Goal: Complete application form: Complete application form

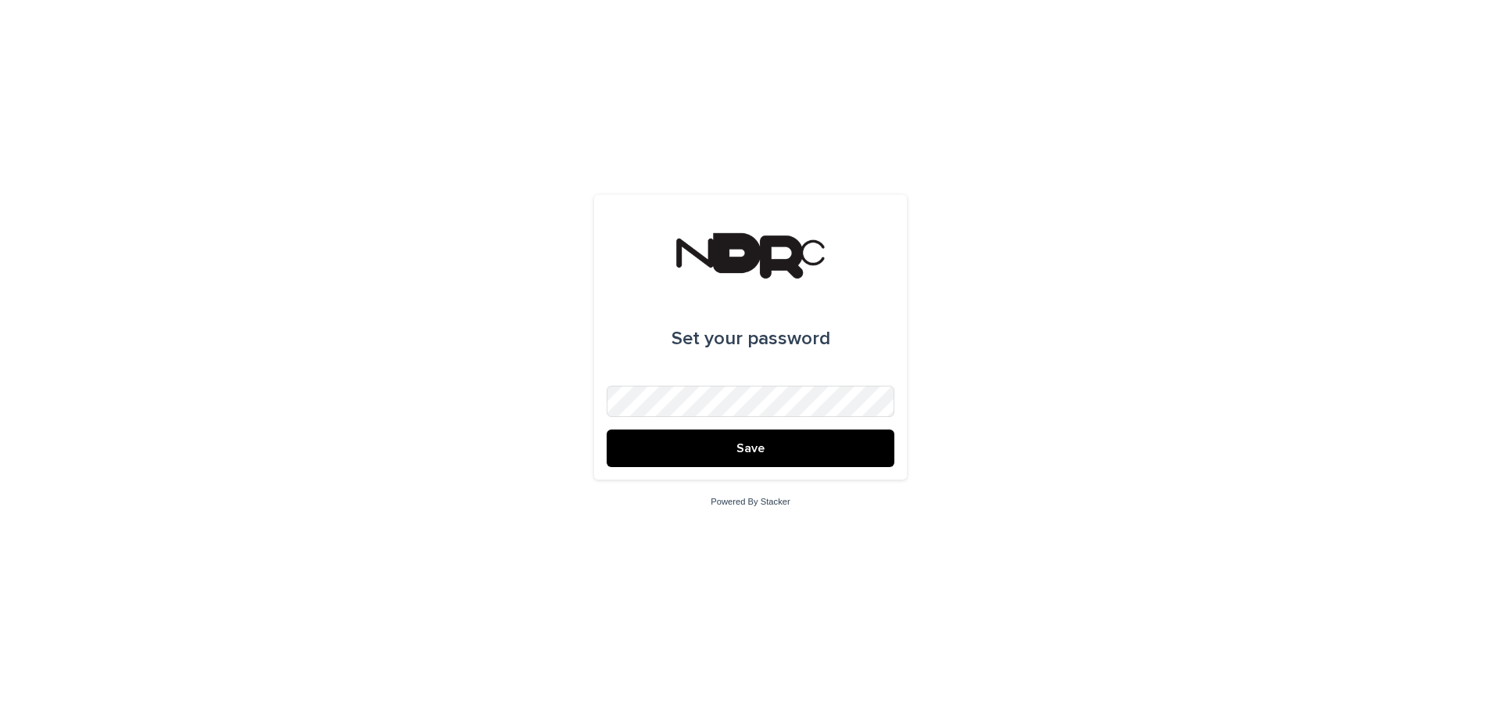
click at [771, 452] on button "Save" at bounding box center [751, 448] width 288 height 38
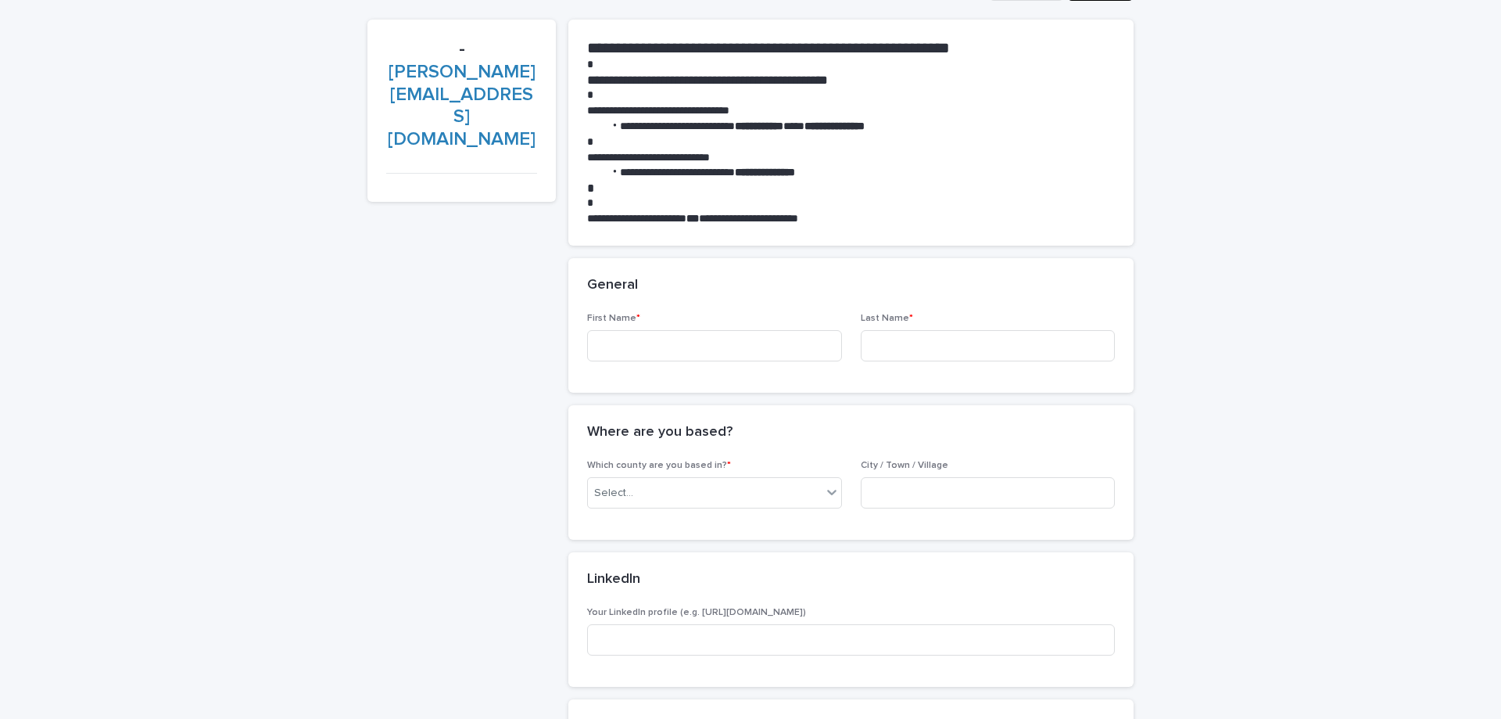
scroll to position [153, 0]
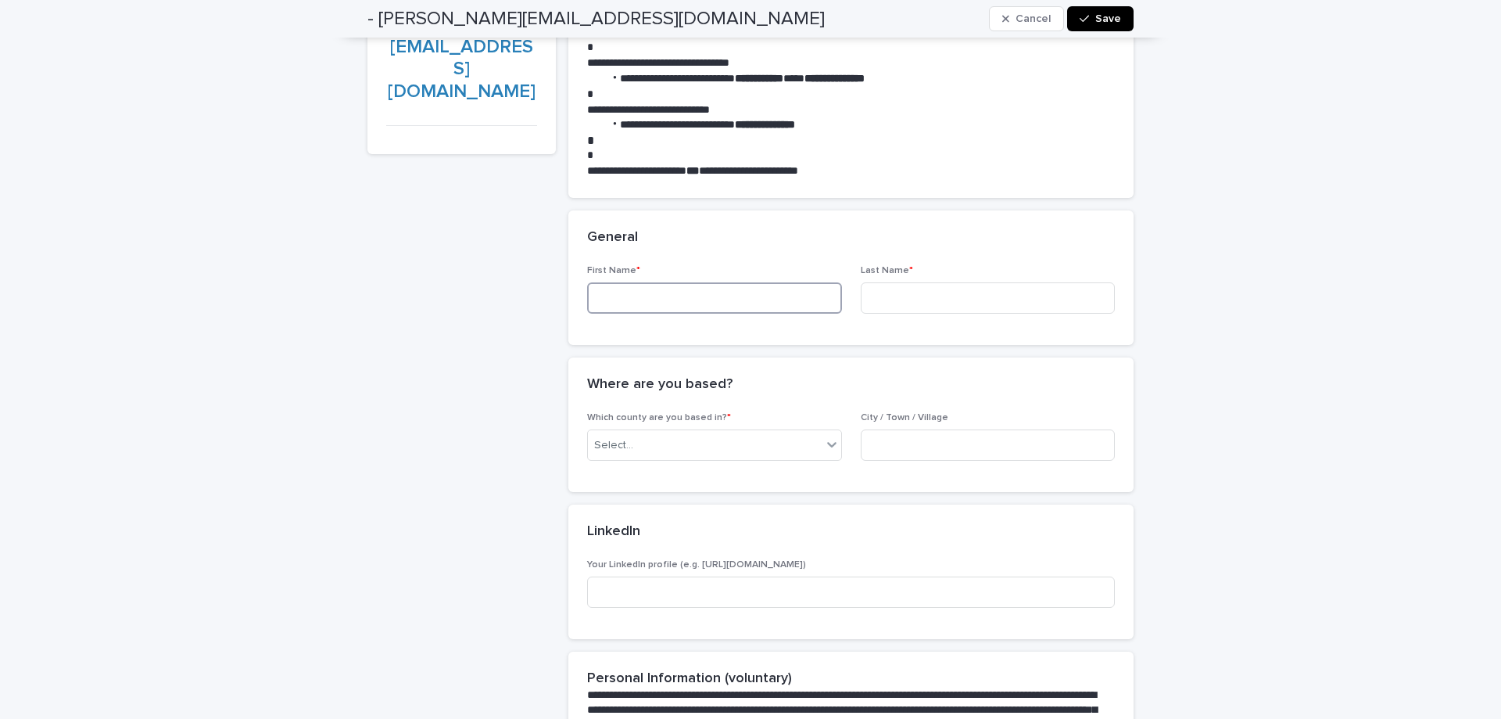
click at [686, 302] on input at bounding box center [714, 297] width 255 height 31
type input "******"
type input "****"
click at [697, 446] on div "Select..." at bounding box center [705, 445] width 234 height 26
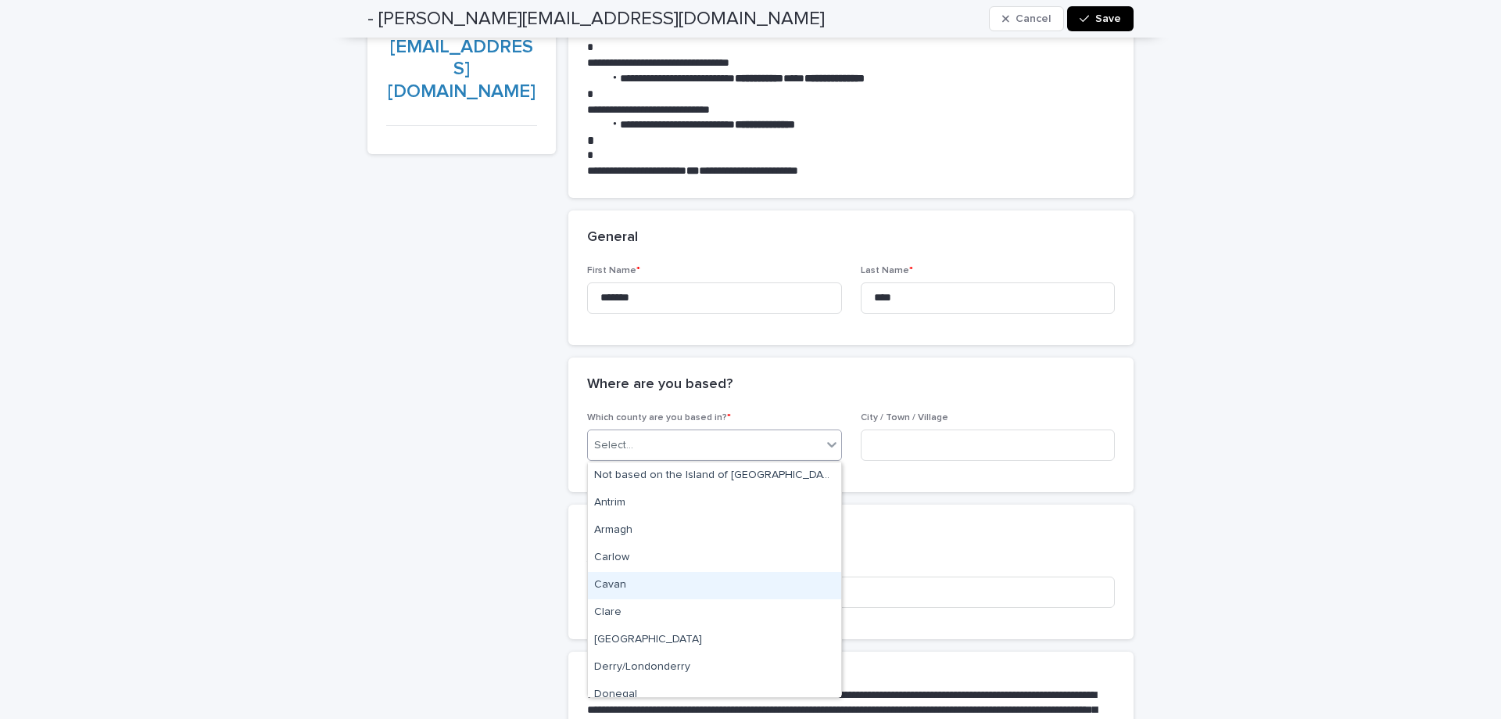
click at [680, 588] on div "Cavan" at bounding box center [714, 585] width 253 height 27
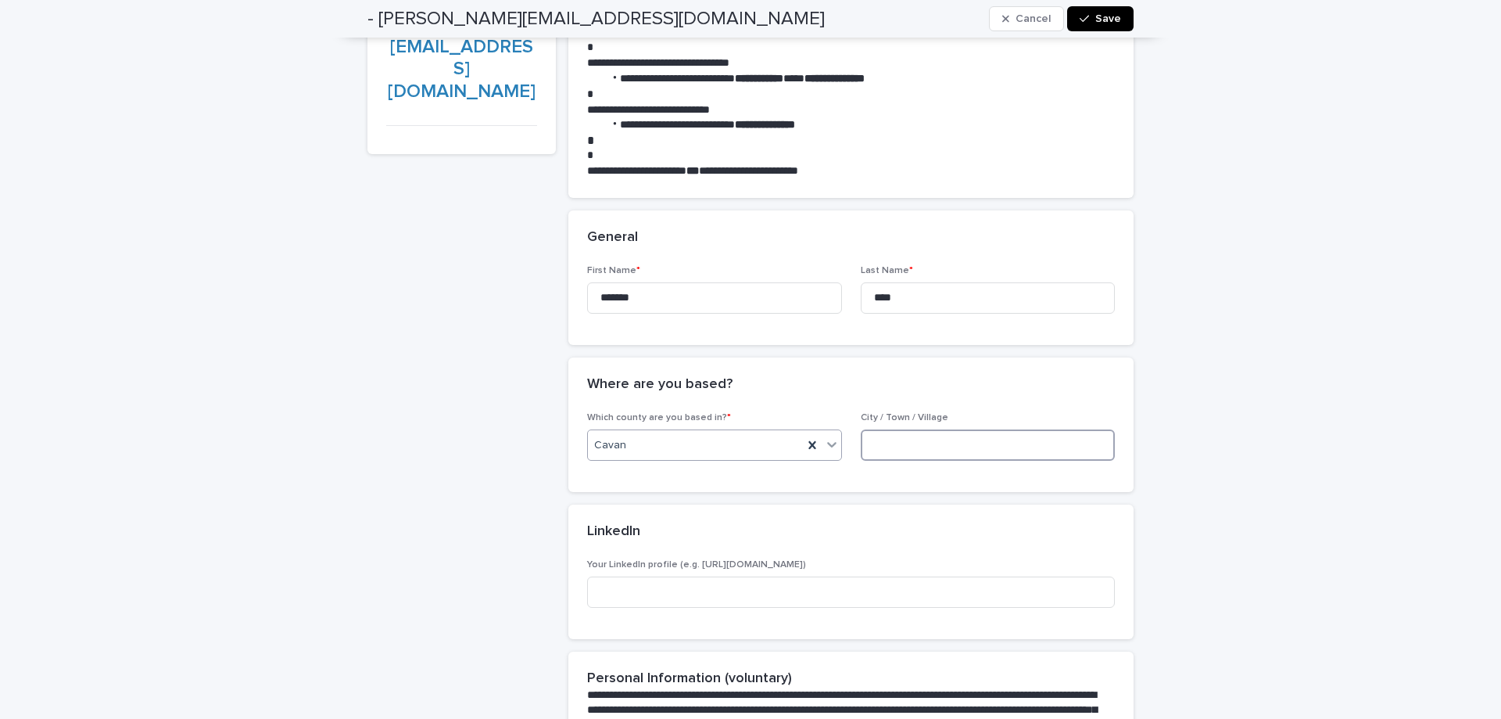
click at [953, 447] on input at bounding box center [988, 444] width 255 height 31
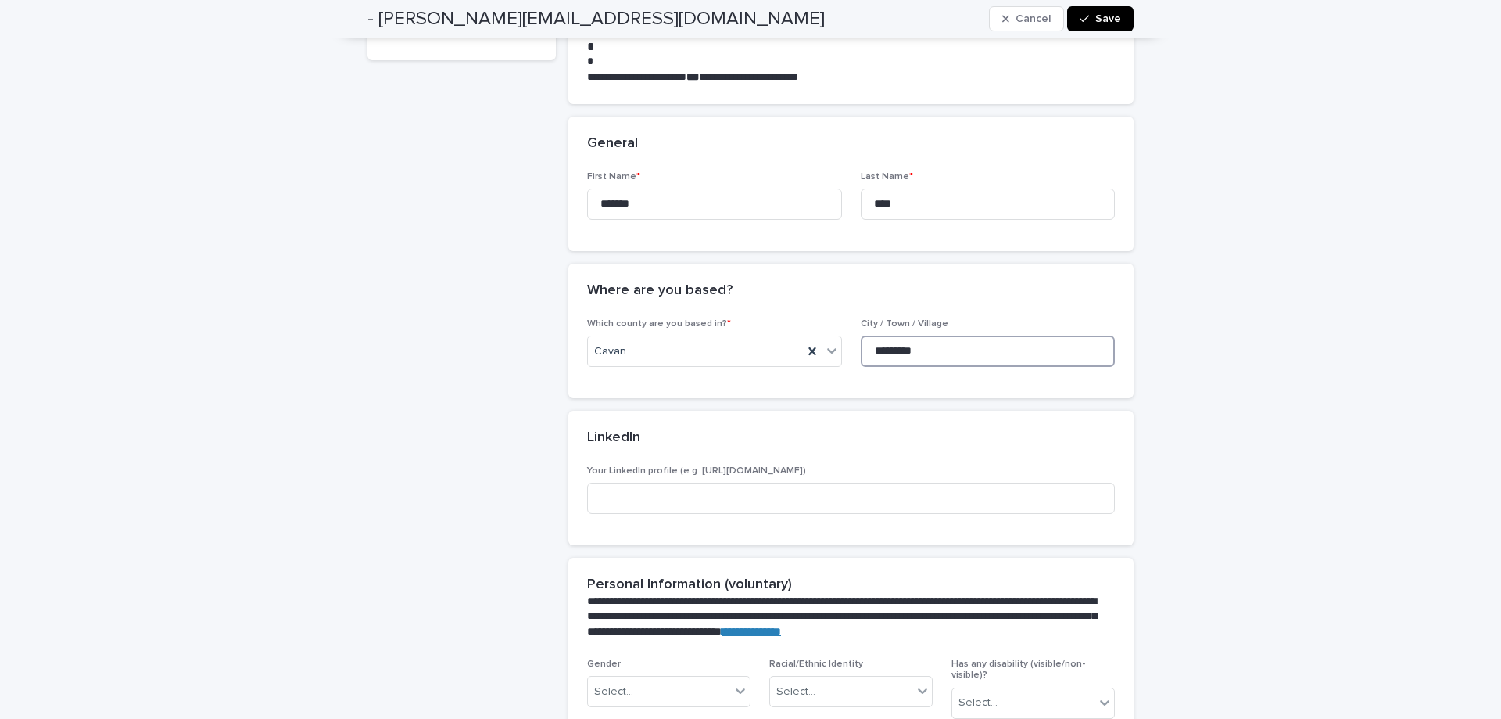
scroll to position [306, 0]
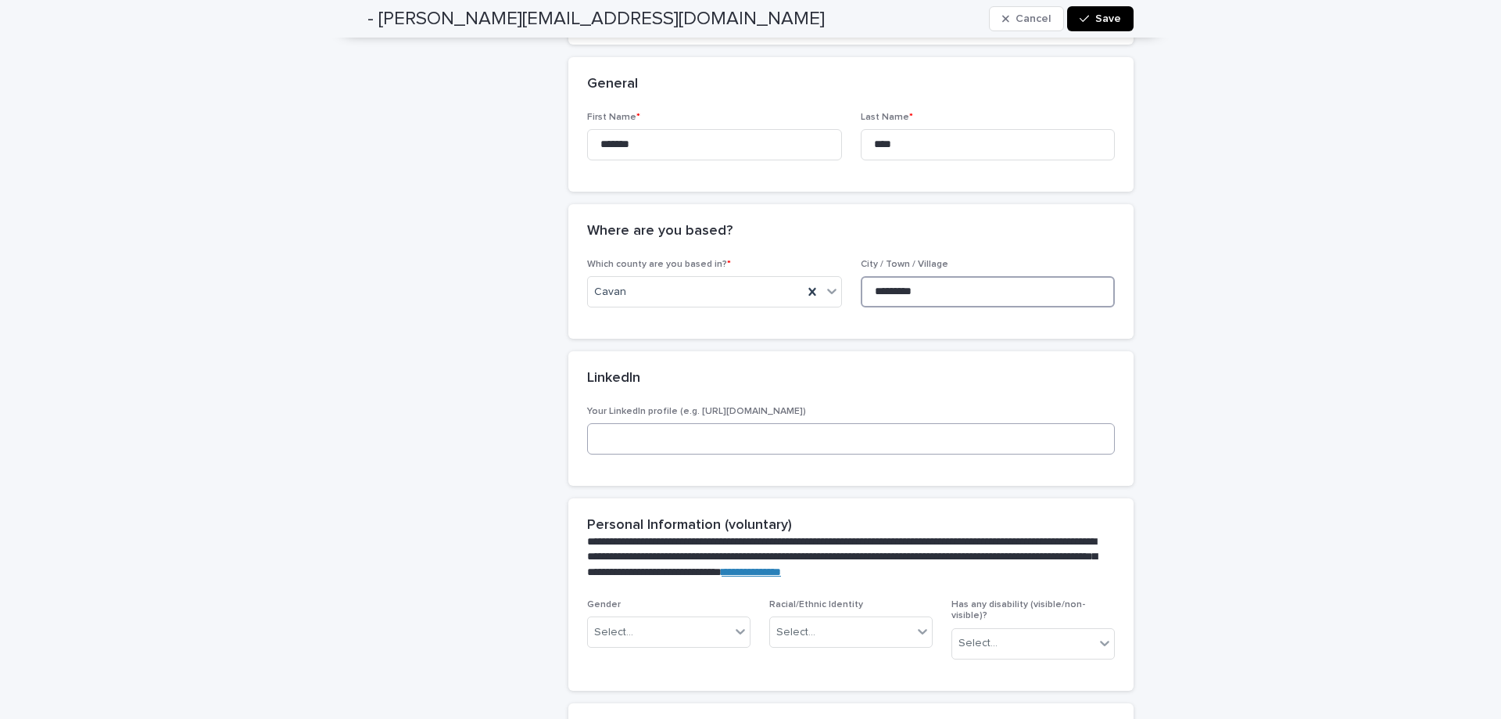
type input "*********"
click at [676, 447] on input at bounding box center [851, 438] width 528 height 31
click at [676, 449] on input at bounding box center [851, 438] width 528 height 31
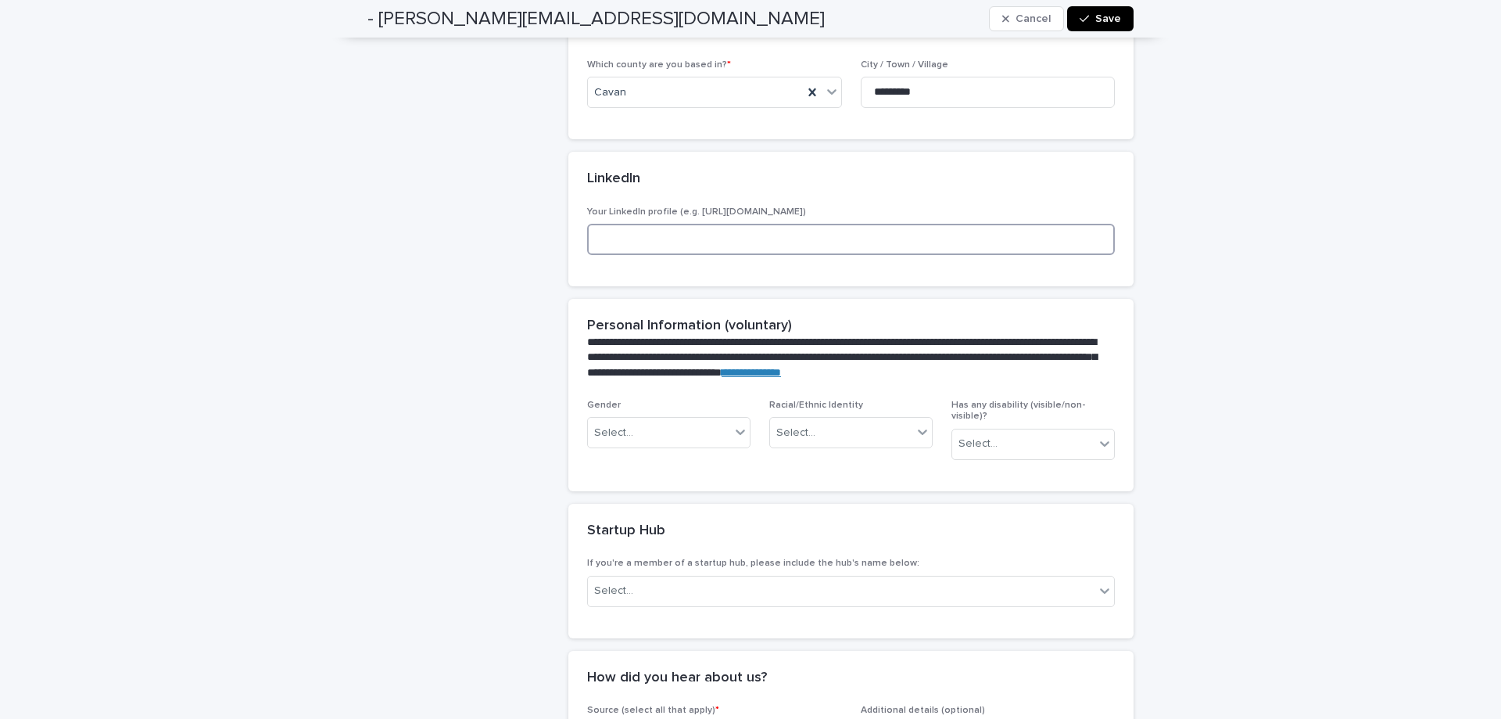
scroll to position [613, 0]
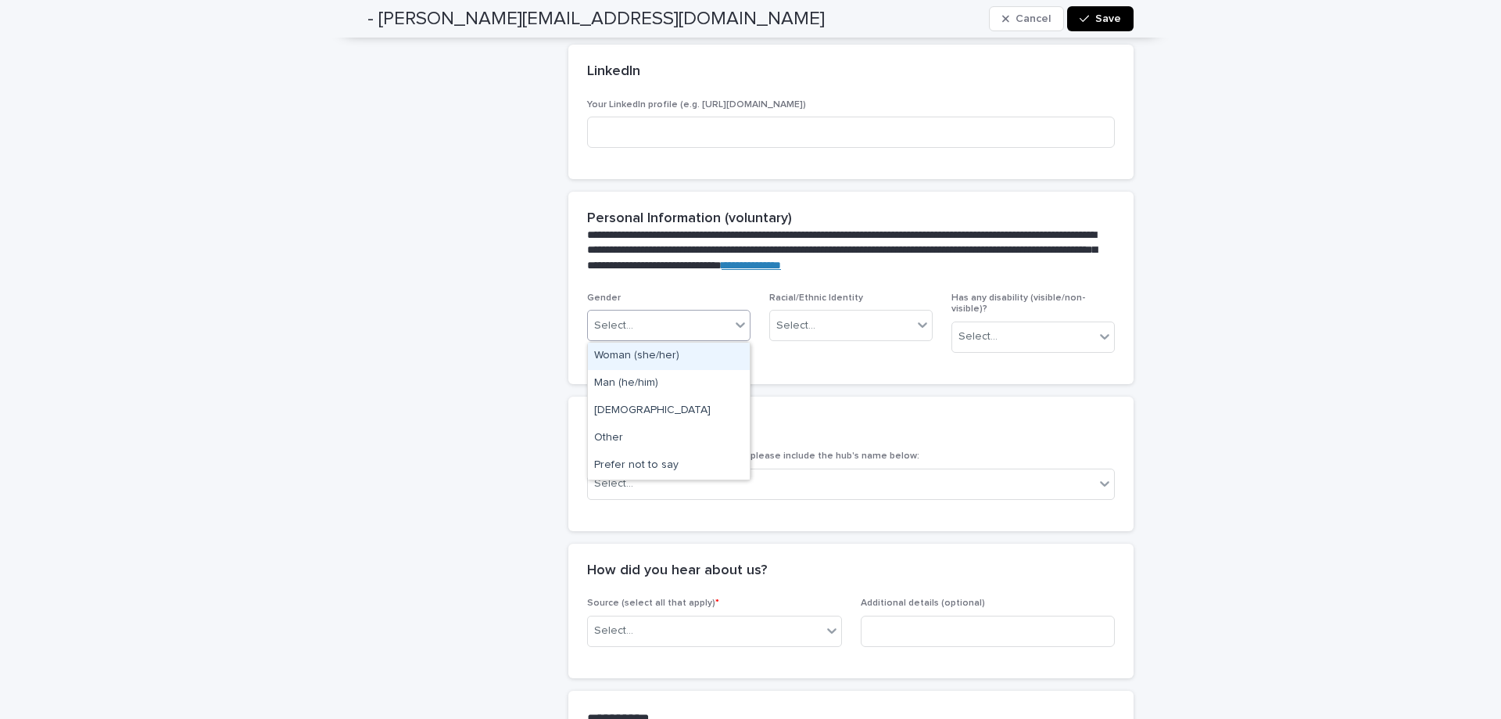
click at [655, 318] on div "Select..." at bounding box center [659, 326] width 142 height 26
click at [645, 386] on div "Man (he/him)" at bounding box center [669, 383] width 162 height 27
click at [644, 120] on input at bounding box center [851, 131] width 528 height 31
paste input "**********"
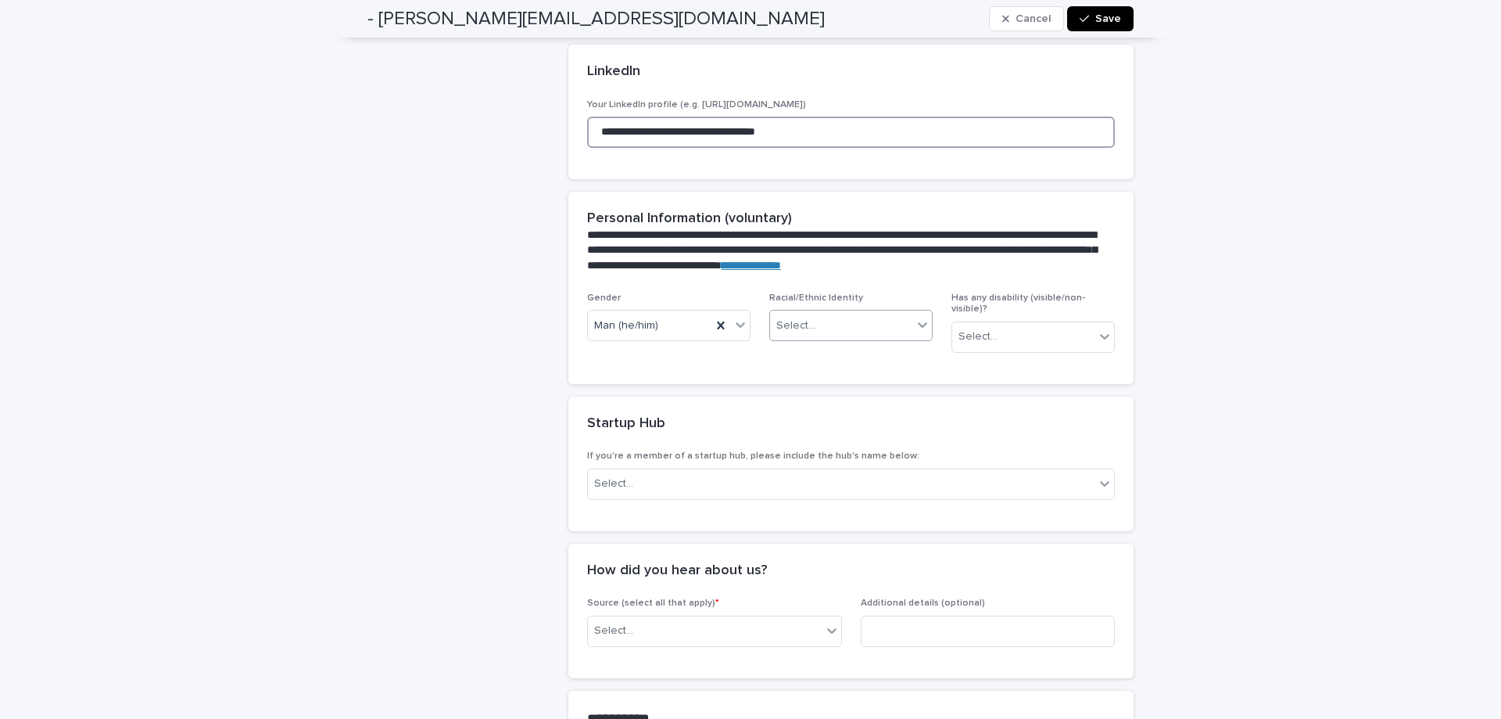
type input "**********"
click at [805, 323] on div "Select..." at bounding box center [795, 325] width 39 height 16
click at [807, 356] on div "Asian" at bounding box center [851, 355] width 162 height 27
click at [987, 328] on div "Select..." at bounding box center [978, 336] width 39 height 16
click at [989, 392] on div "No" at bounding box center [1033, 383] width 162 height 27
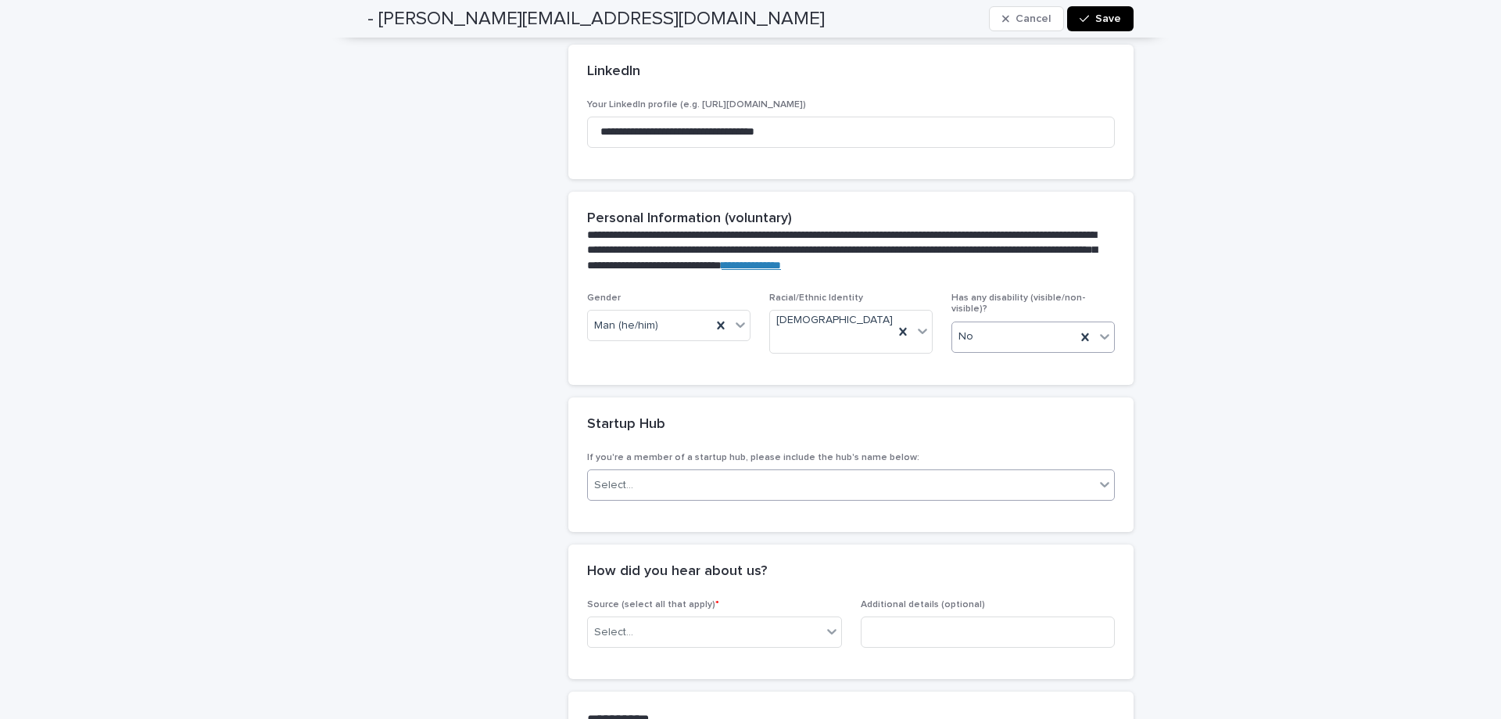
click at [661, 472] on div "Select..." at bounding box center [841, 485] width 507 height 26
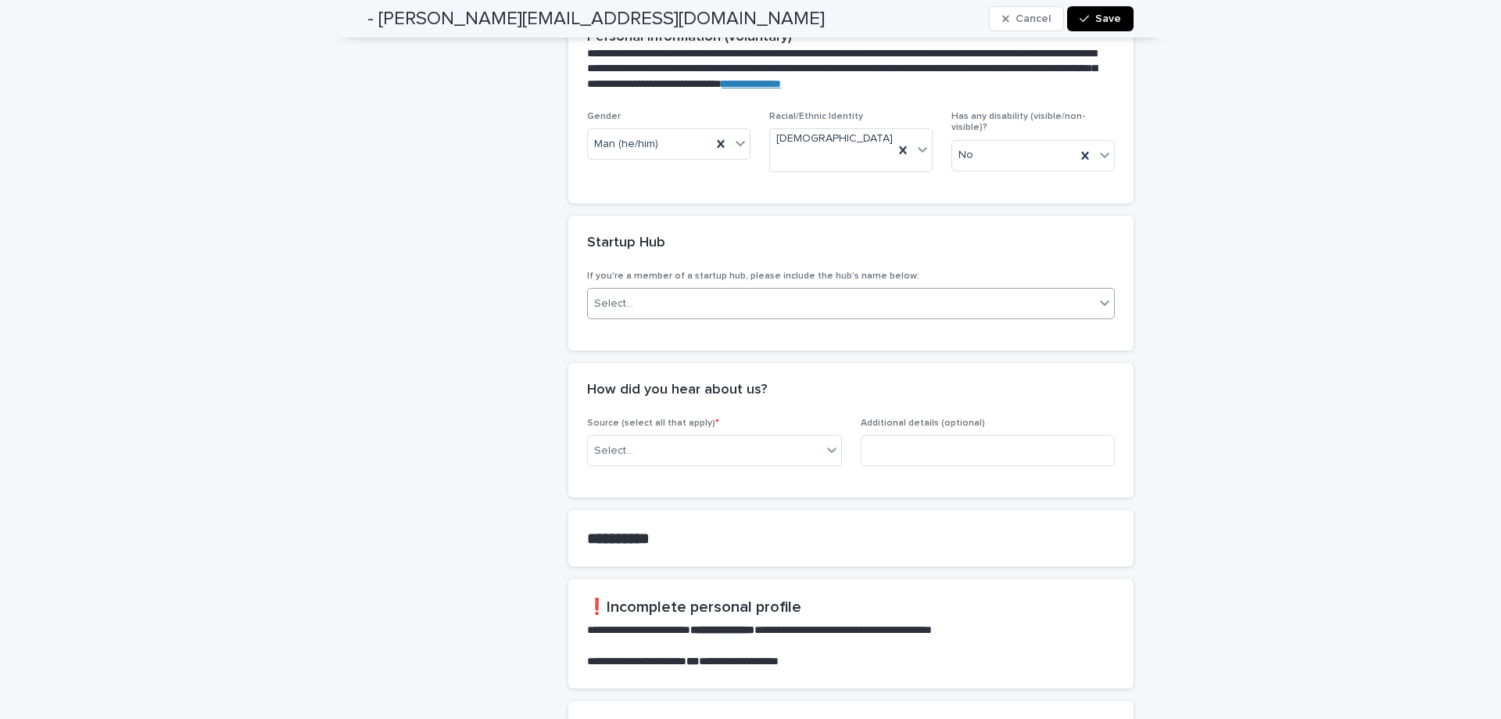
scroll to position [919, 0]
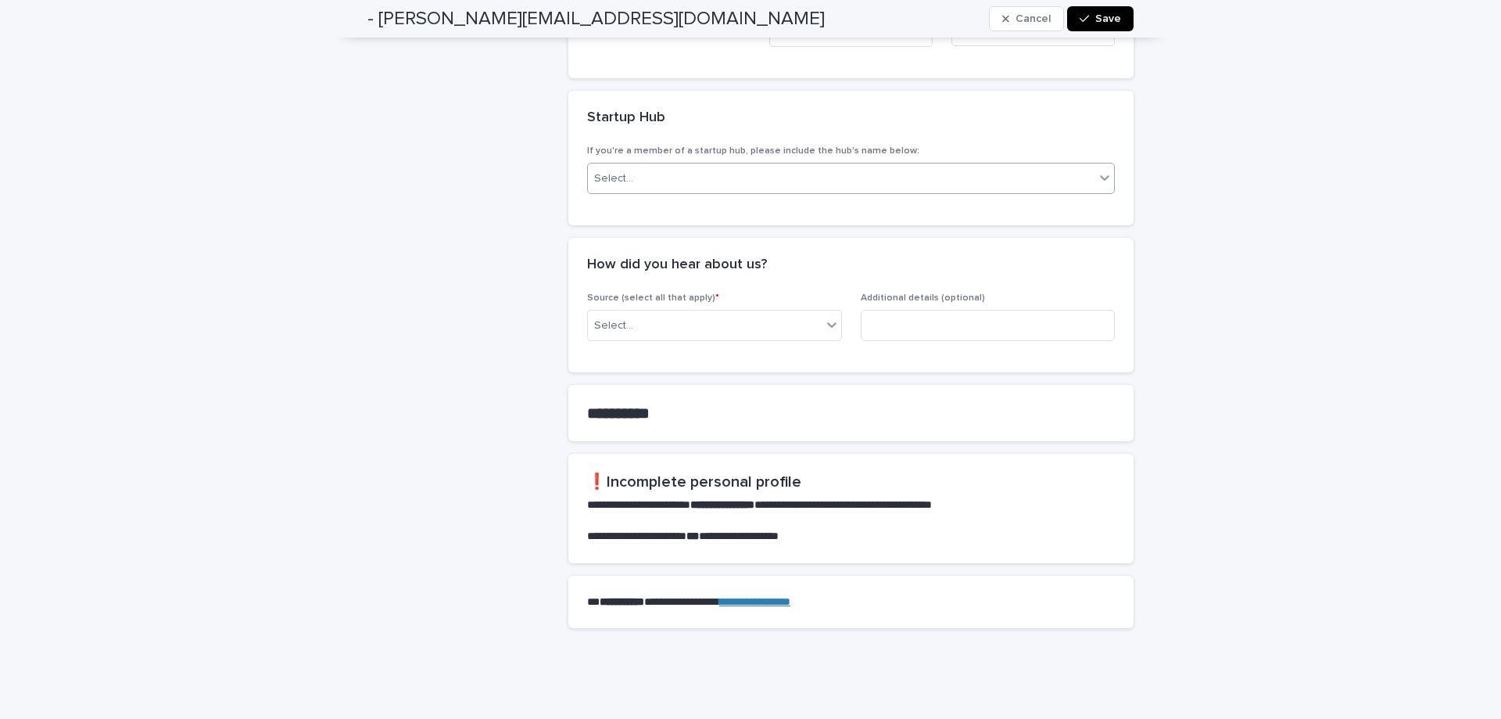
click at [819, 166] on div "Select..." at bounding box center [841, 179] width 507 height 26
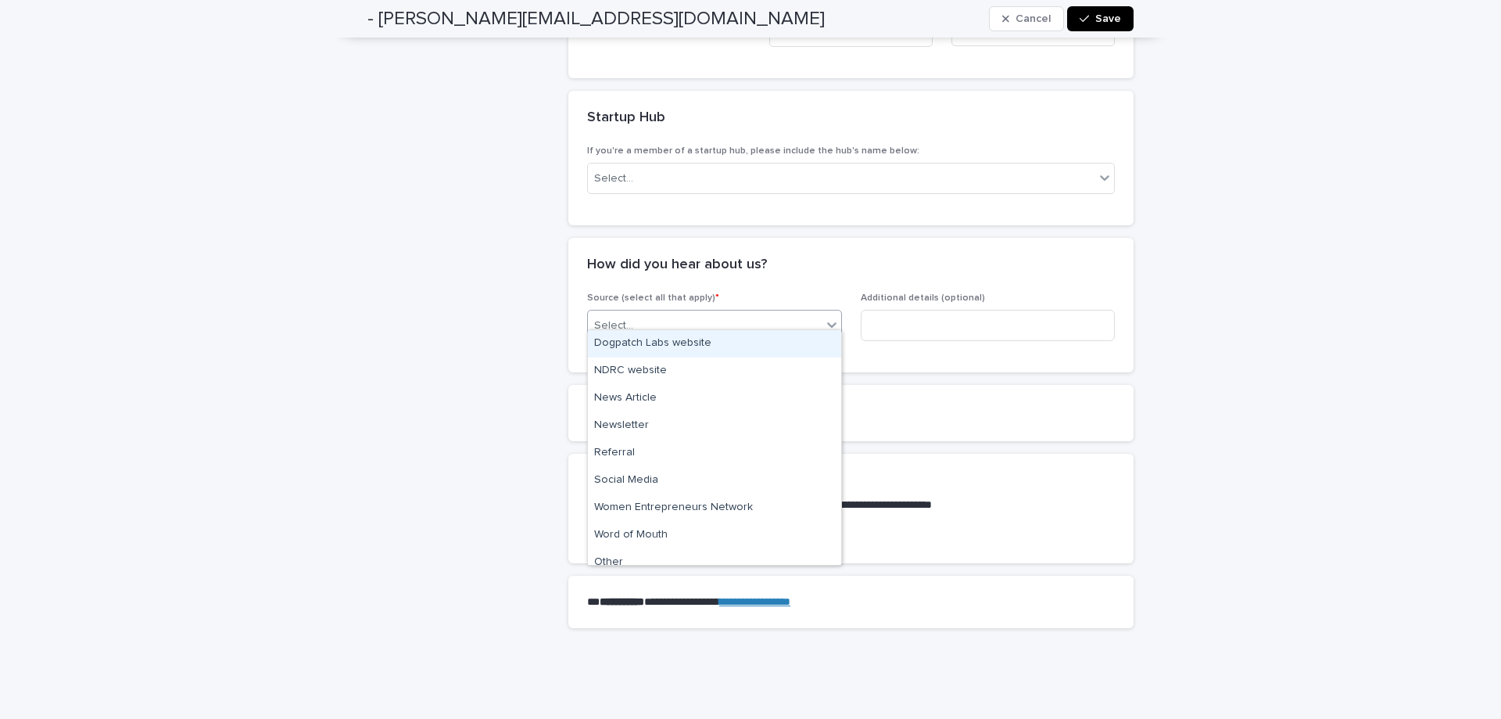
click at [643, 313] on div "Select..." at bounding box center [705, 326] width 234 height 26
click at [657, 376] on div "NDRC website" at bounding box center [714, 370] width 253 height 27
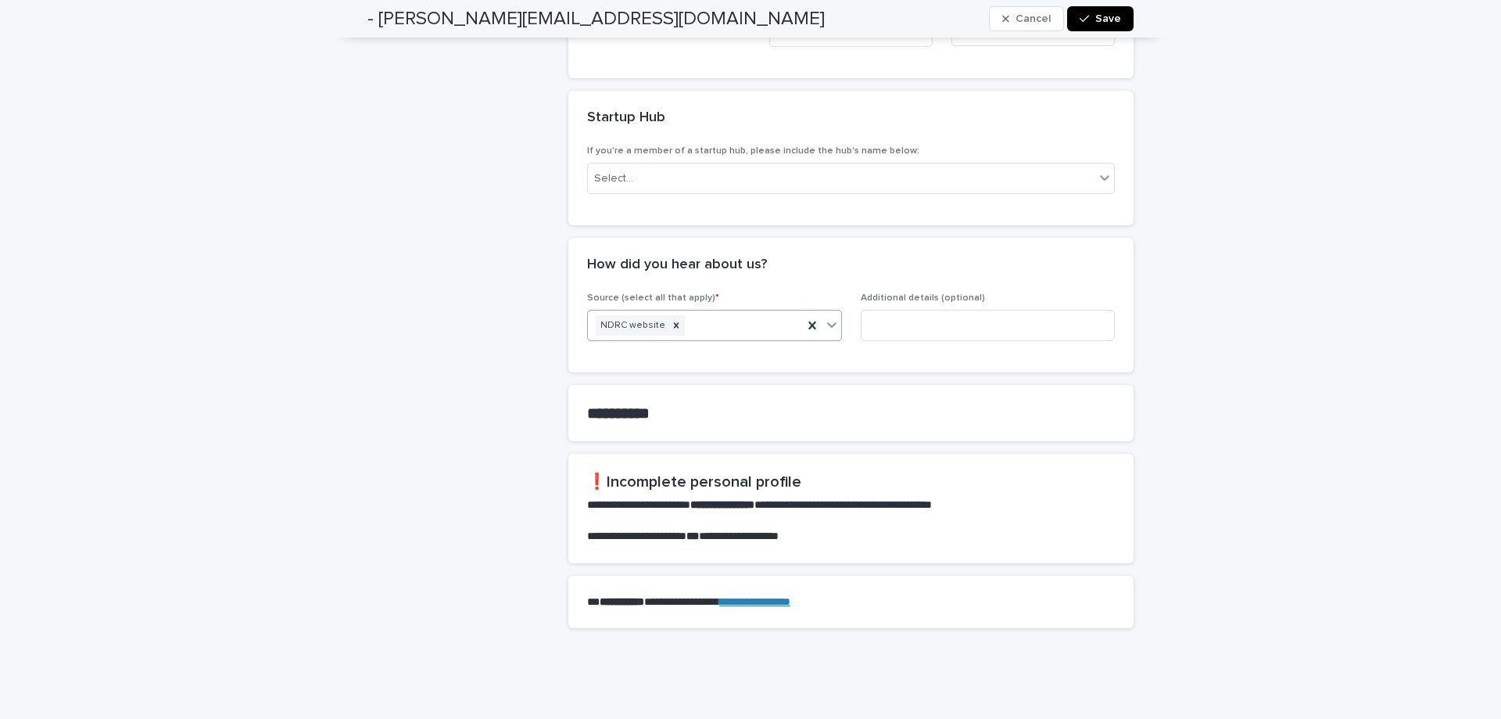
scroll to position [953, 0]
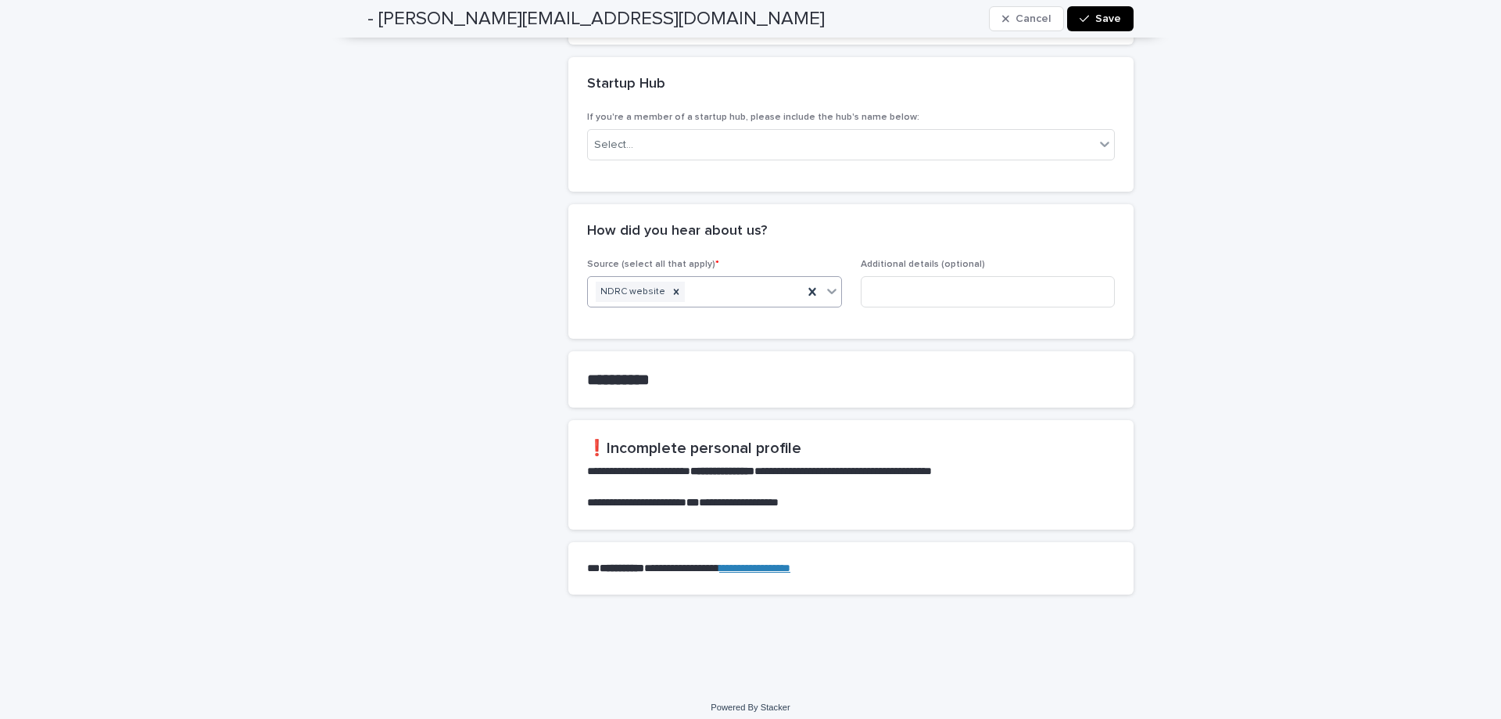
click at [1103, 8] on button "Save" at bounding box center [1100, 18] width 66 height 25
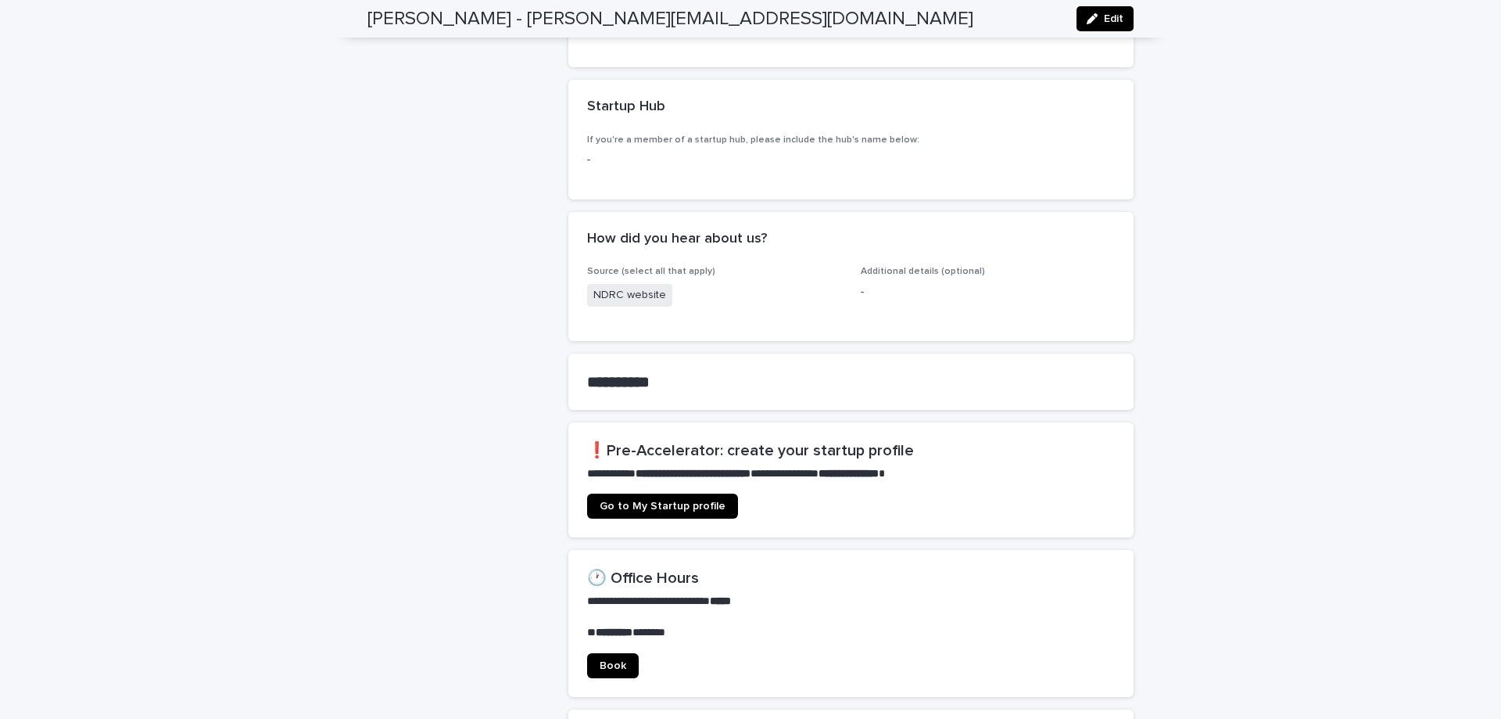
scroll to position [784, 0]
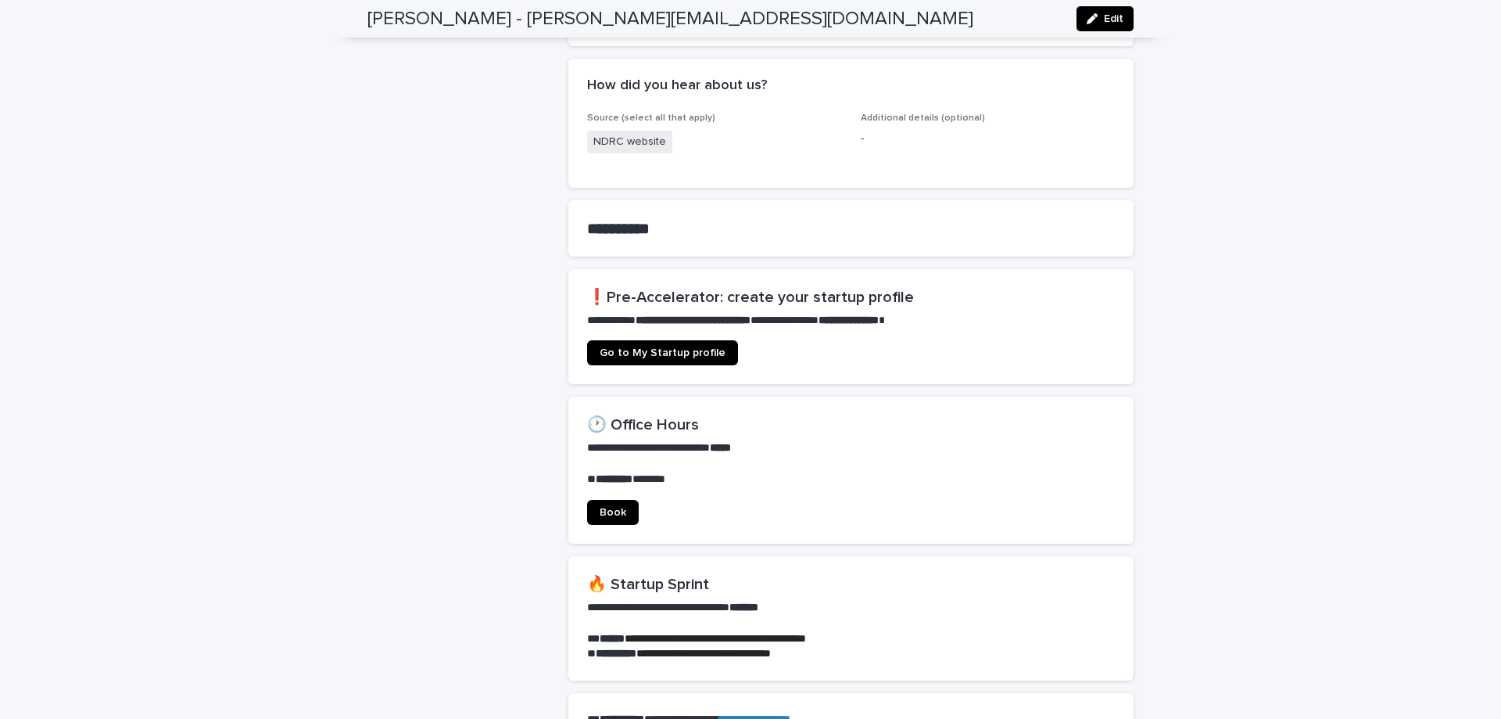
click at [695, 347] on span "Go to My Startup profile" at bounding box center [663, 352] width 126 height 11
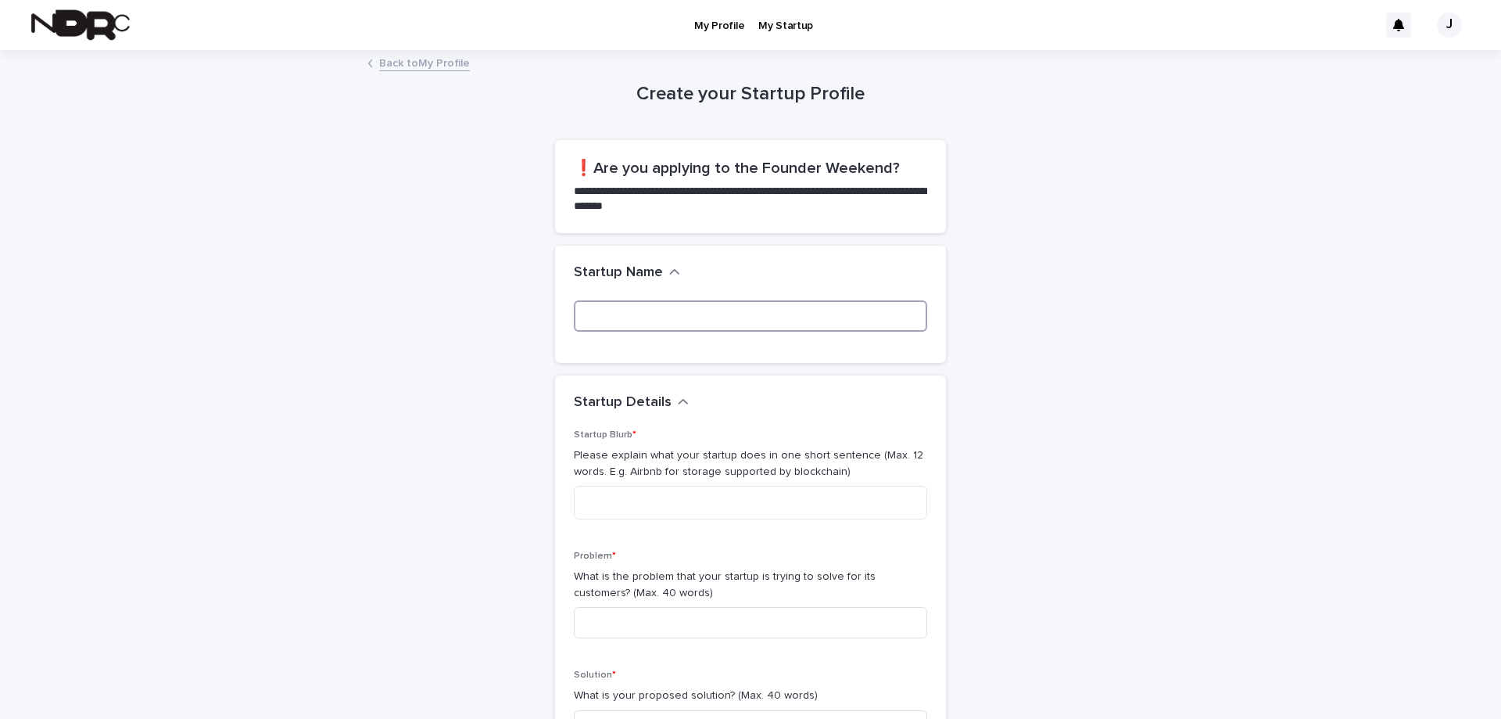
click at [640, 320] on input at bounding box center [750, 315] width 353 height 31
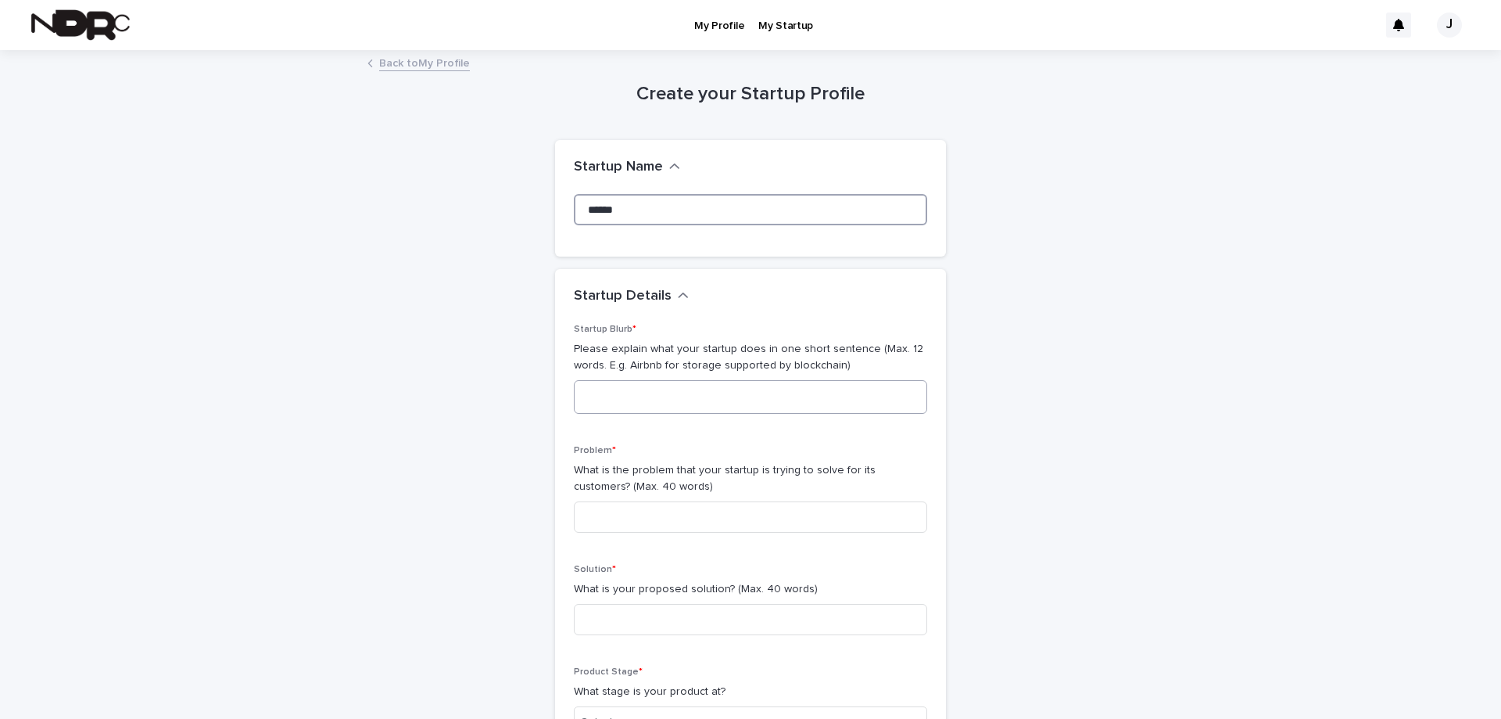
type input "******"
click at [677, 398] on textarea at bounding box center [750, 397] width 353 height 34
click at [686, 403] on textarea at bounding box center [750, 397] width 353 height 34
type textarea "**********"
click at [815, 523] on input at bounding box center [750, 516] width 353 height 31
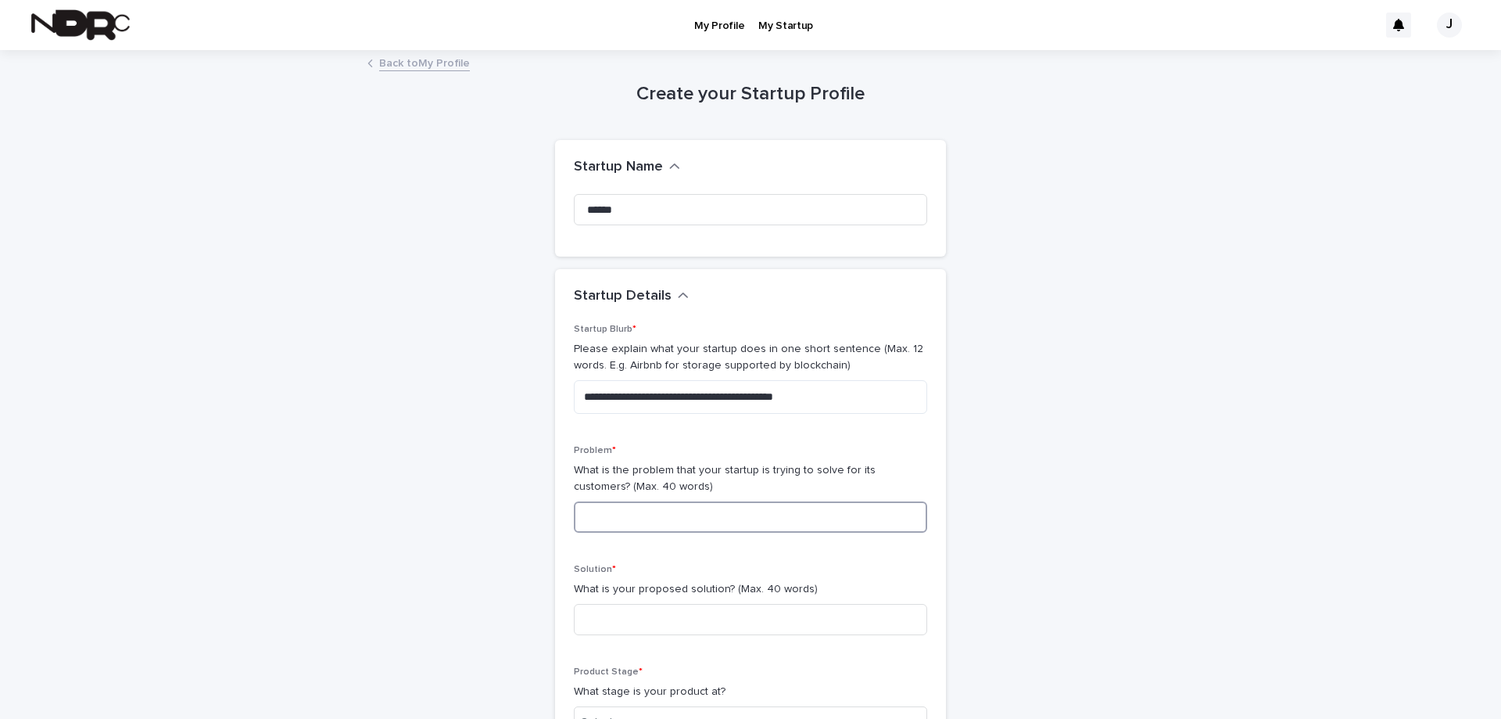
scroll to position [153, 0]
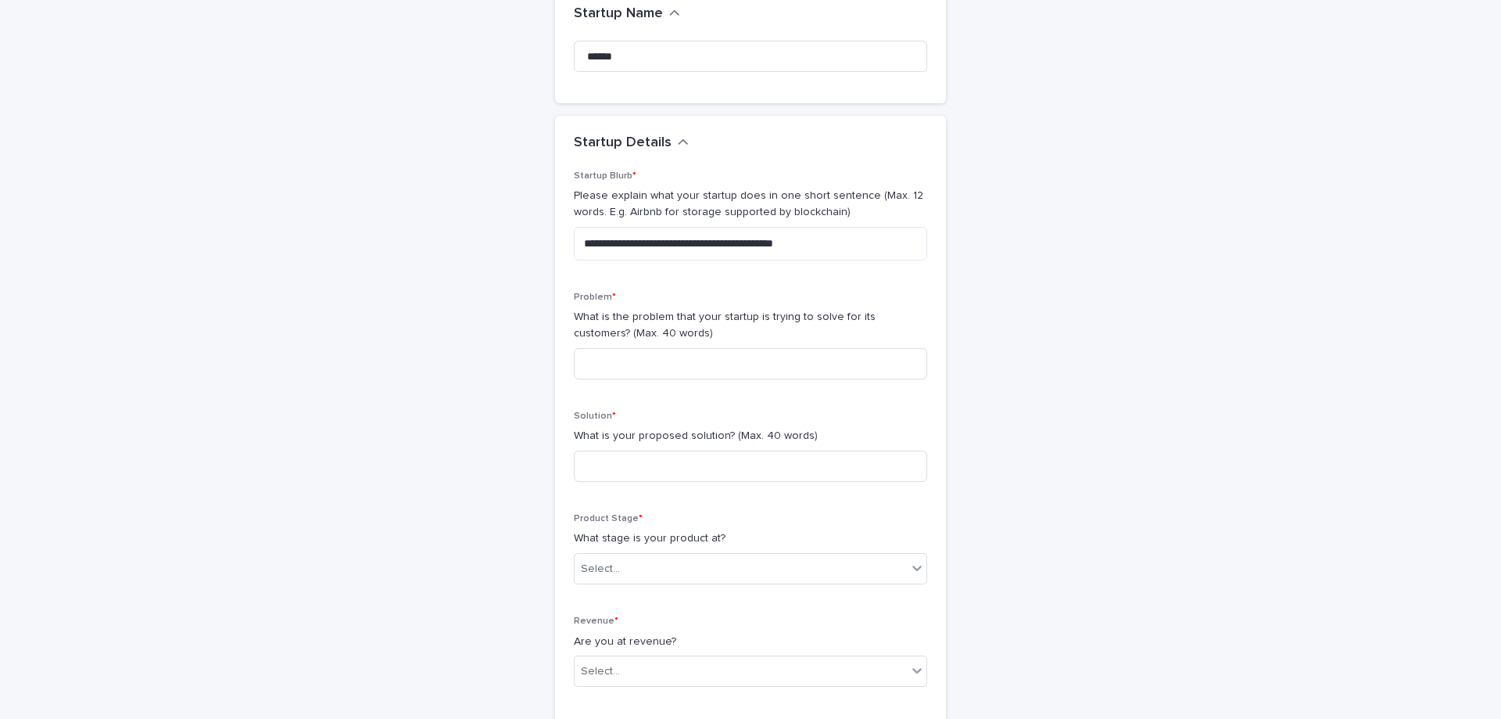
click at [669, 590] on div "Product Stage * What stage is your product at? Select..." at bounding box center [750, 555] width 353 height 84
click at [670, 576] on div "Select..." at bounding box center [741, 569] width 332 height 26
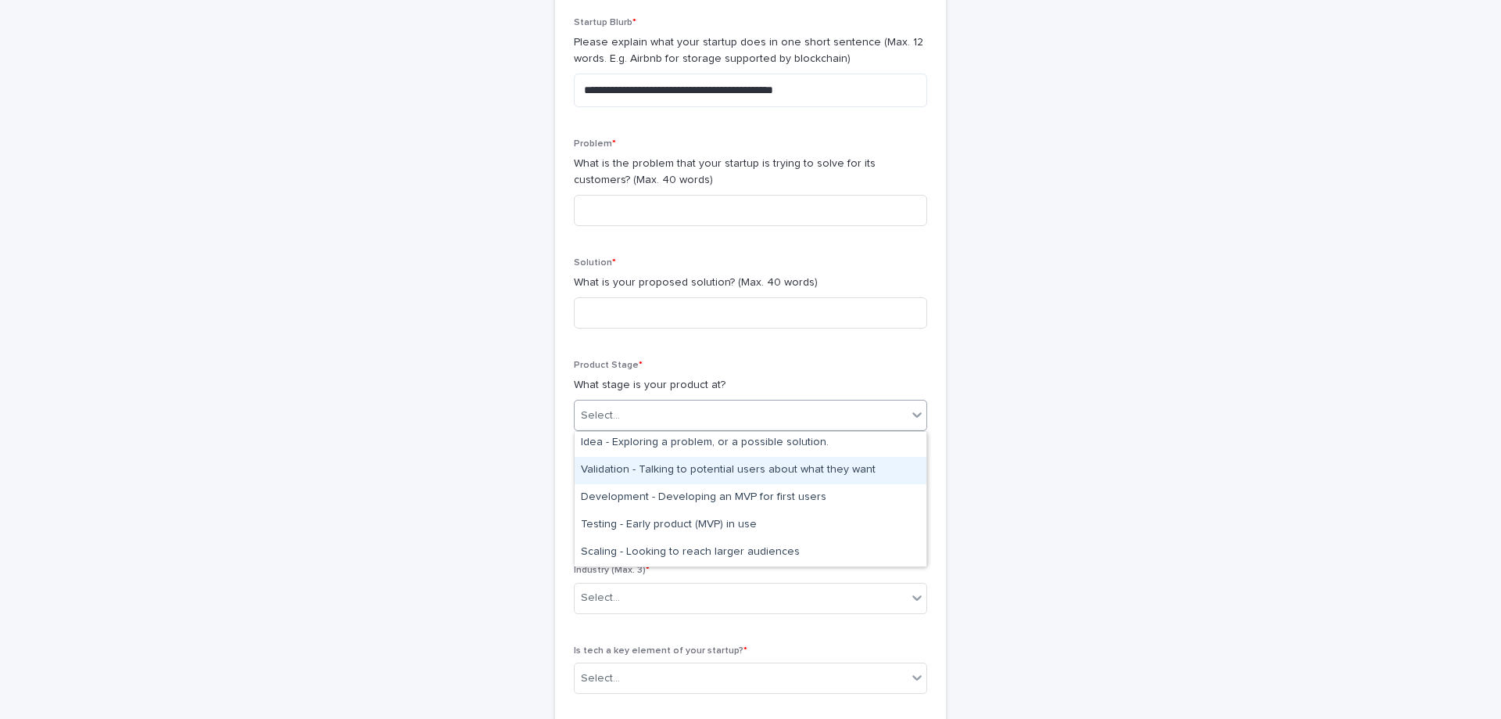
scroll to position [0, 0]
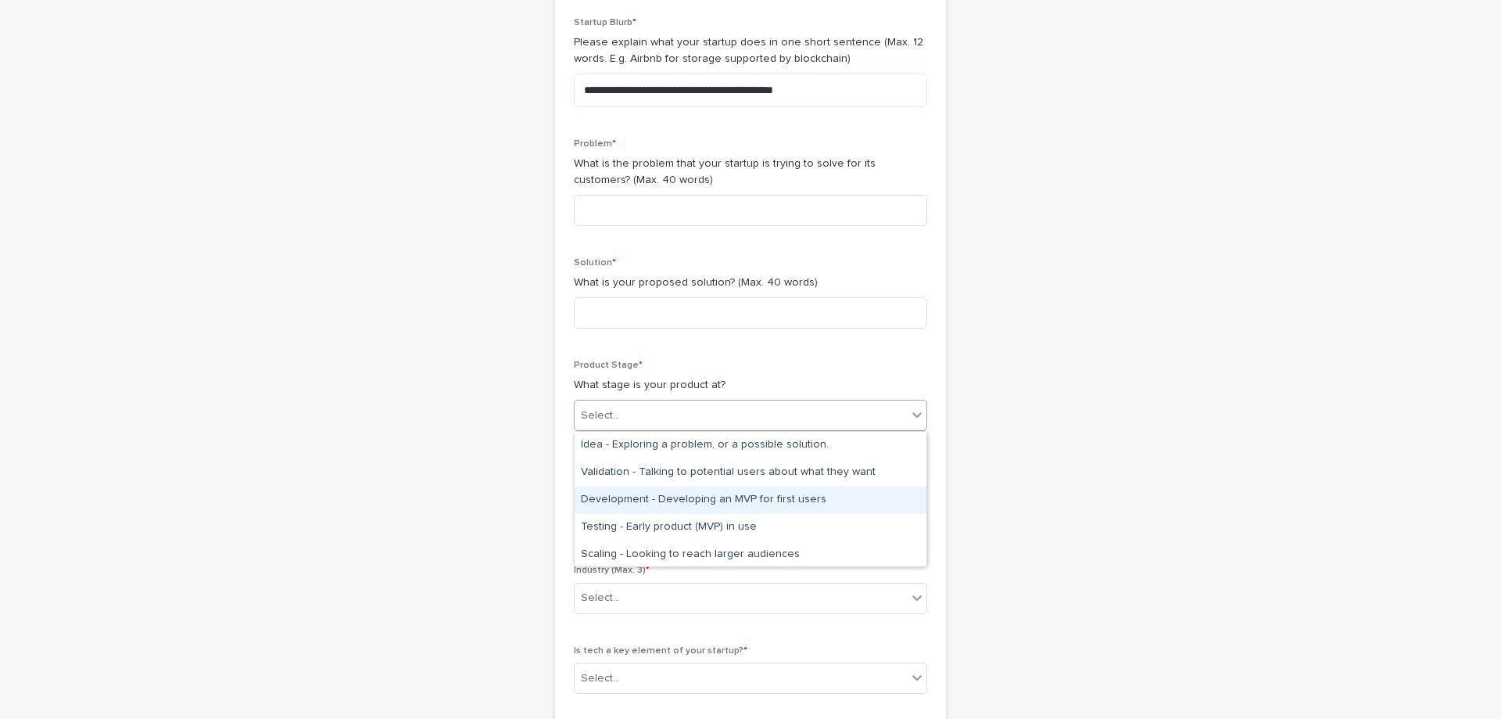
click at [844, 499] on div "Development - Developing an MVP for first users" at bounding box center [751, 499] width 352 height 27
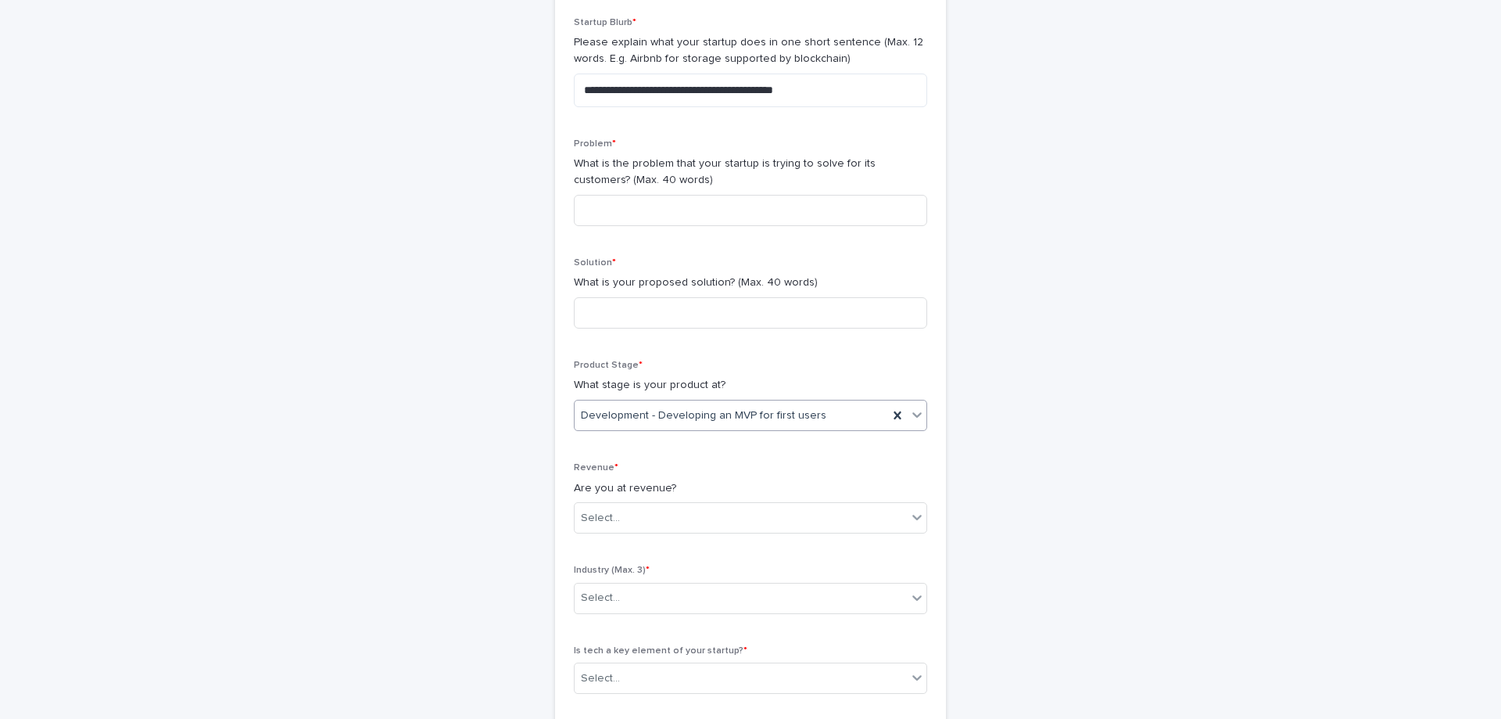
scroll to position [306, 0]
click at [611, 209] on input at bounding box center [750, 210] width 353 height 31
type input "*"
type input "**********"
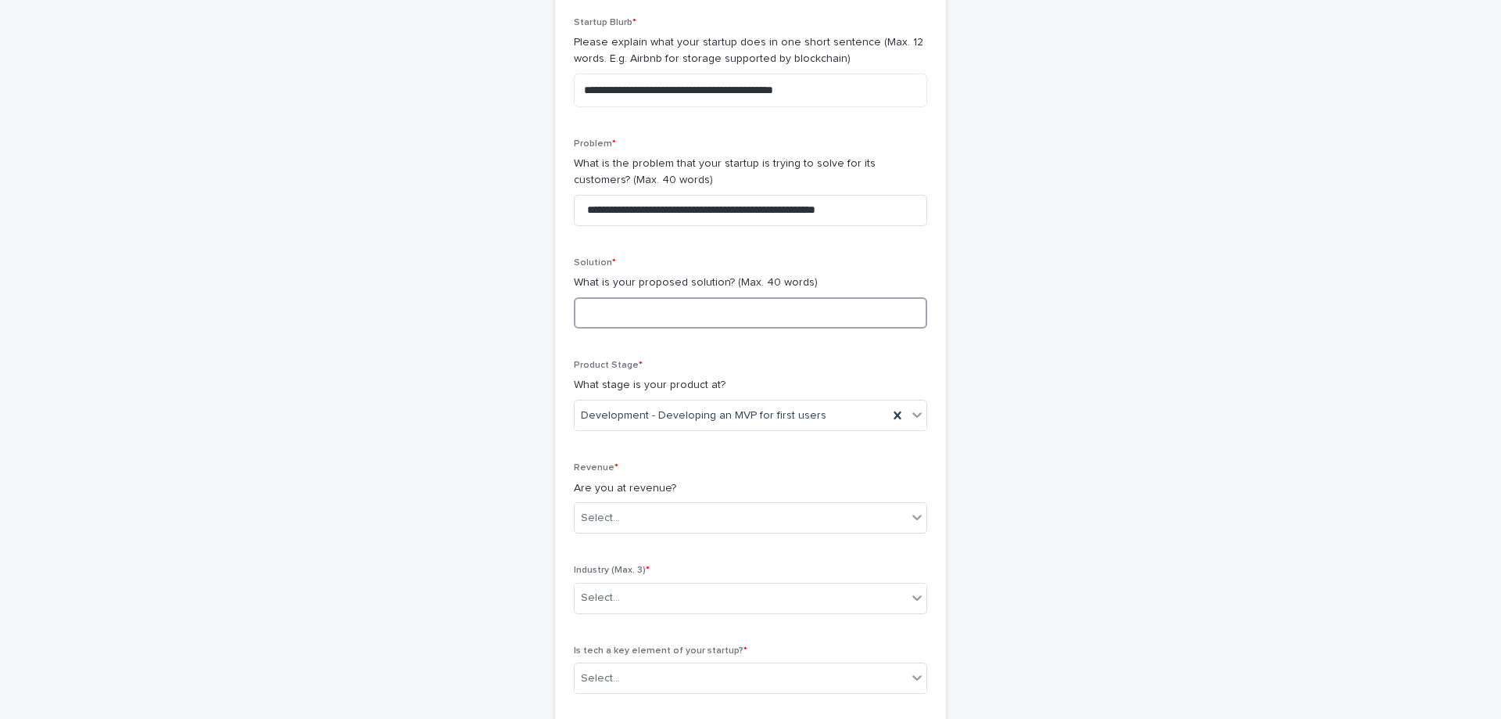
click at [721, 310] on input at bounding box center [750, 312] width 353 height 31
type input "**********"
click at [778, 458] on div "**********" at bounding box center [750, 441] width 353 height 849
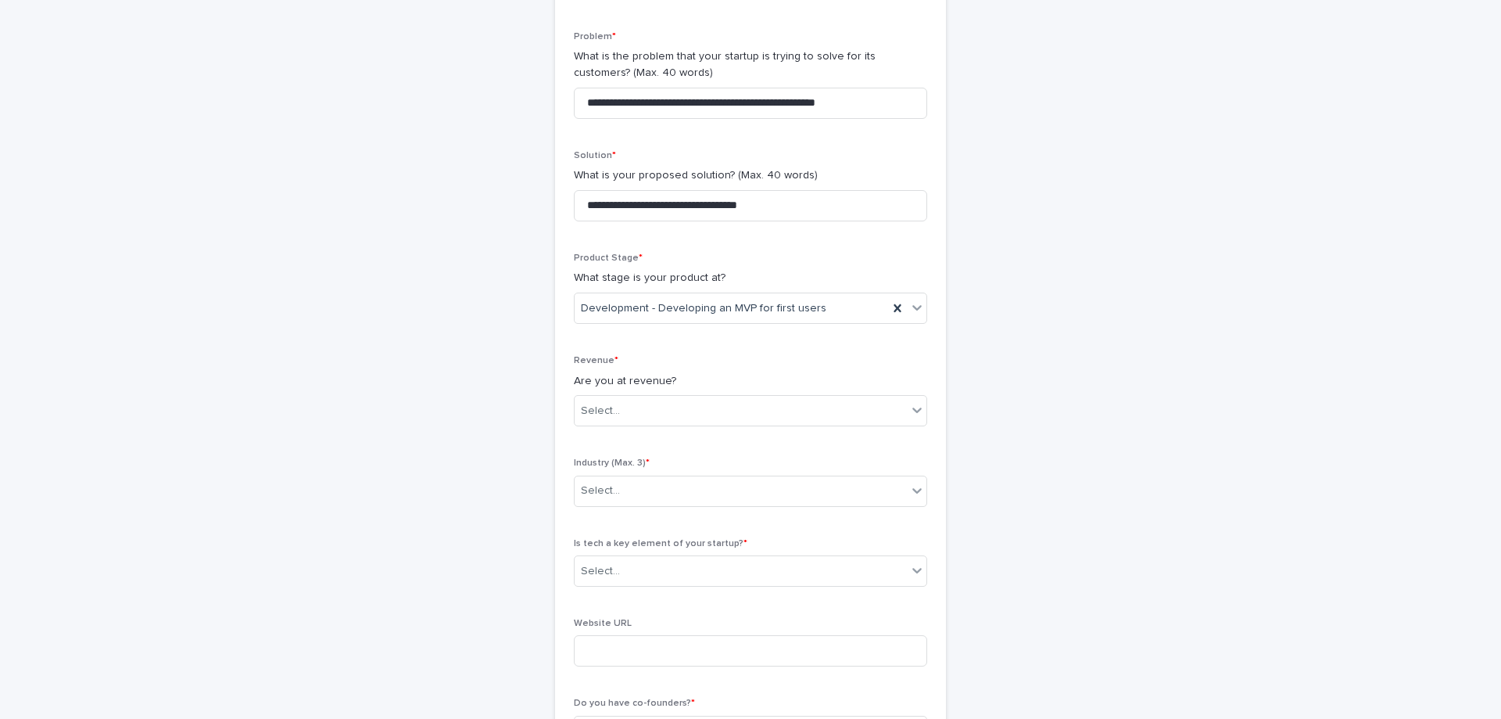
scroll to position [460, 0]
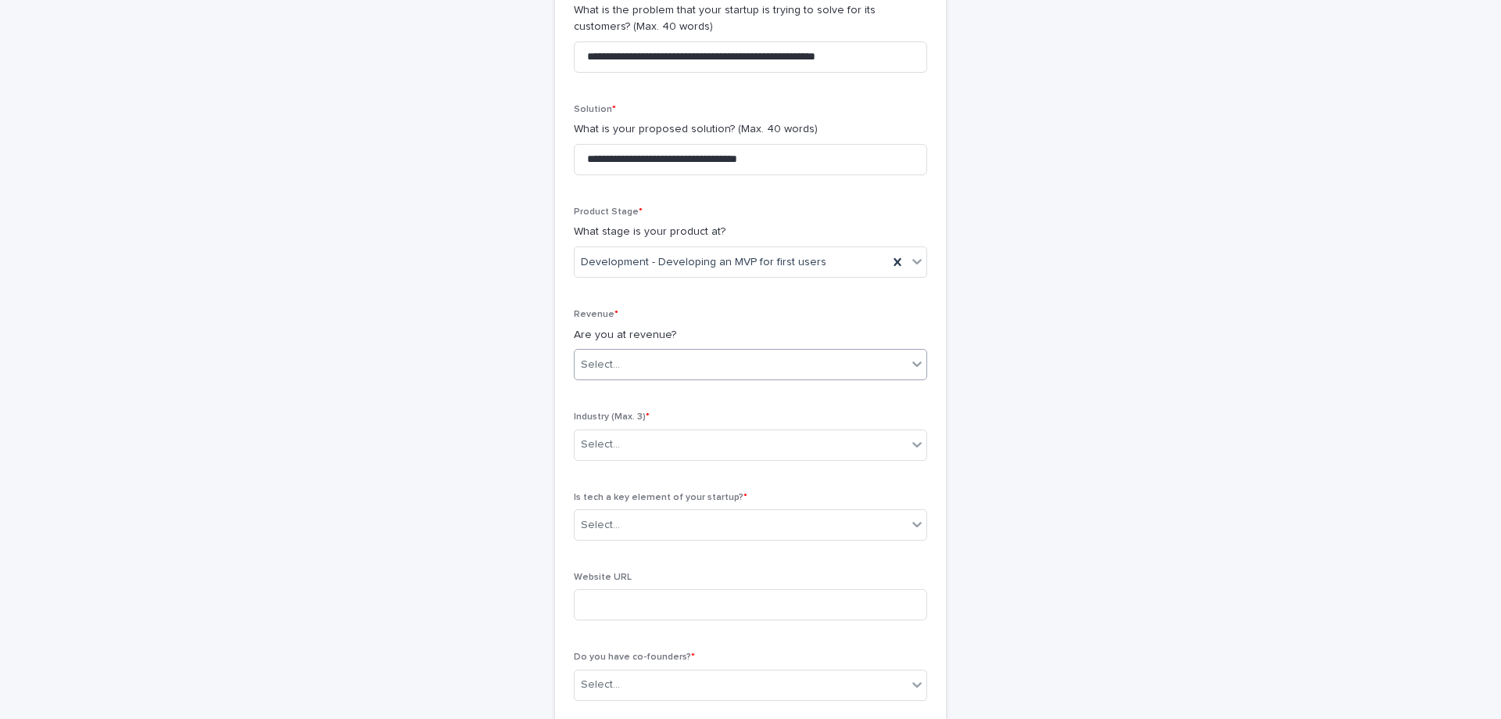
click at [640, 362] on div "Select..." at bounding box center [741, 365] width 332 height 26
click at [694, 392] on div "No sales yet" at bounding box center [751, 394] width 352 height 27
click at [694, 392] on div "Revenue * Are you at revenue? option No sales yet, selected. 0 results availabl…" at bounding box center [750, 351] width 353 height 84
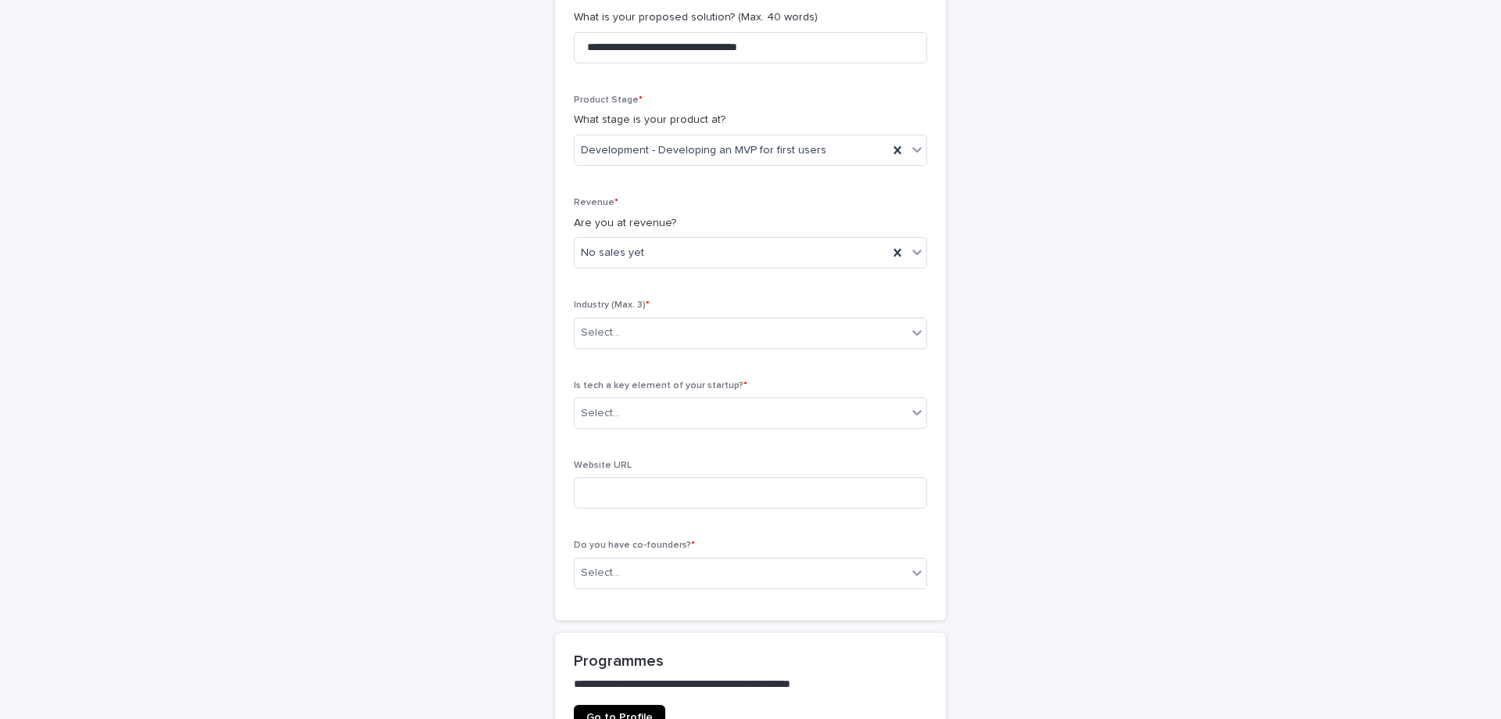
scroll to position [613, 0]
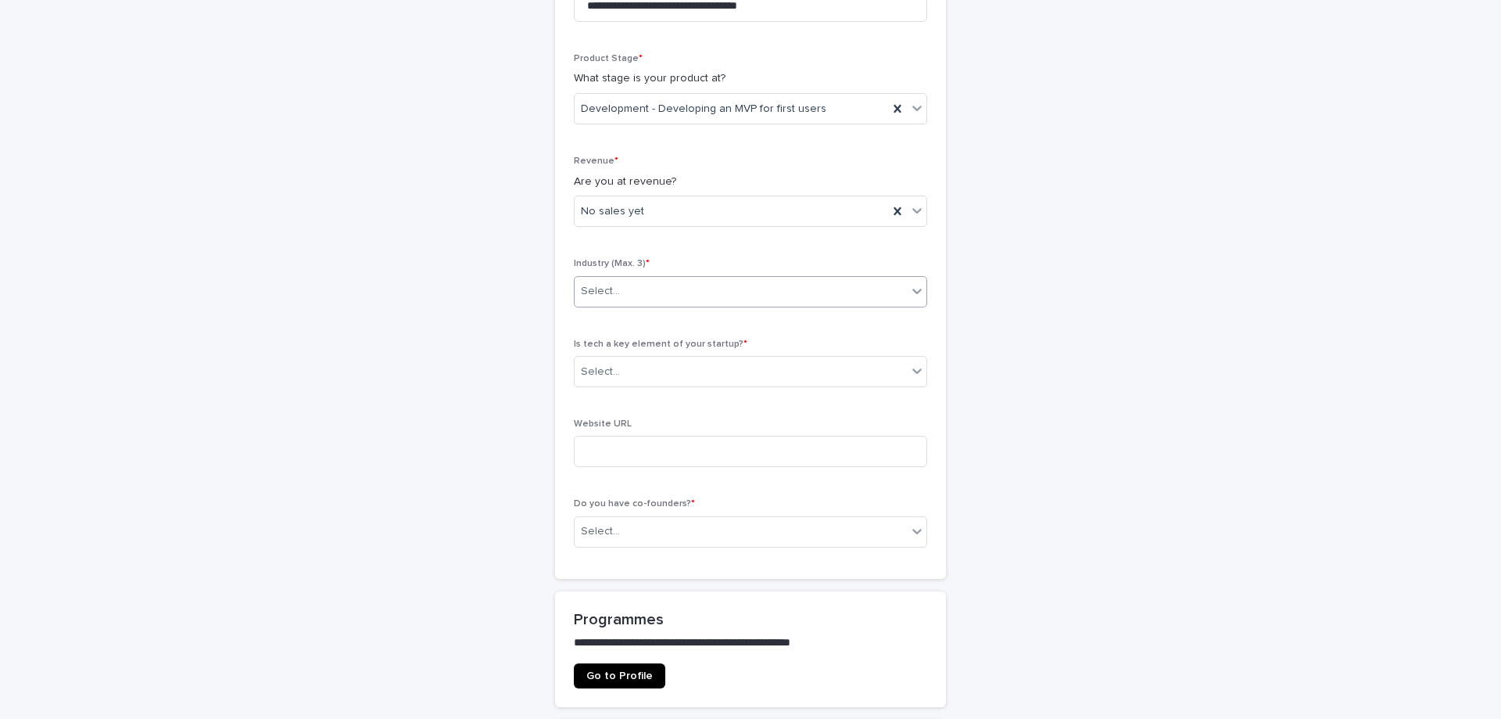
click at [681, 300] on div "Select..." at bounding box center [741, 291] width 332 height 26
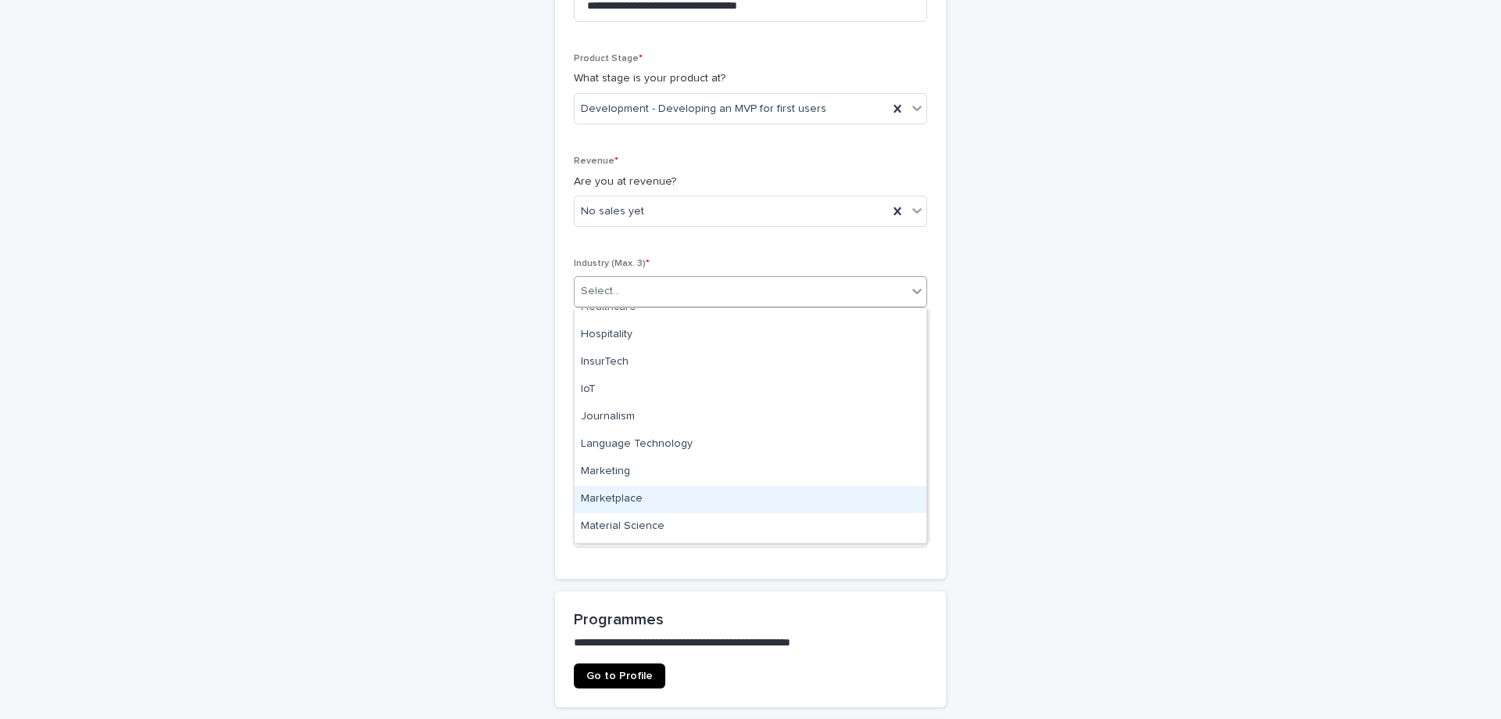
click at [725, 486] on div "Marketplace" at bounding box center [751, 499] width 352 height 27
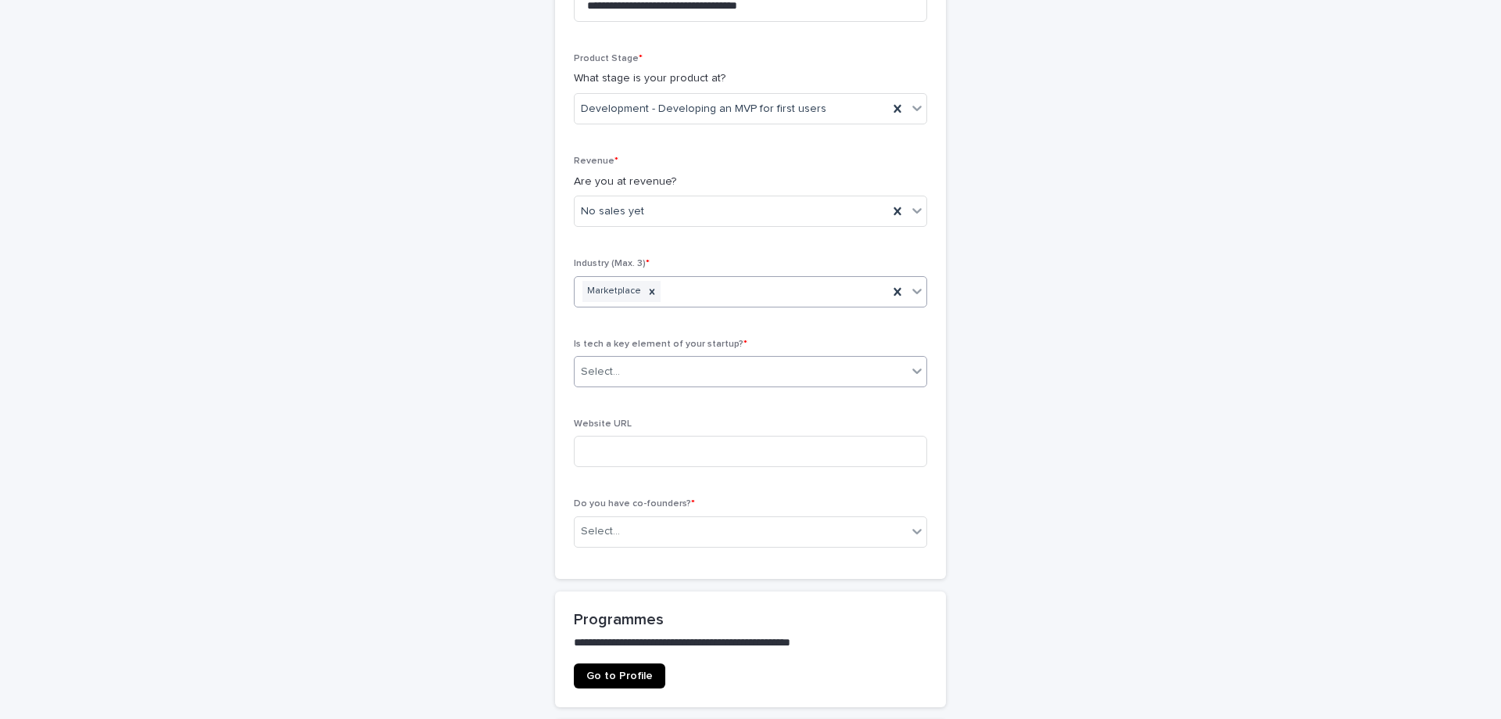
scroll to position [613, 0]
click at [727, 376] on div "Select..." at bounding box center [741, 372] width 332 height 26
click at [911, 393] on div "Yes, it is our main innovation (building original software)" at bounding box center [751, 401] width 352 height 27
click at [661, 450] on input at bounding box center [750, 451] width 353 height 31
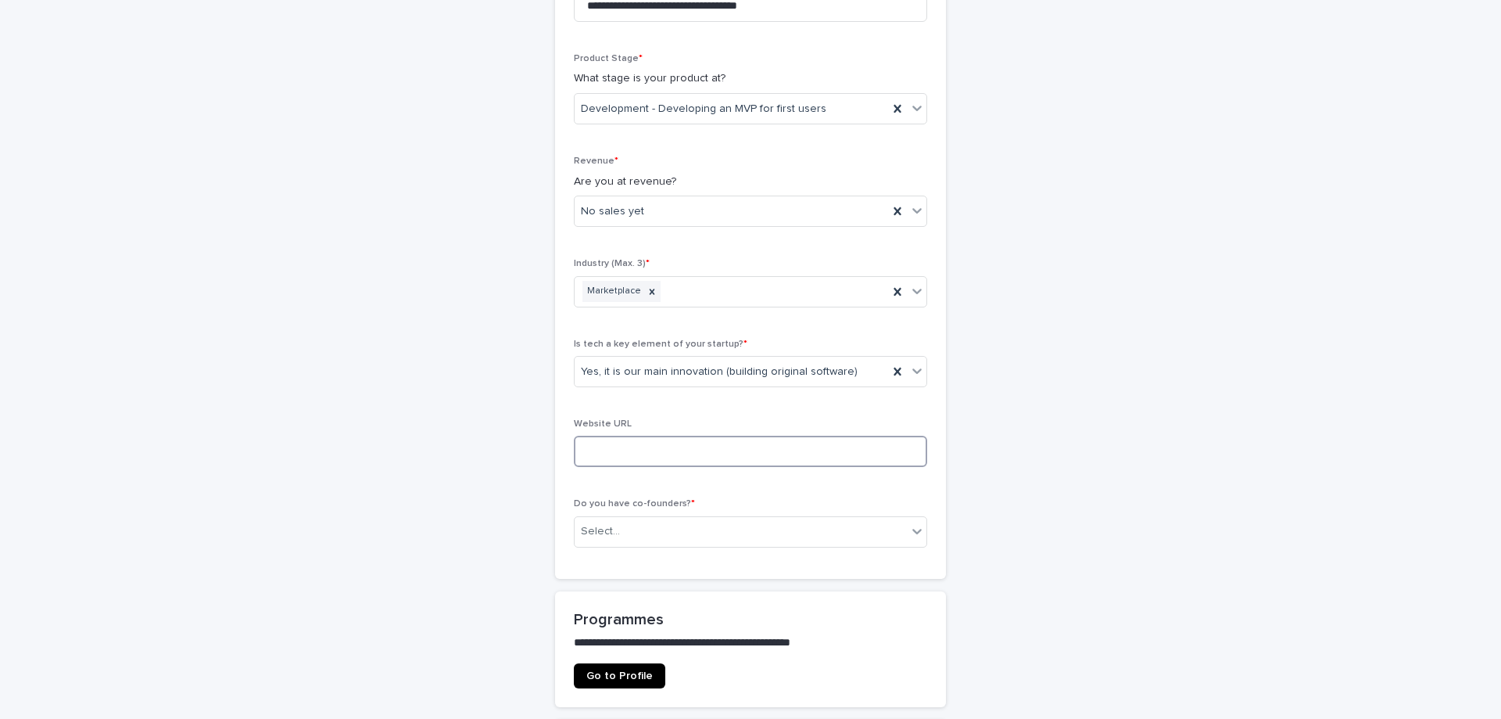
click at [661, 450] on input at bounding box center [750, 451] width 353 height 31
type input "**********"
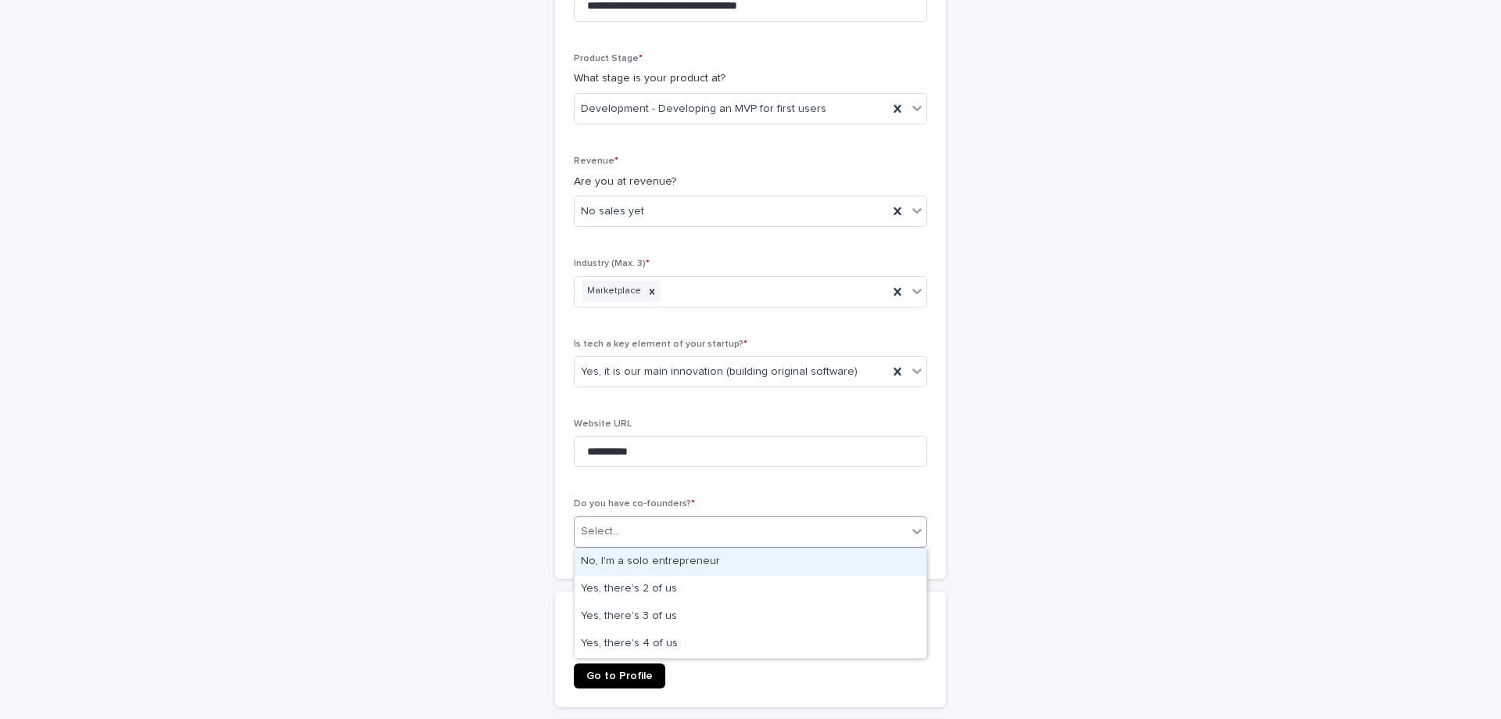
click at [647, 521] on div "Select..." at bounding box center [741, 531] width 332 height 26
click at [773, 559] on div "No, I'm a solo entrepreneur" at bounding box center [751, 561] width 352 height 27
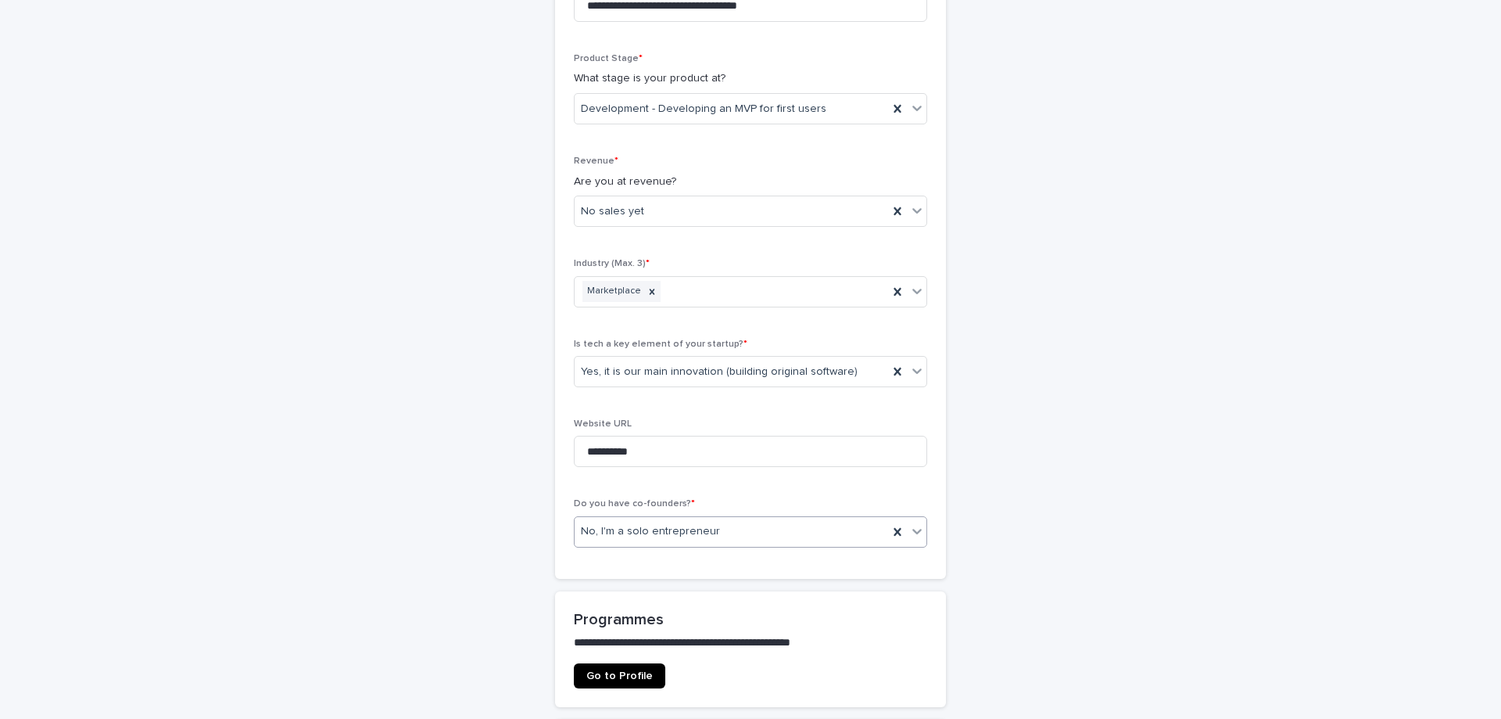
click at [808, 485] on div "**********" at bounding box center [750, 135] width 353 height 849
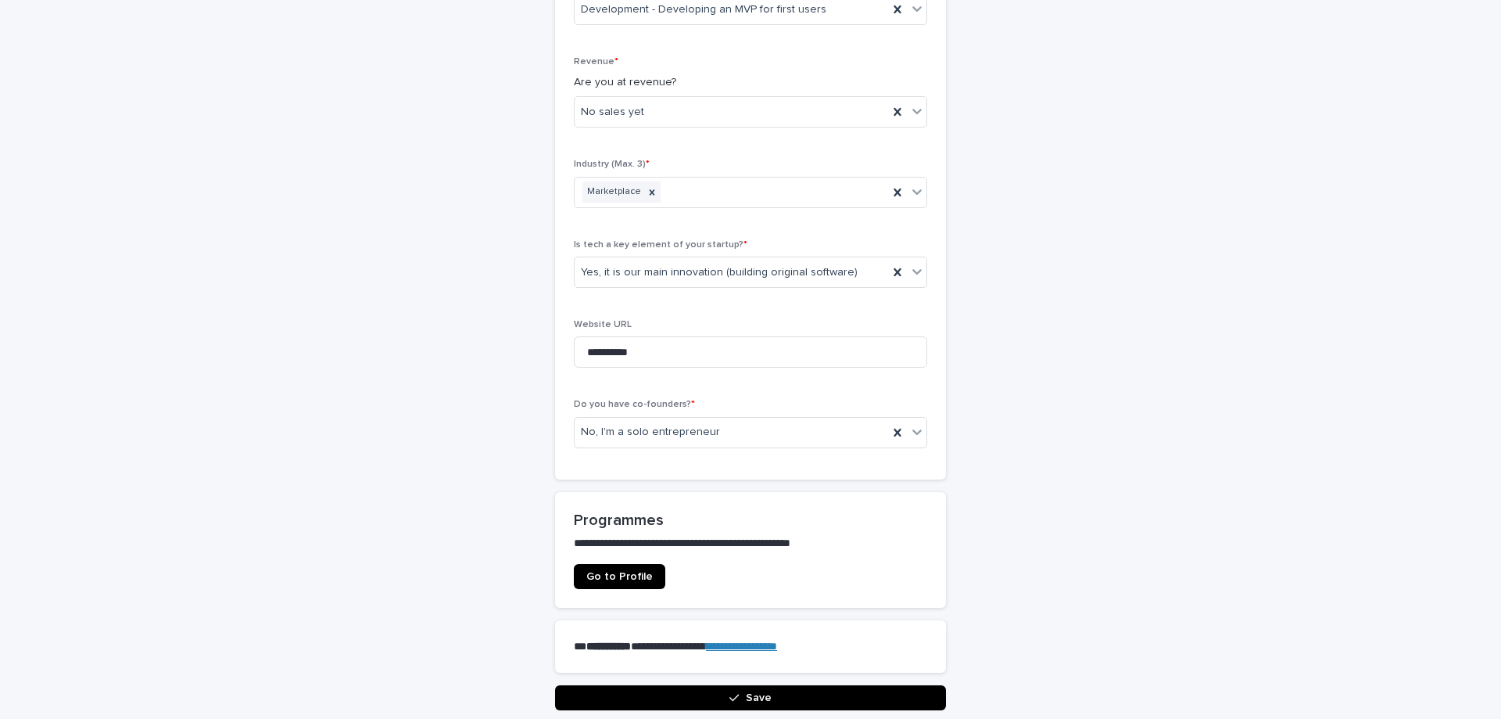
scroll to position [766, 0]
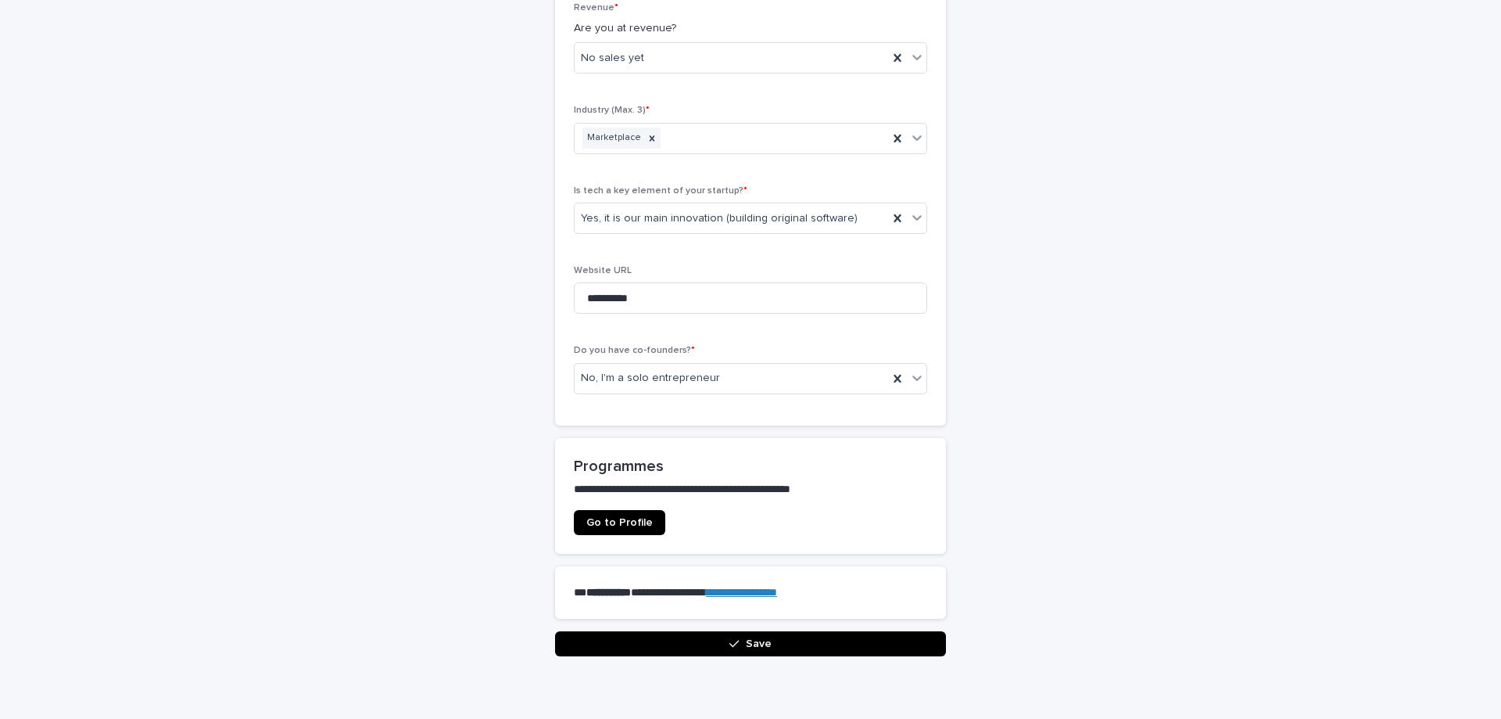
click at [758, 641] on span "Save" at bounding box center [759, 643] width 26 height 11
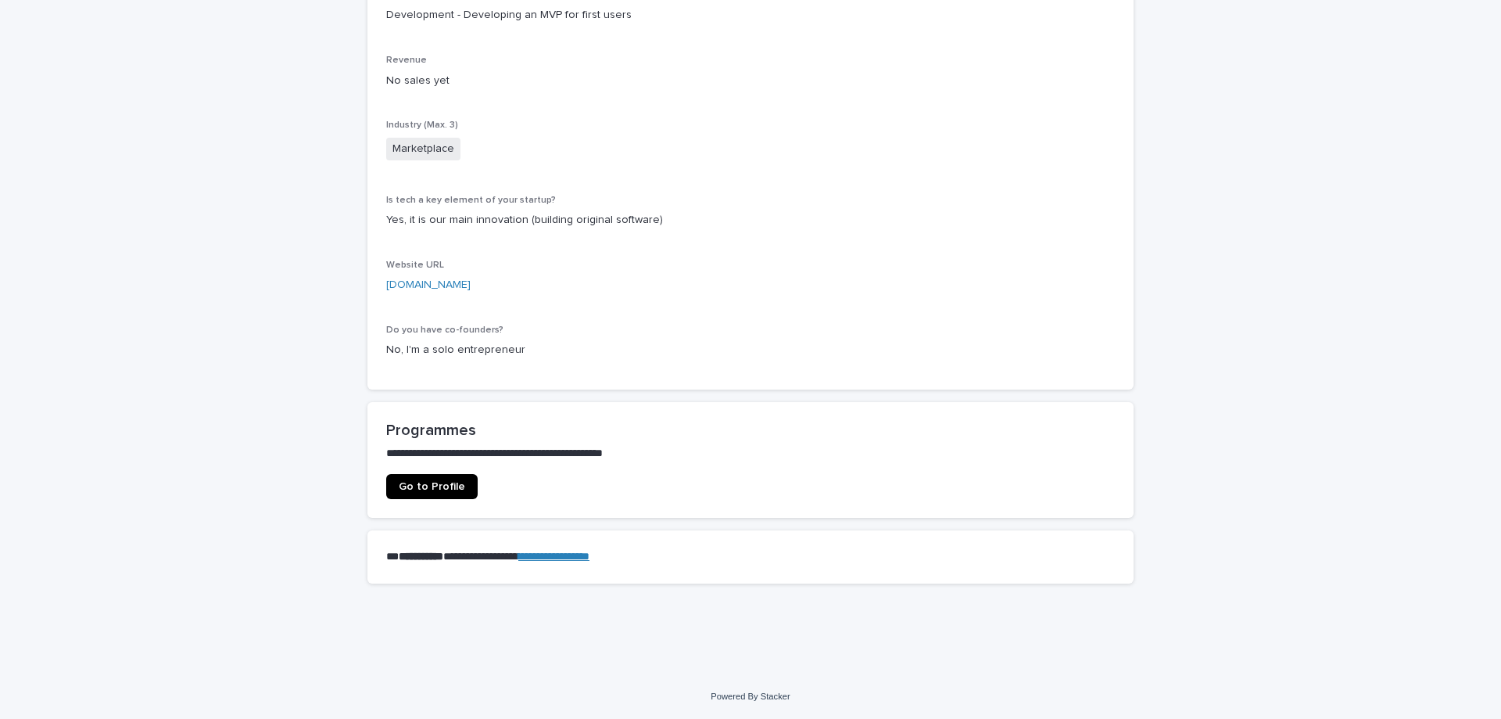
scroll to position [0, 0]
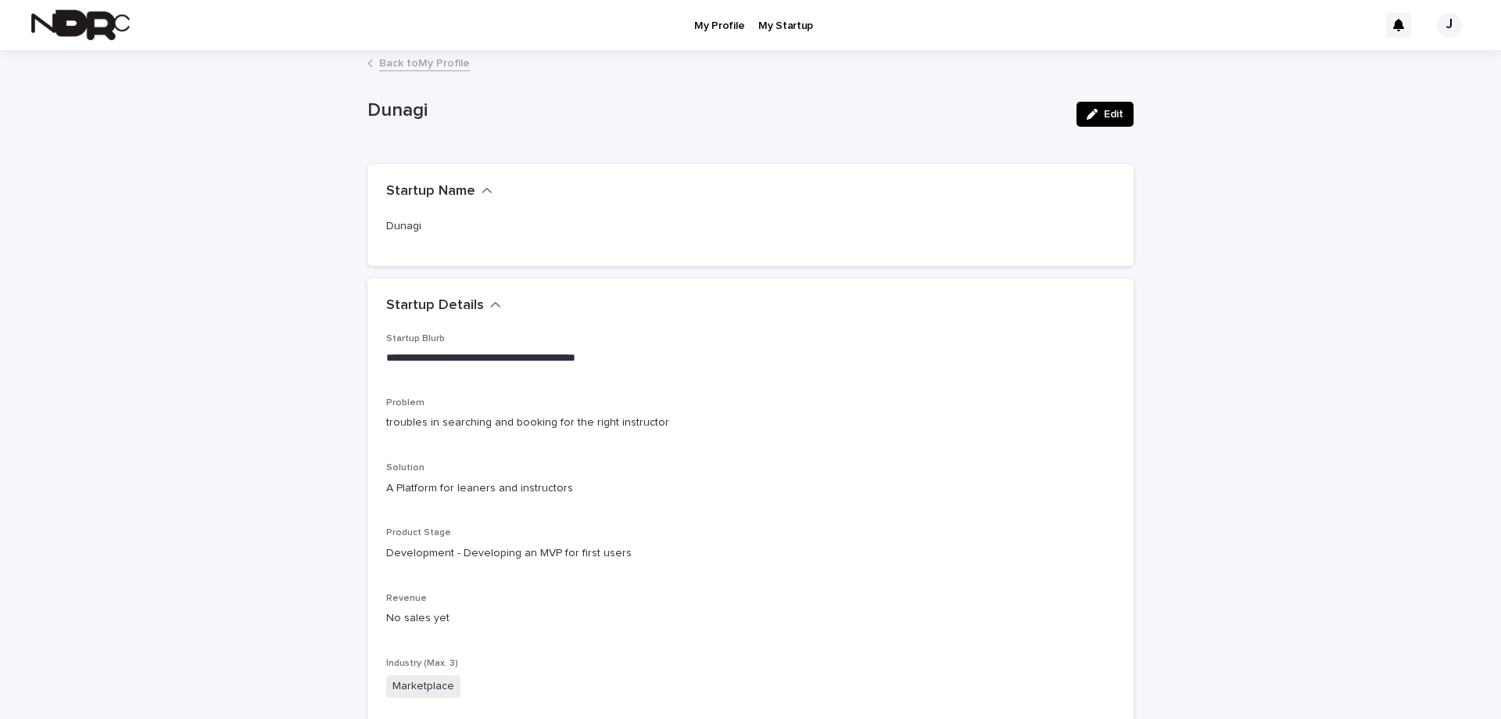
click at [493, 302] on icon "button" at bounding box center [495, 305] width 11 height 14
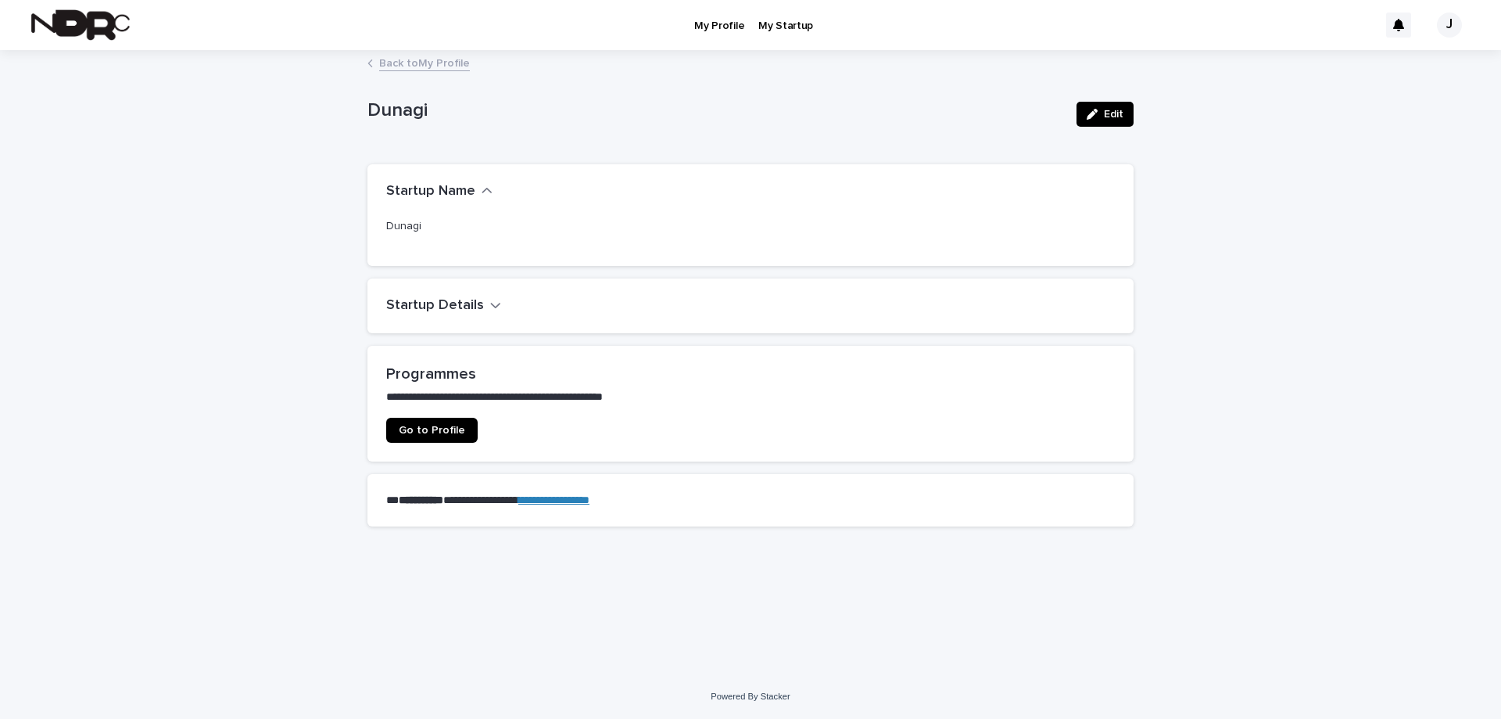
click at [438, 425] on span "Go to Profile" at bounding box center [432, 430] width 66 height 11
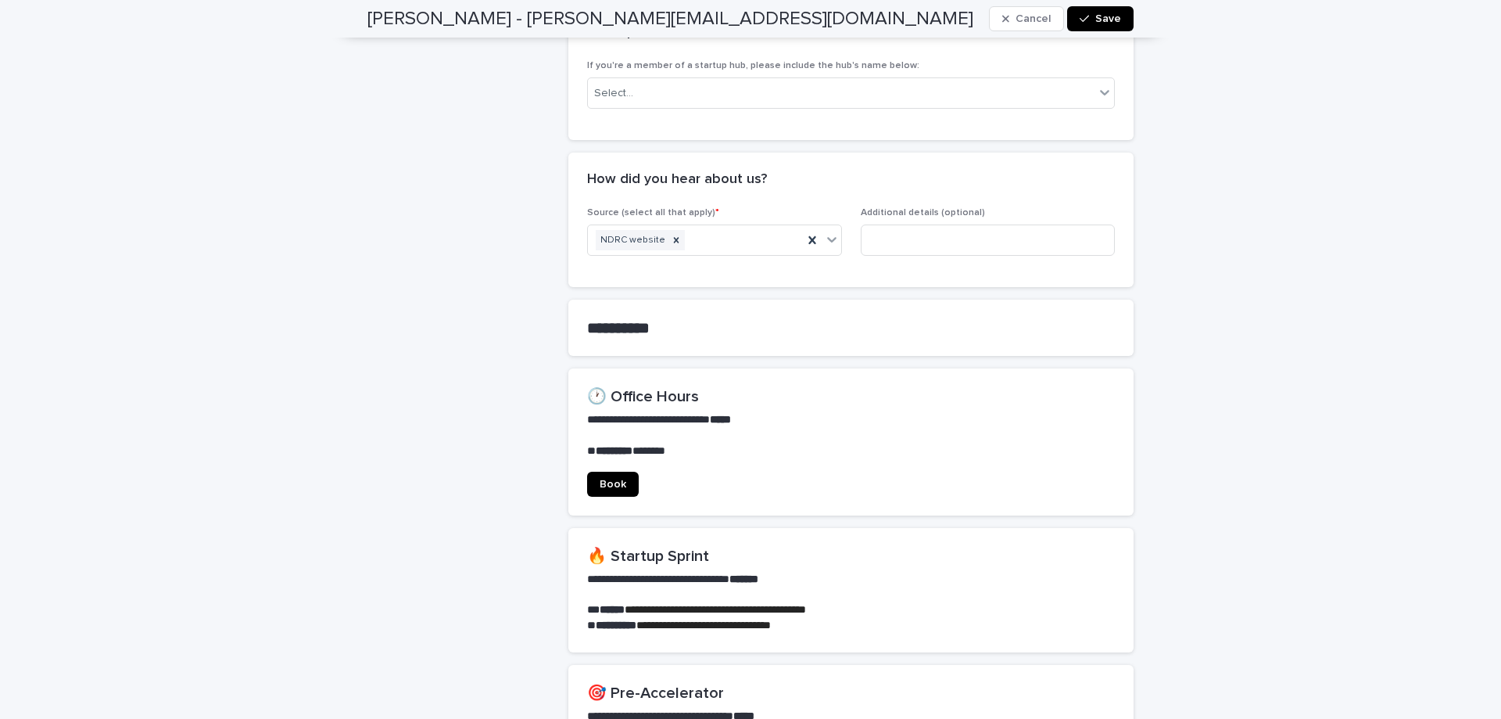
scroll to position [919, 0]
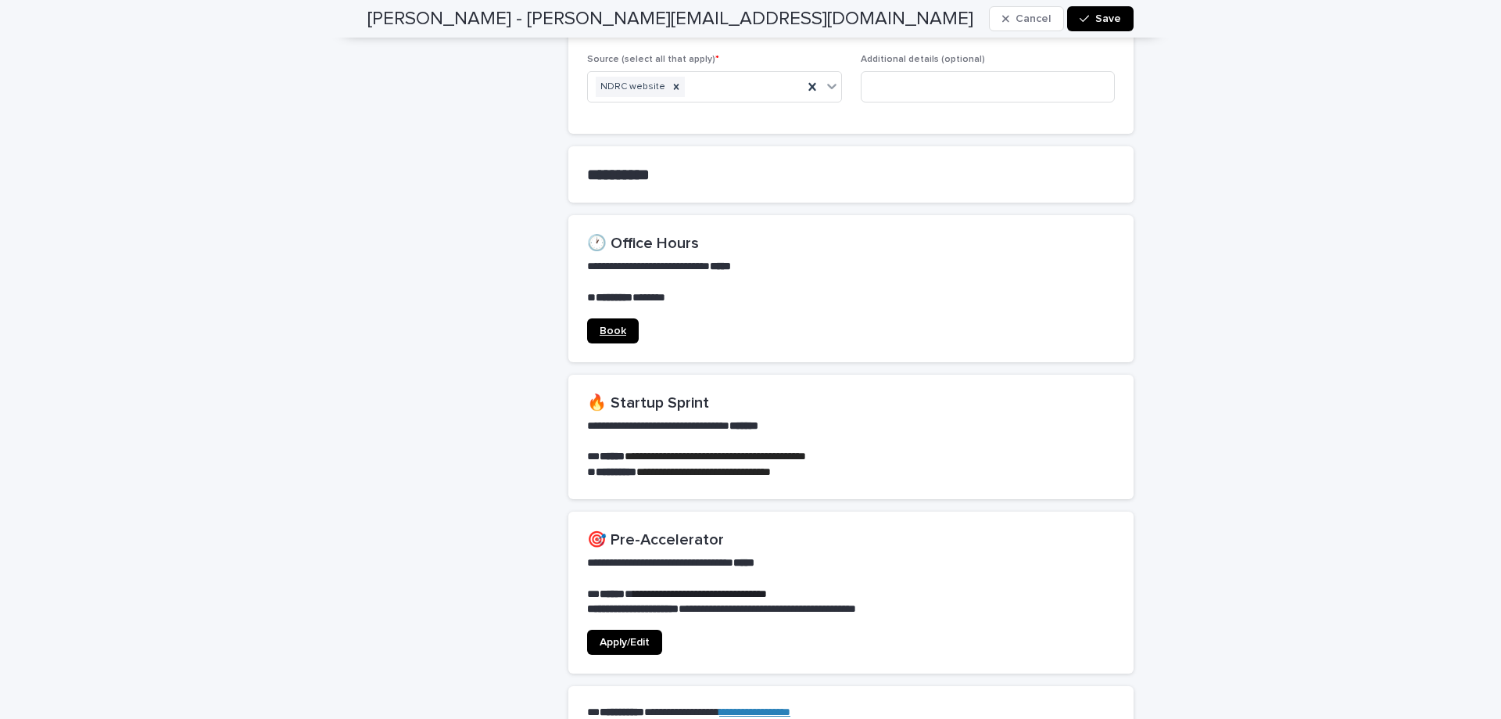
click at [598, 320] on link "Book" at bounding box center [613, 330] width 52 height 25
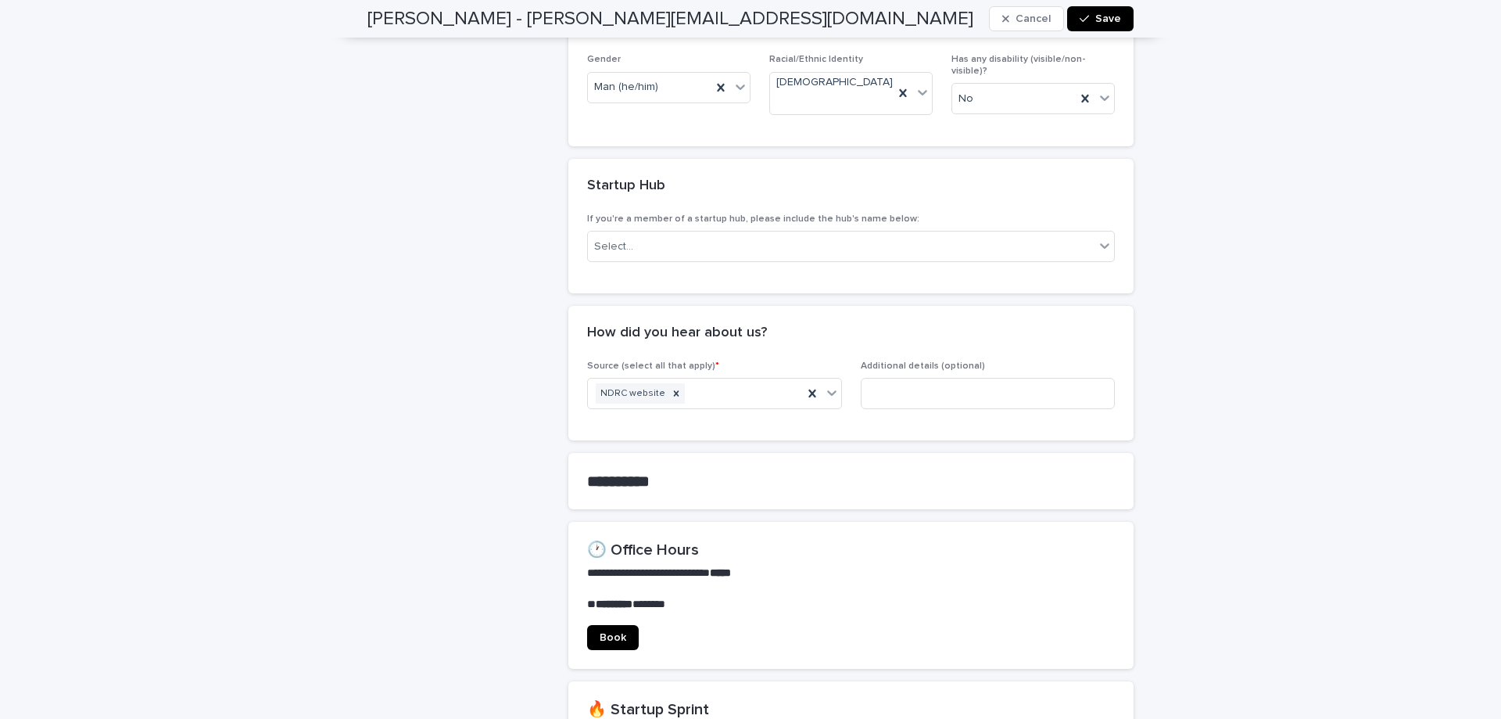
scroll to position [1063, 0]
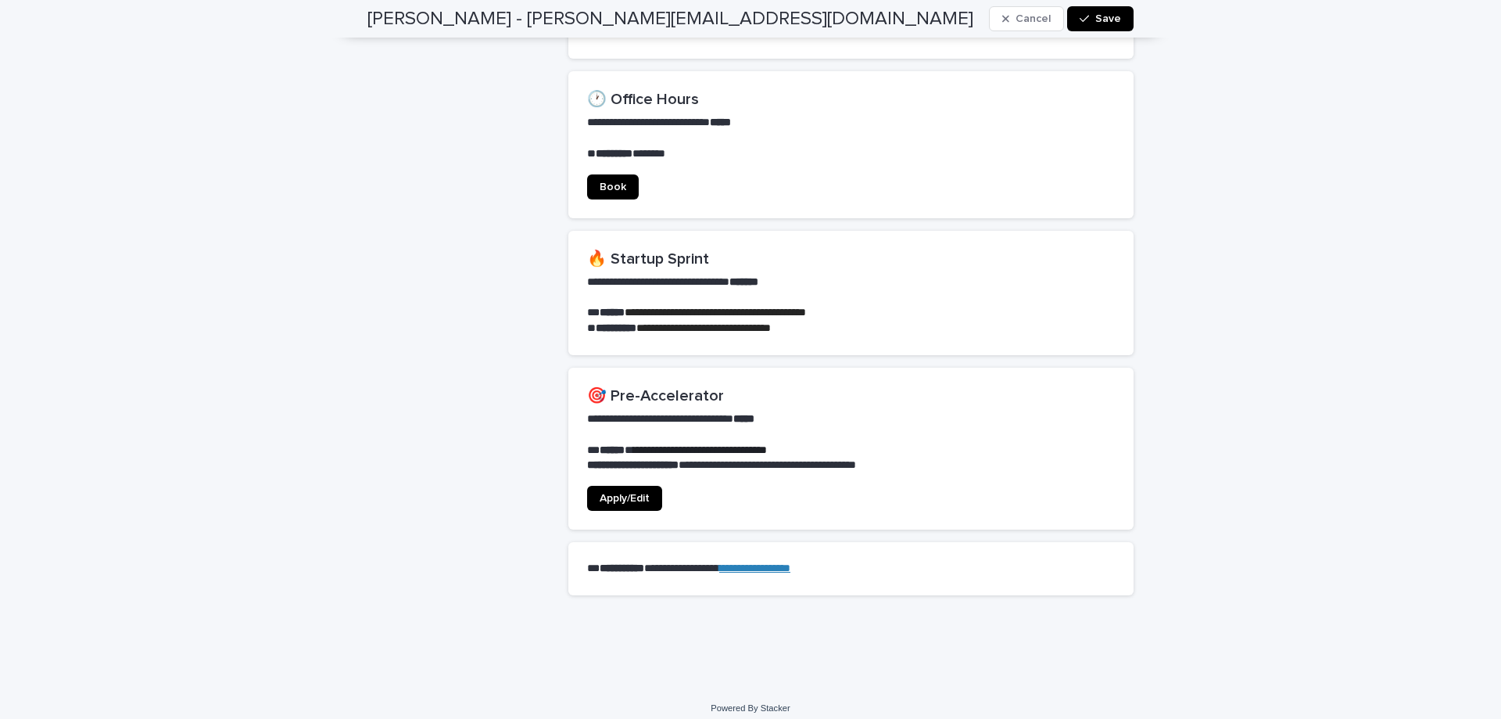
click at [623, 493] on span "Apply/Edit" at bounding box center [625, 498] width 50 height 11
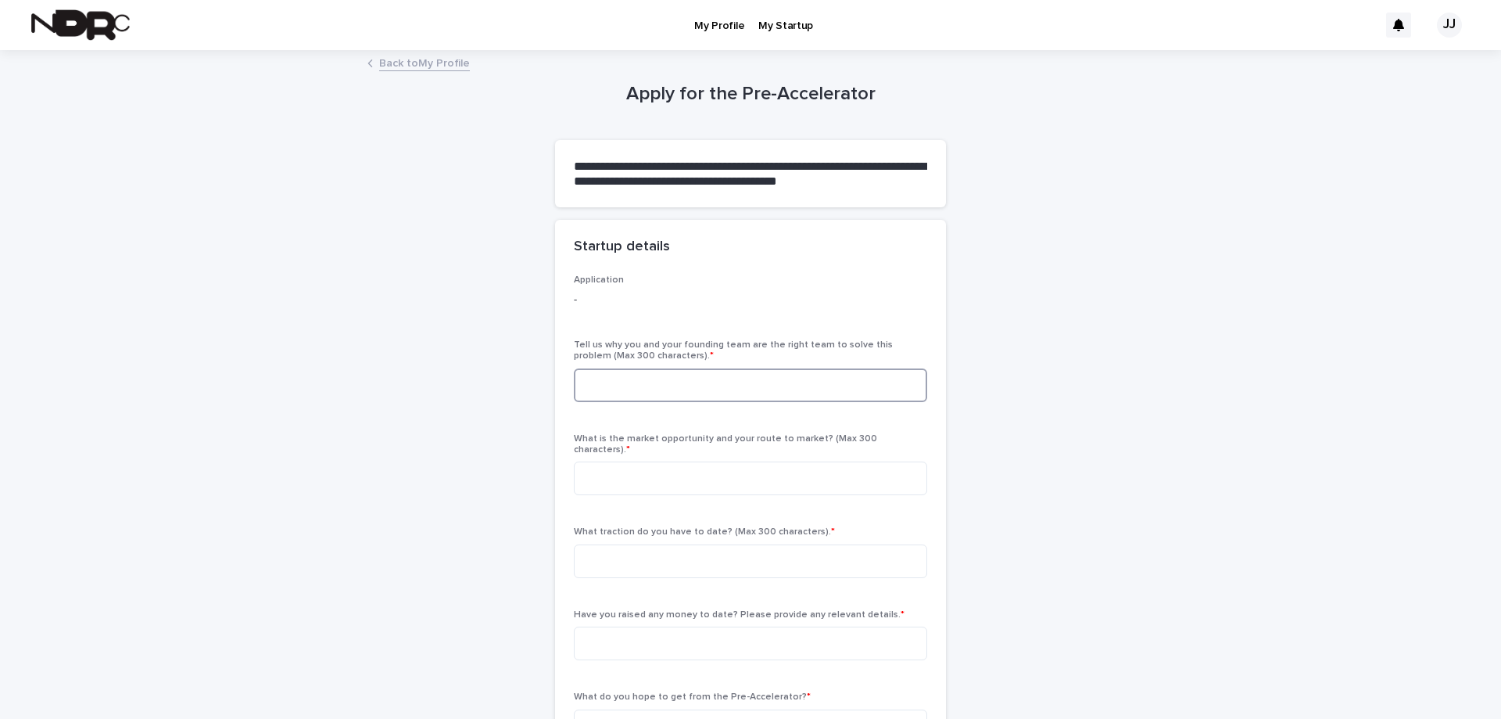
click at [805, 384] on textarea at bounding box center [750, 385] width 353 height 34
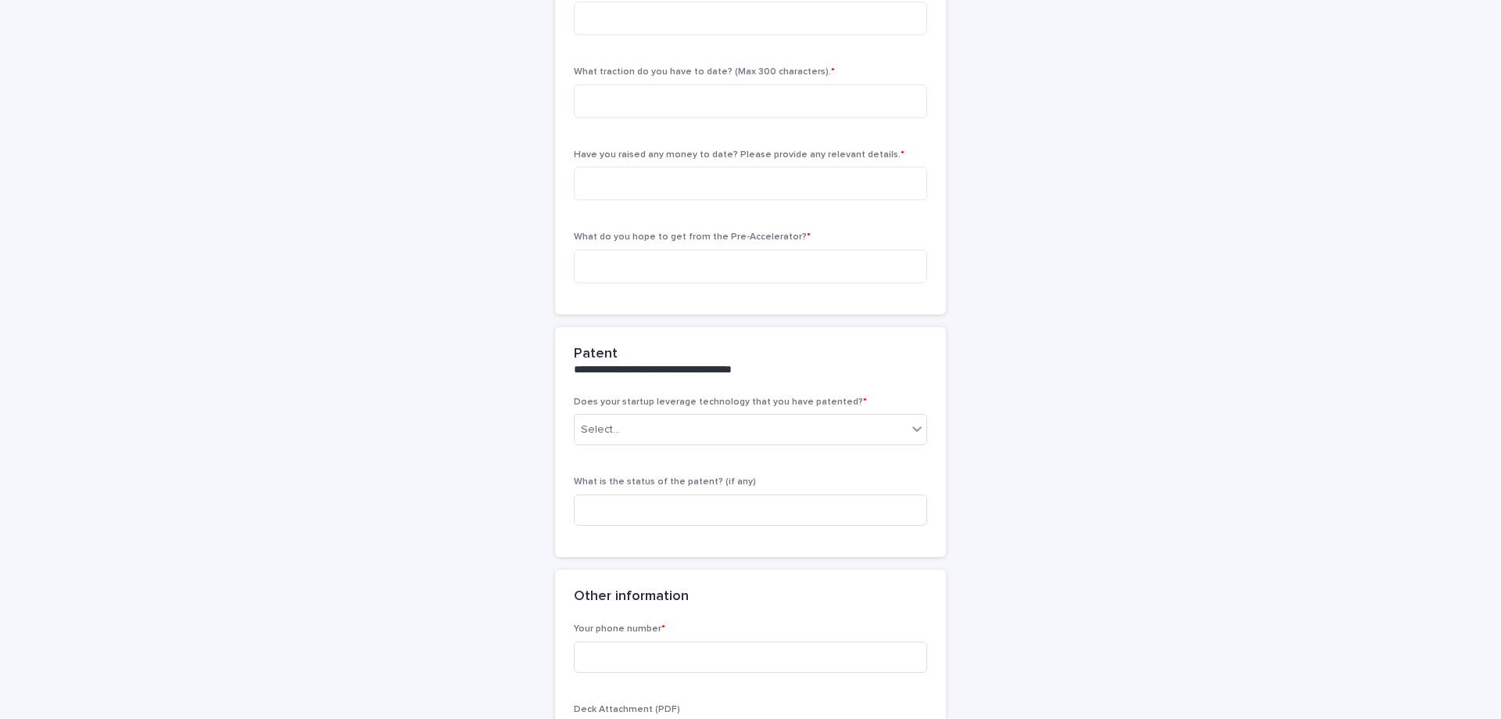
scroll to position [766, 0]
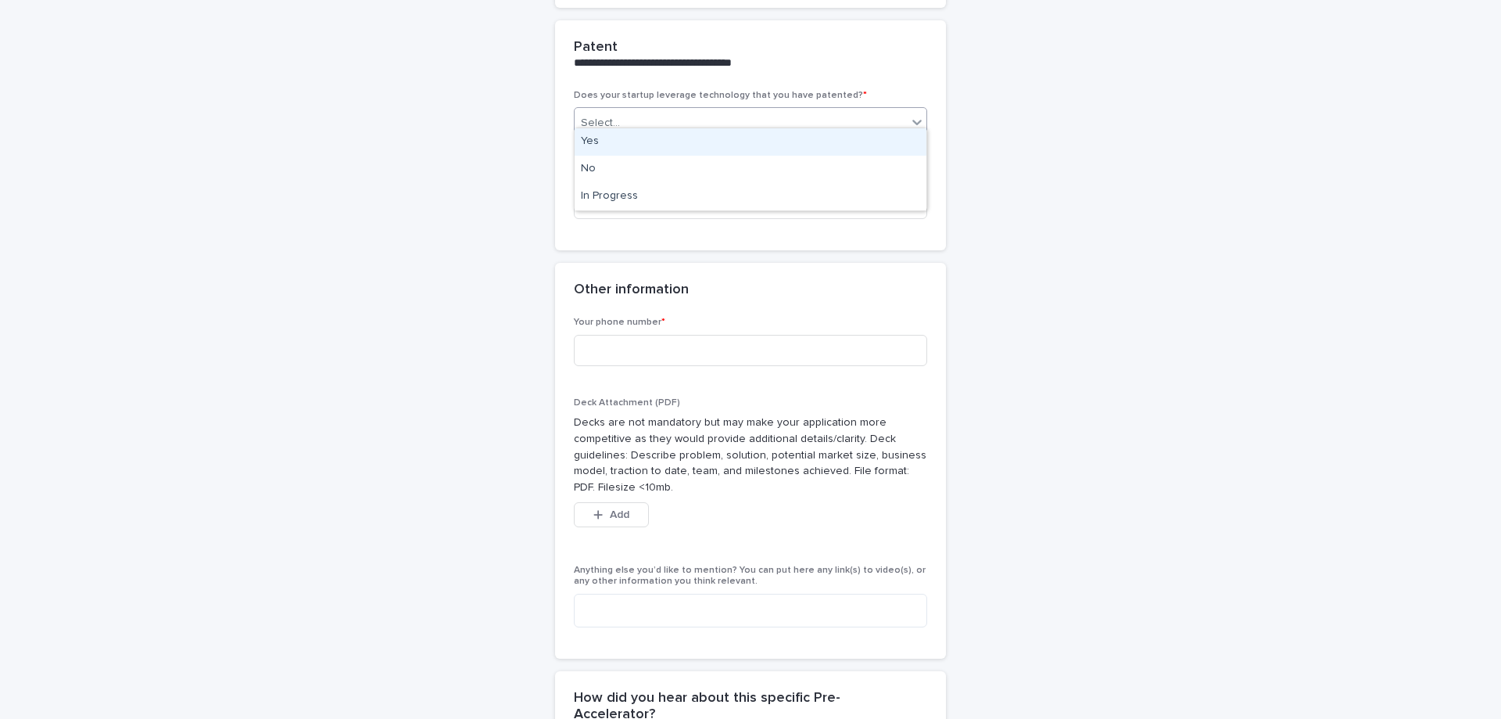
click at [725, 110] on div "Select..." at bounding box center [741, 123] width 332 height 26
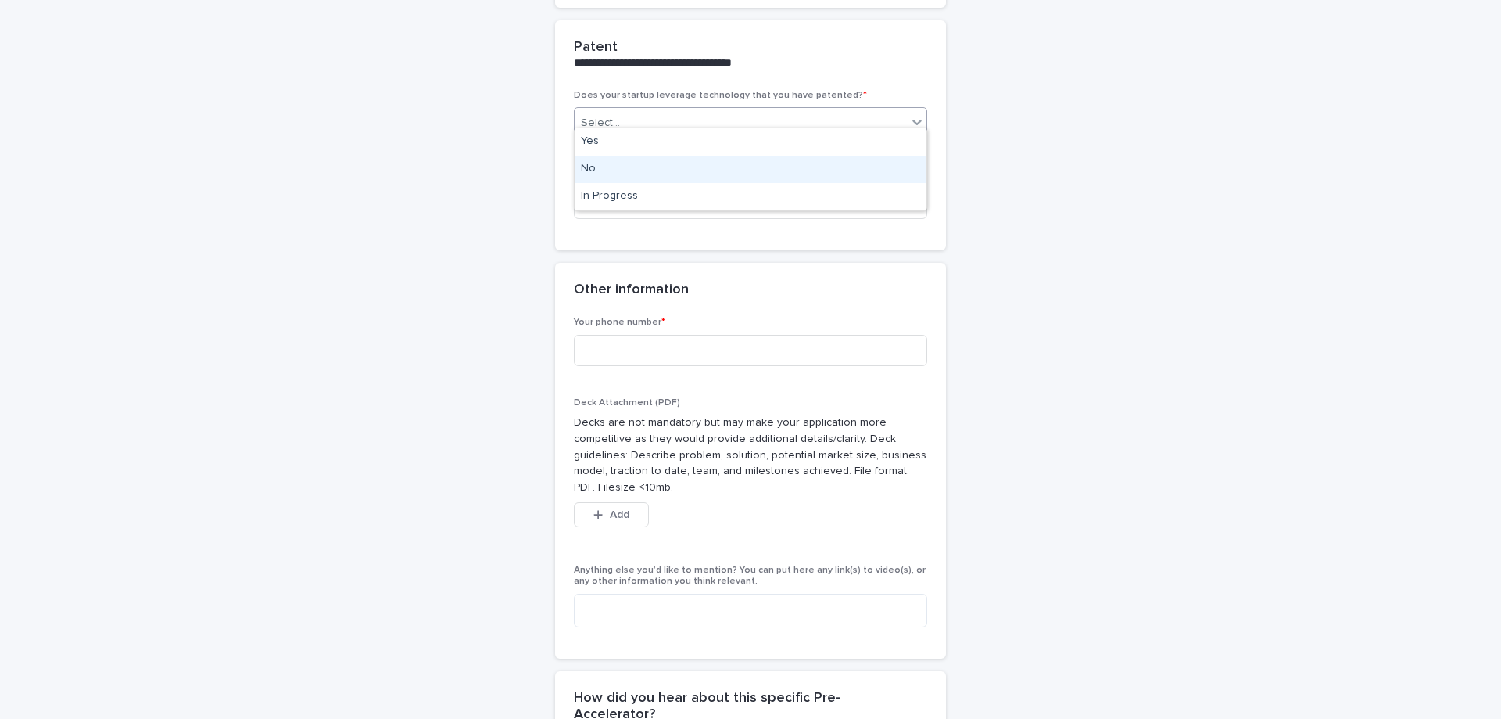
click at [730, 170] on div "No" at bounding box center [751, 169] width 352 height 27
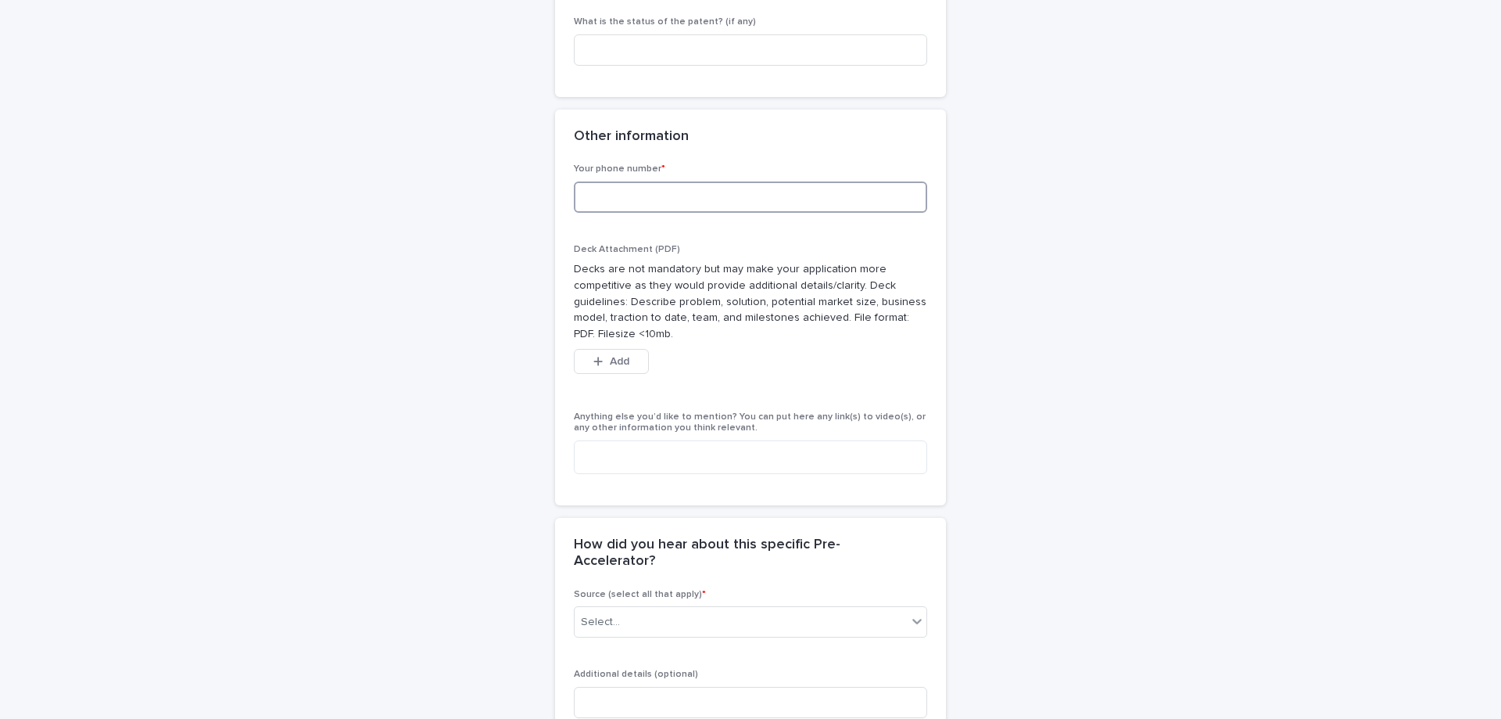
click at [767, 195] on input at bounding box center [750, 196] width 353 height 31
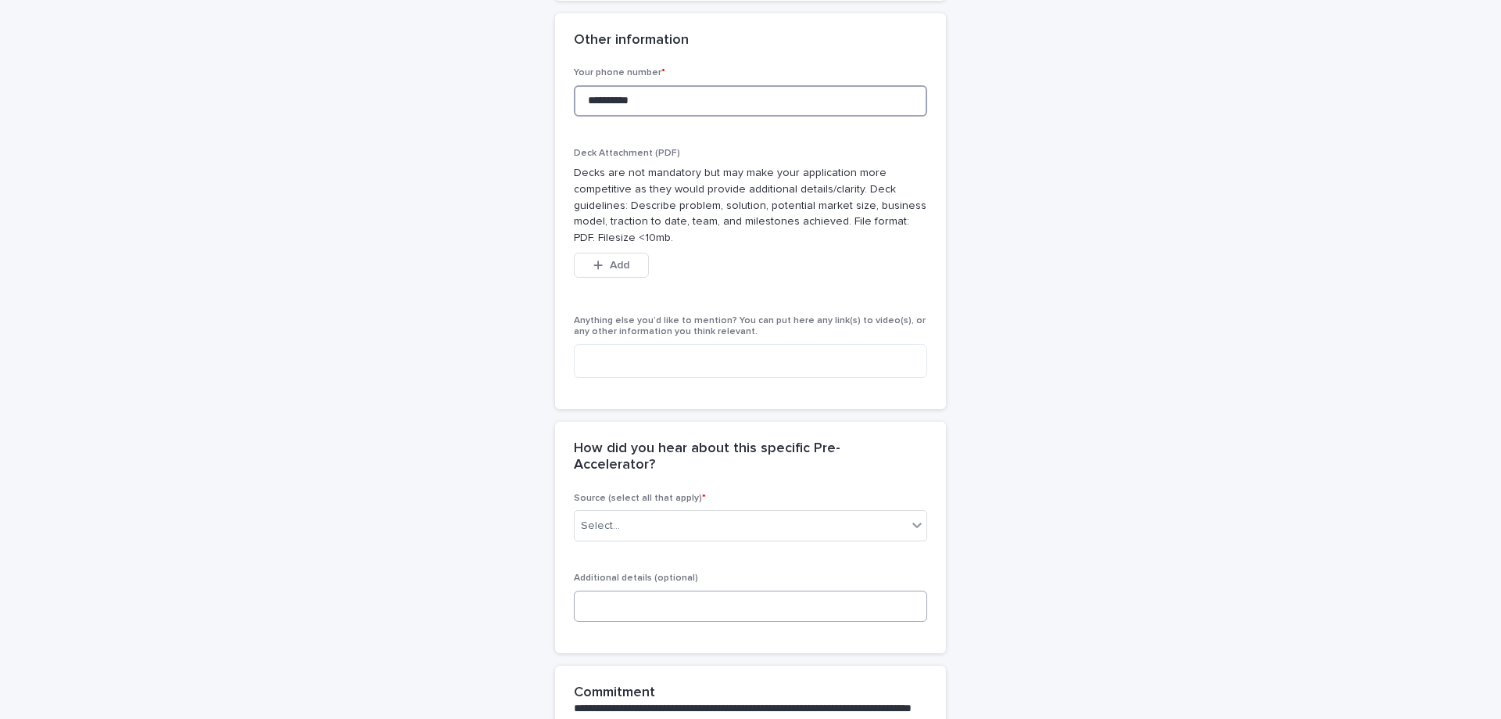
scroll to position [1073, 0]
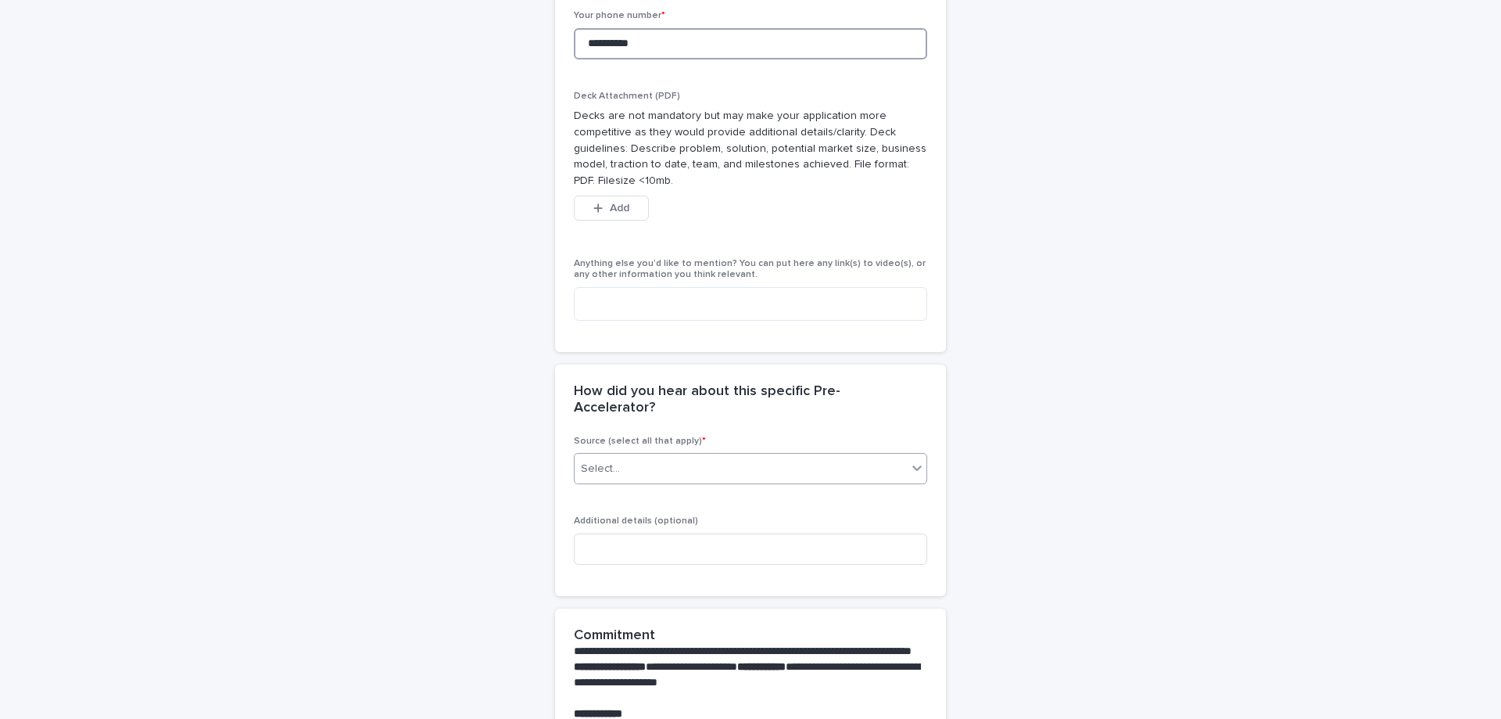
type input "**********"
click at [619, 456] on div "Select..." at bounding box center [741, 469] width 332 height 26
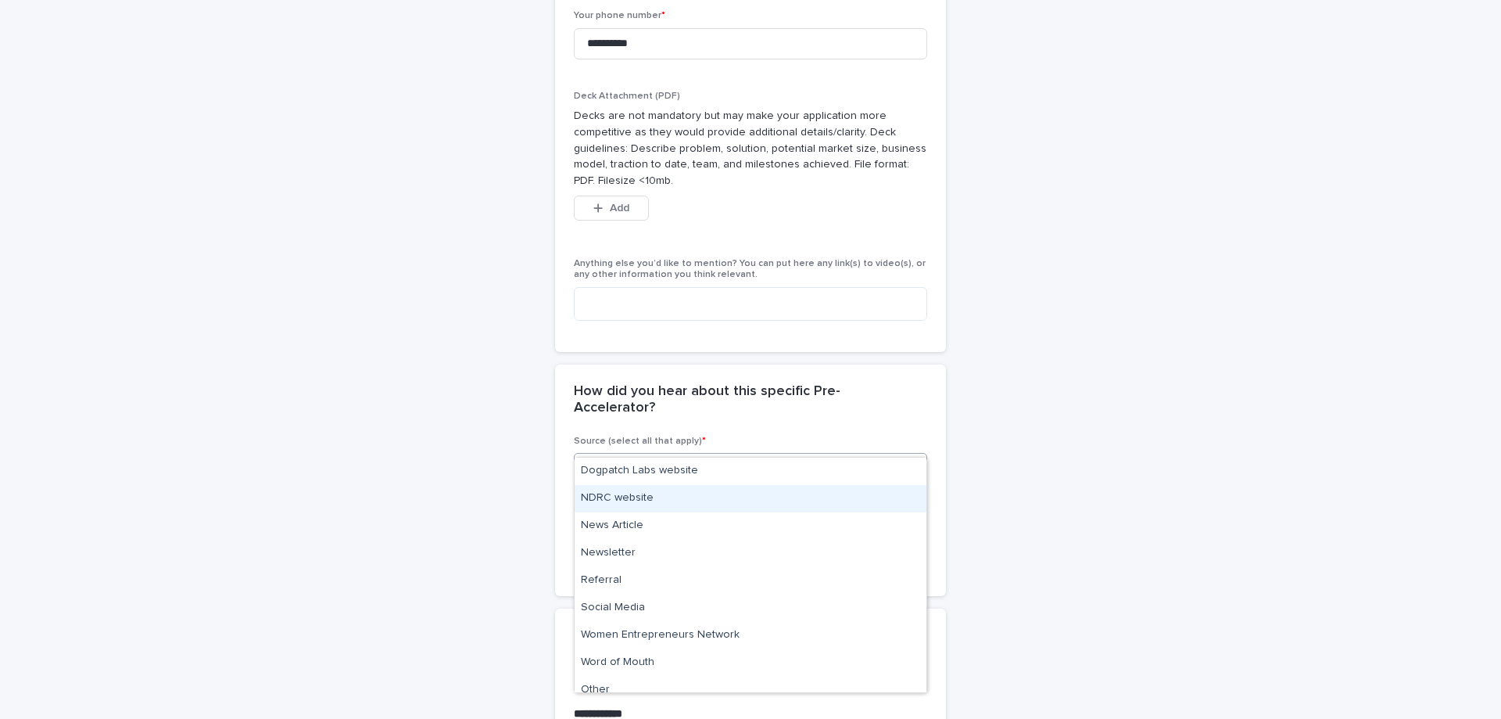
click at [624, 489] on div "NDRC website" at bounding box center [751, 498] width 352 height 27
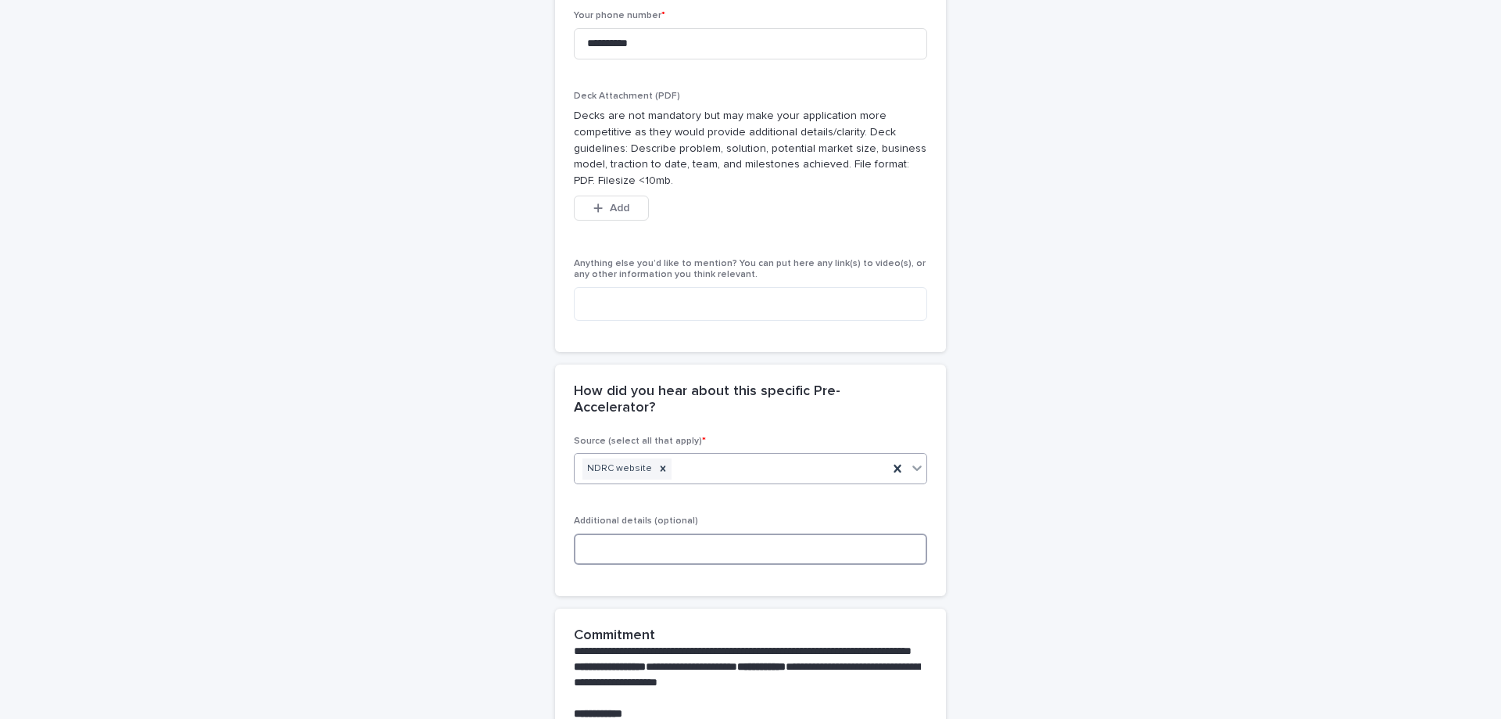
click at [669, 533] on input at bounding box center [750, 548] width 353 height 31
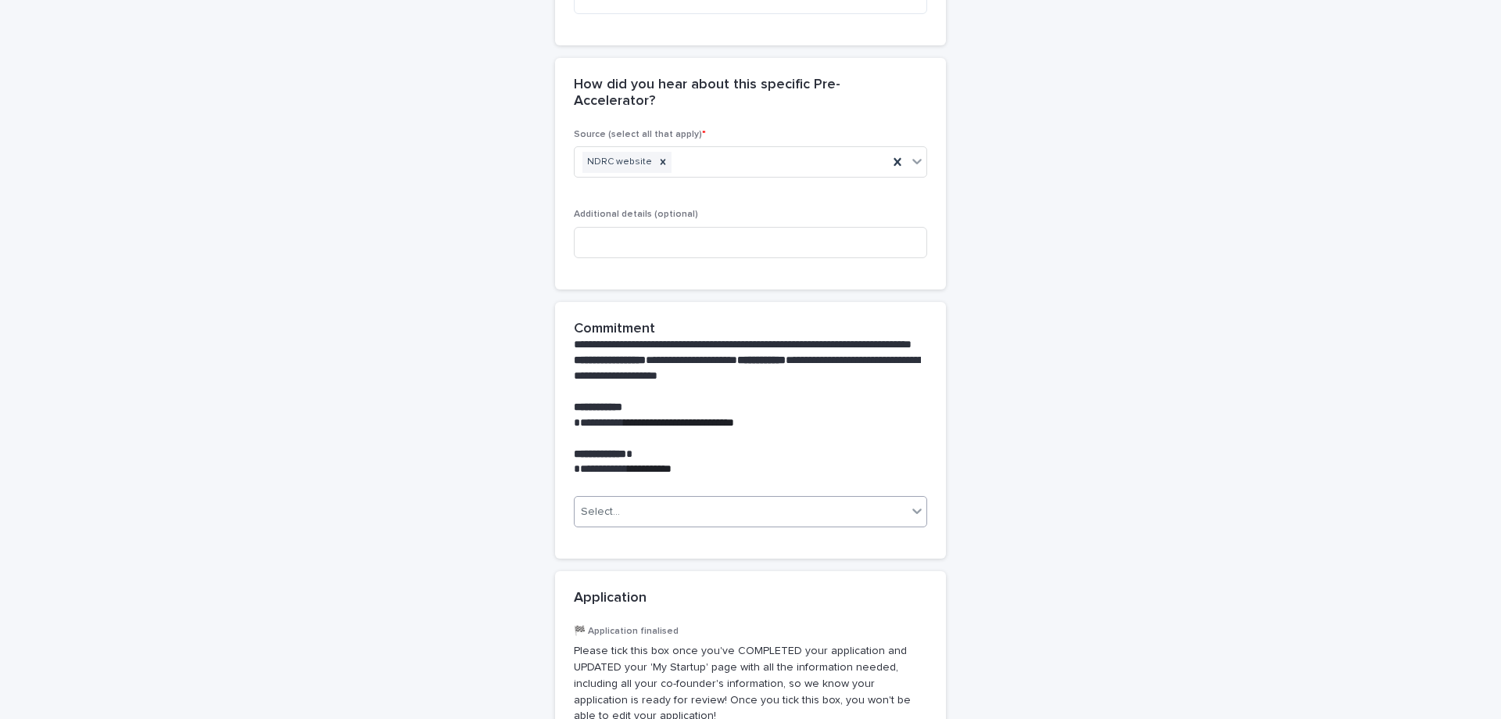
click at [712, 499] on div "Select..." at bounding box center [741, 512] width 332 height 26
click at [669, 514] on div "Yes" at bounding box center [751, 513] width 352 height 27
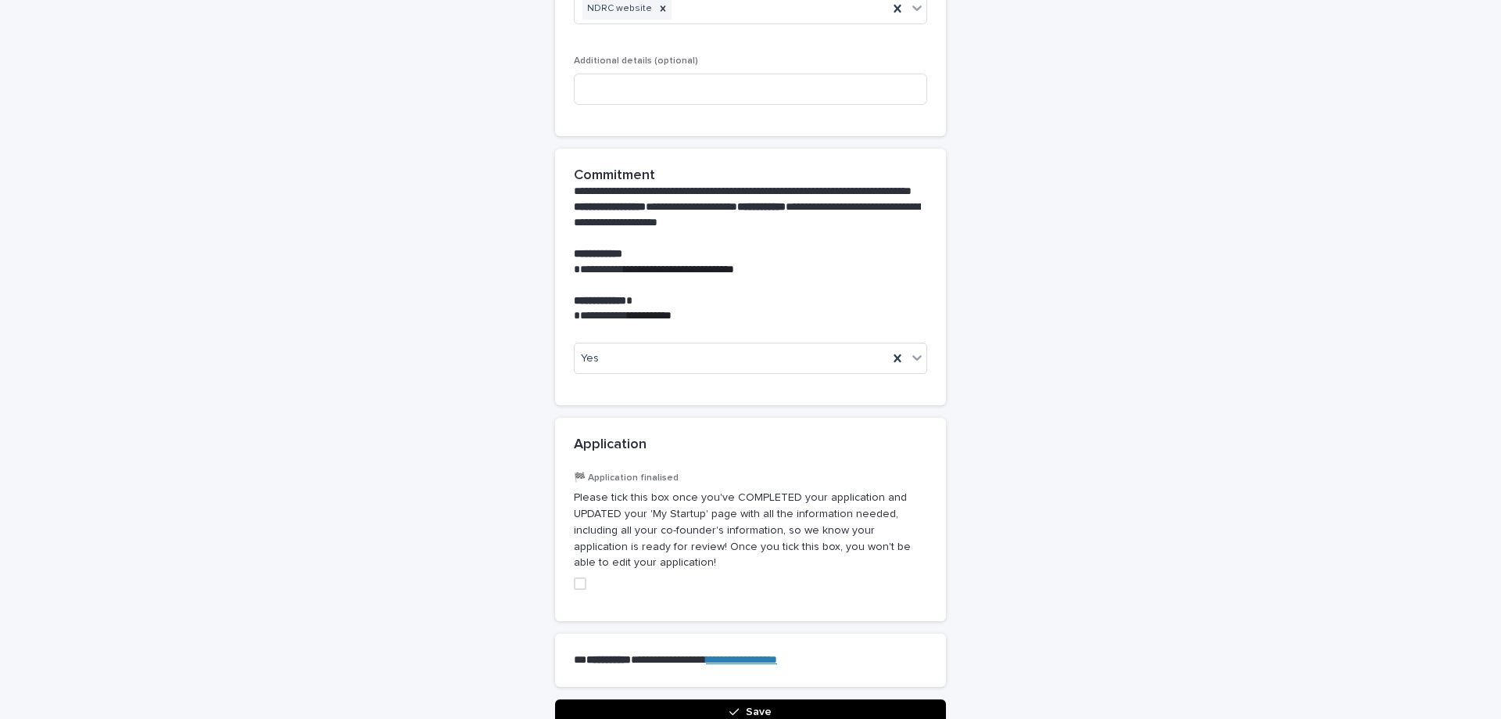
drag, startPoint x: 593, startPoint y: 555, endPoint x: 654, endPoint y: 552, distance: 61.1
click at [593, 577] on label at bounding box center [750, 583] width 353 height 13
click at [587, 577] on label at bounding box center [750, 583] width 353 height 13
click at [586, 577] on label at bounding box center [750, 583] width 353 height 13
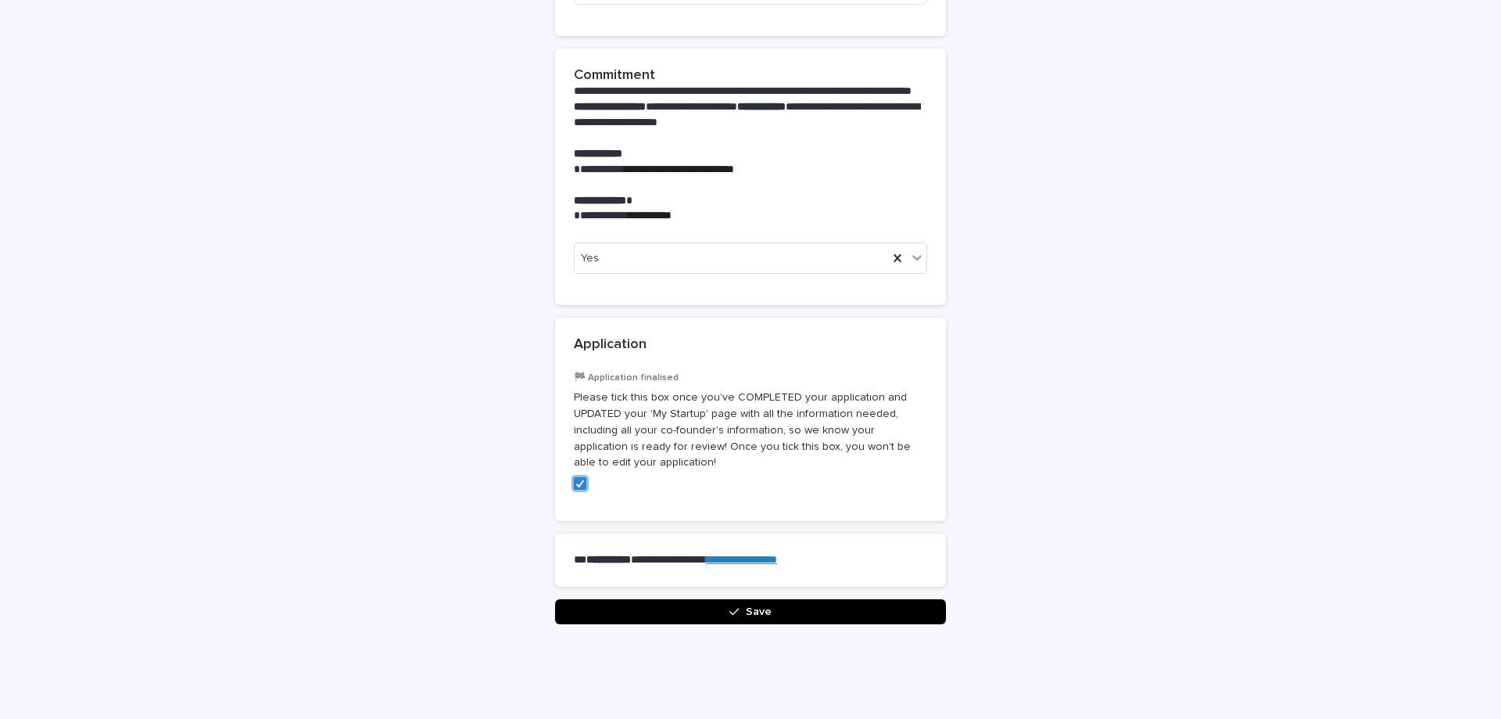
click at [780, 599] on button "Save" at bounding box center [750, 611] width 391 height 25
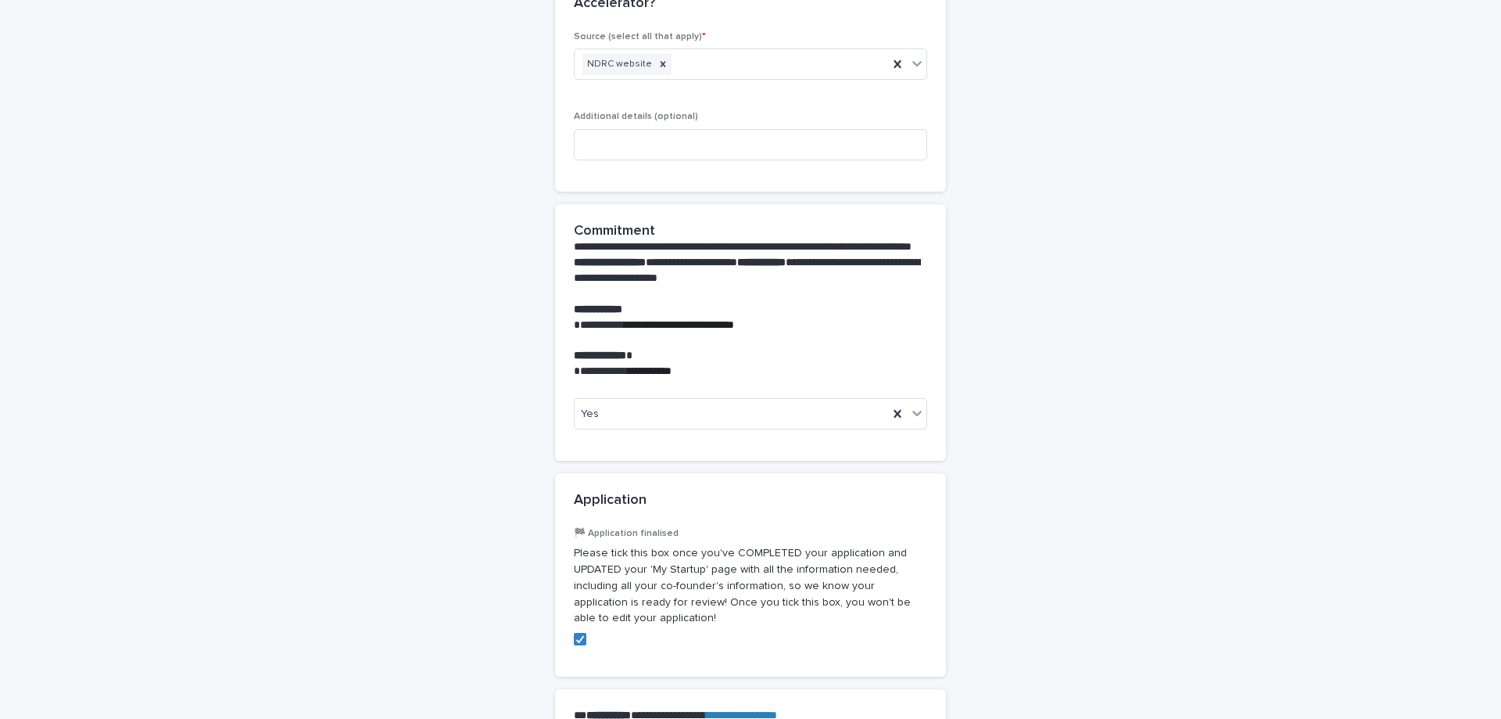
scroll to position [1799, 0]
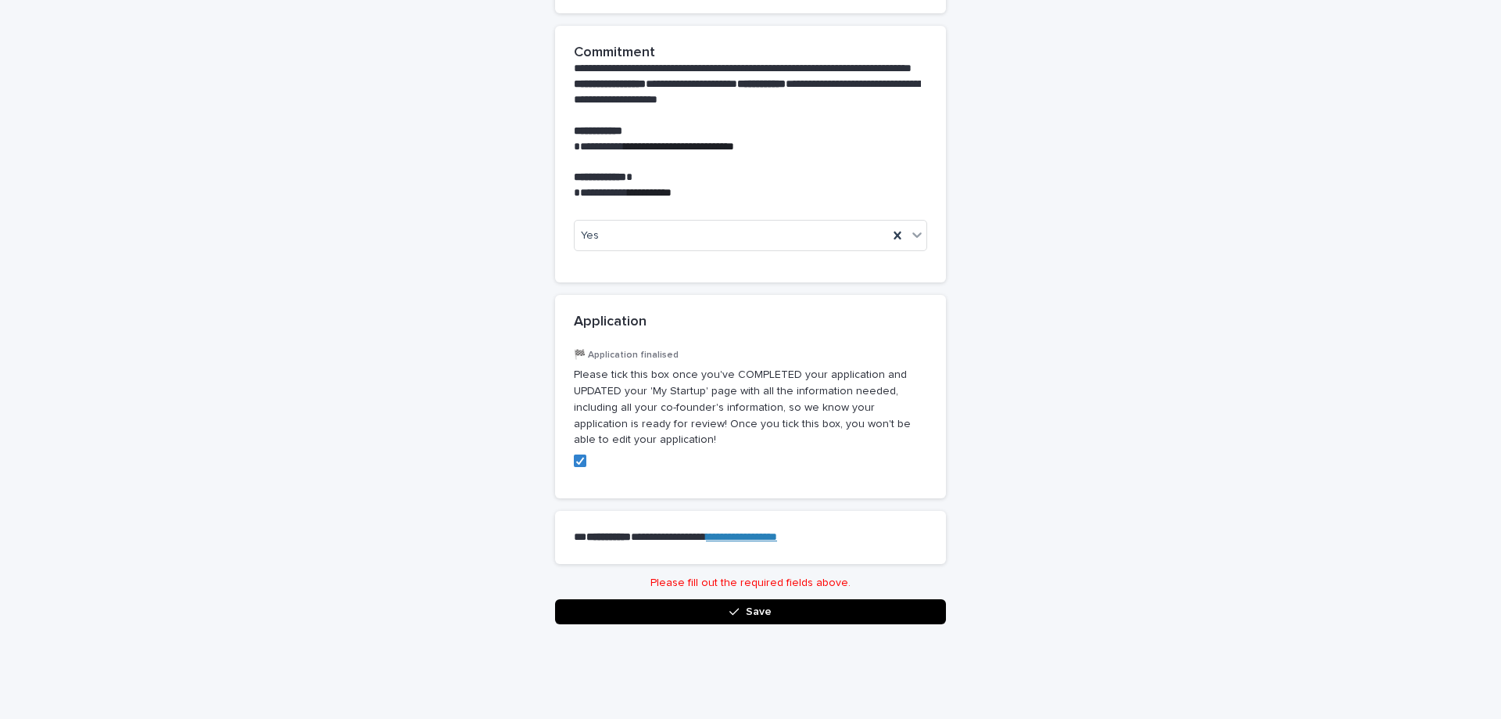
drag, startPoint x: 778, startPoint y: 536, endPoint x: 809, endPoint y: 271, distance: 266.9
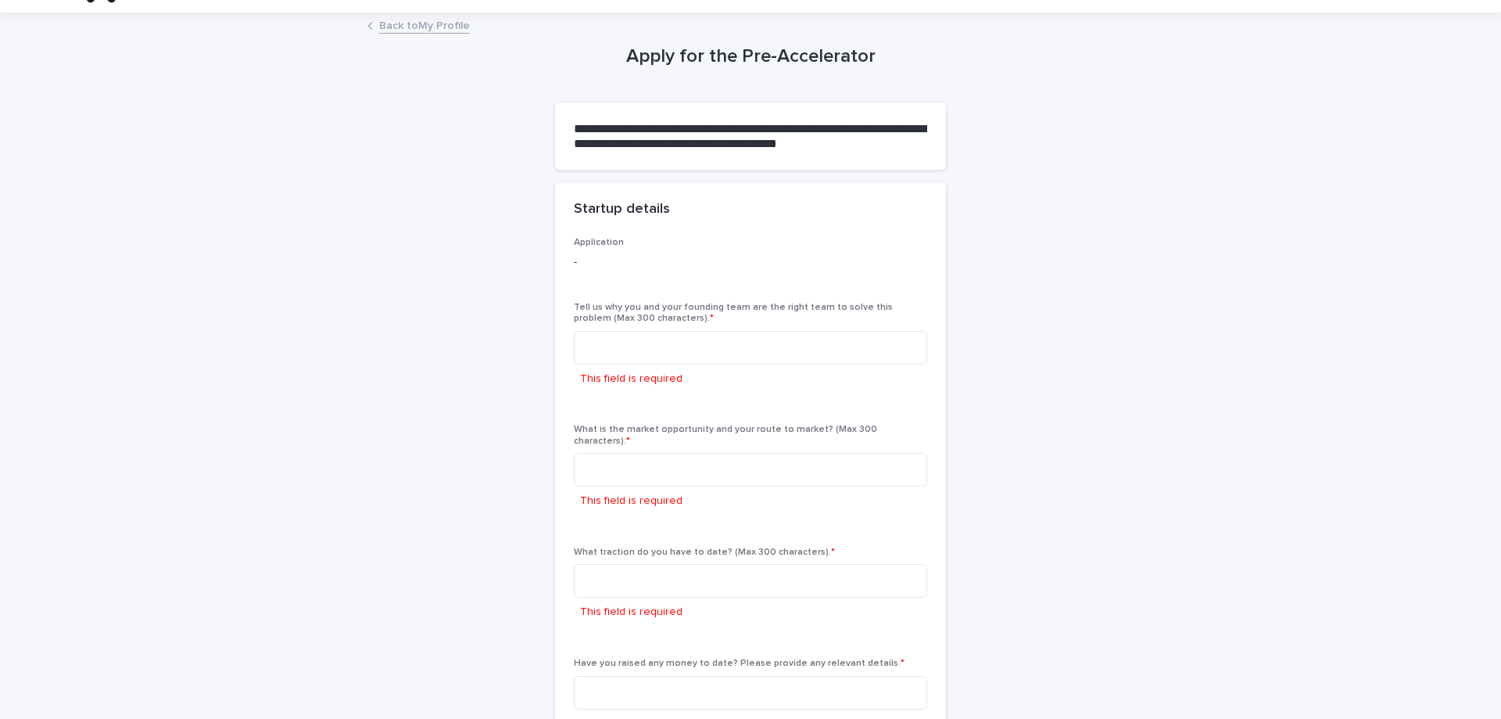
scroll to position [0, 0]
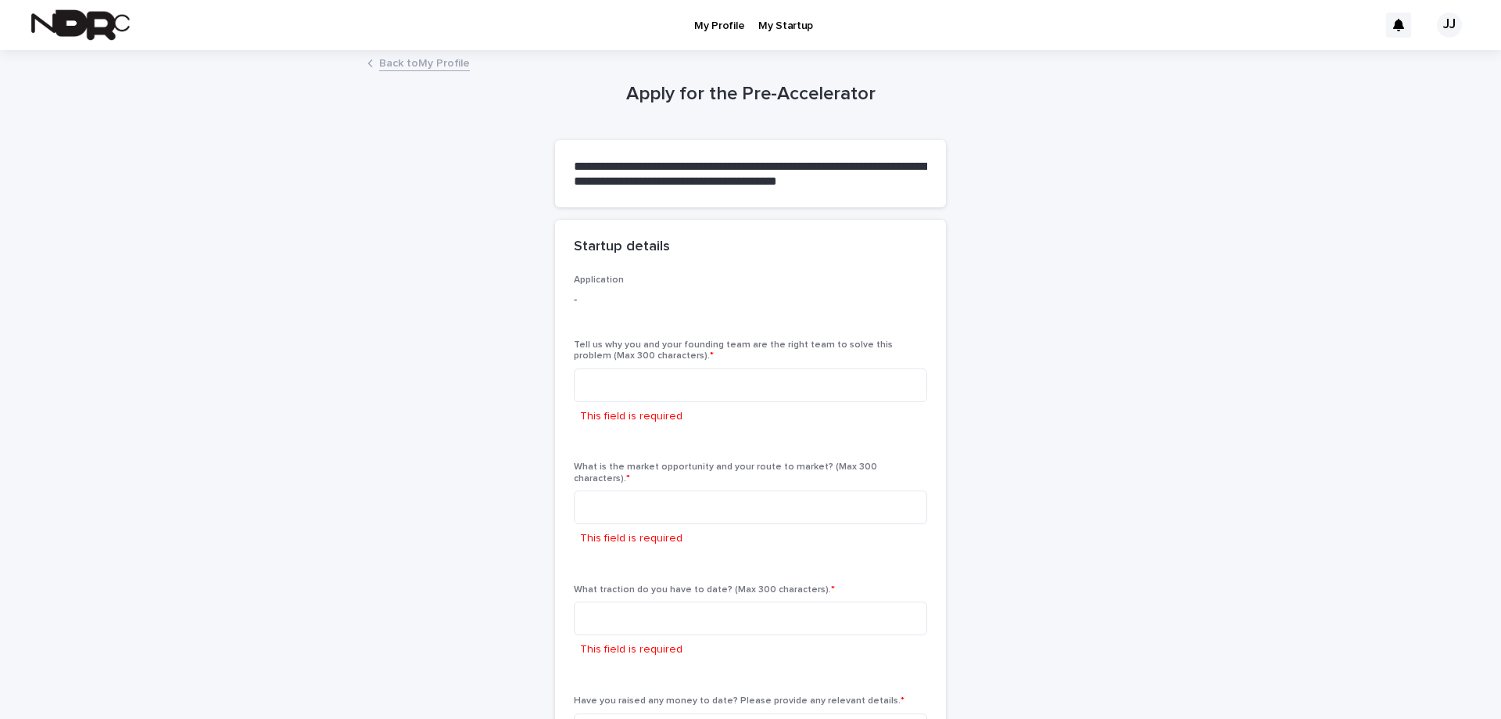
click at [723, 23] on p "My Profile" at bounding box center [719, 16] width 50 height 33
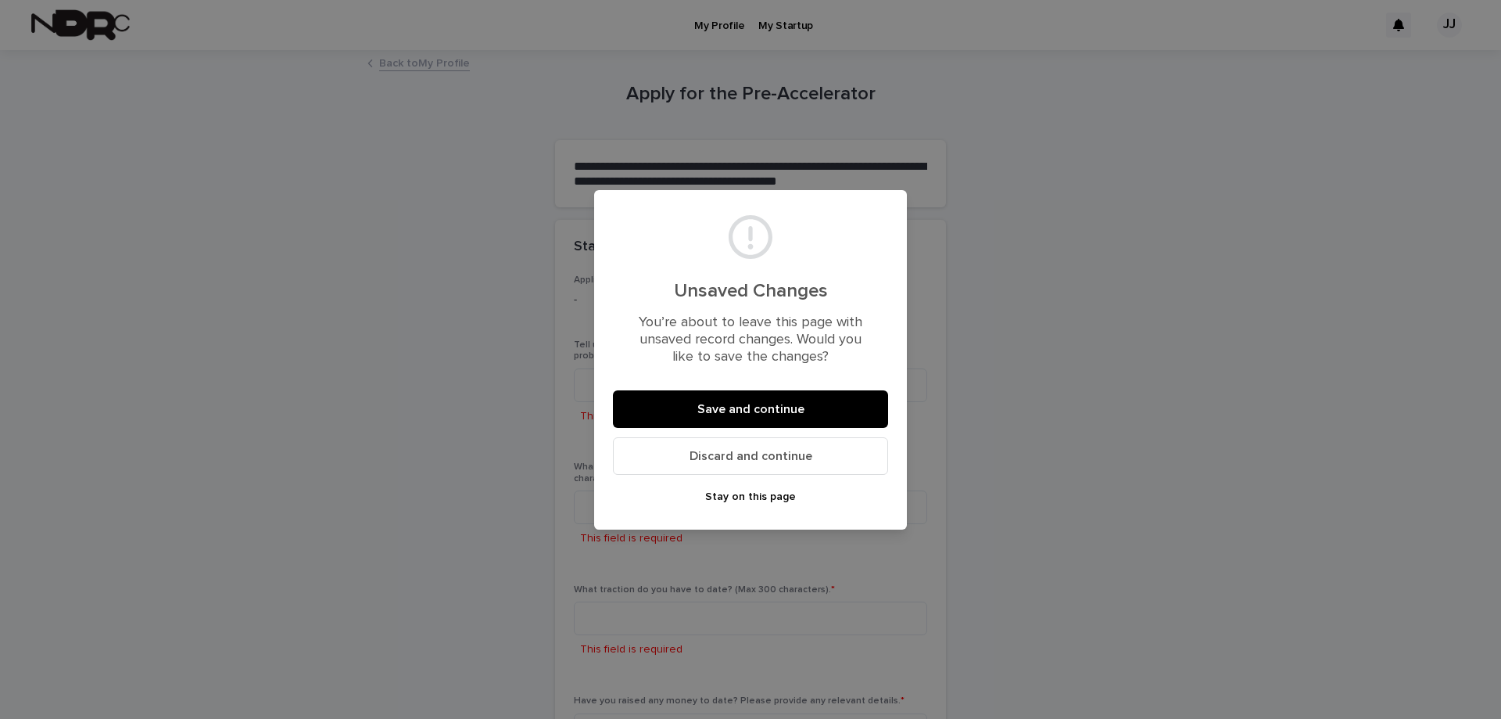
click at [766, 415] on span "Save and continue" at bounding box center [750, 409] width 107 height 13
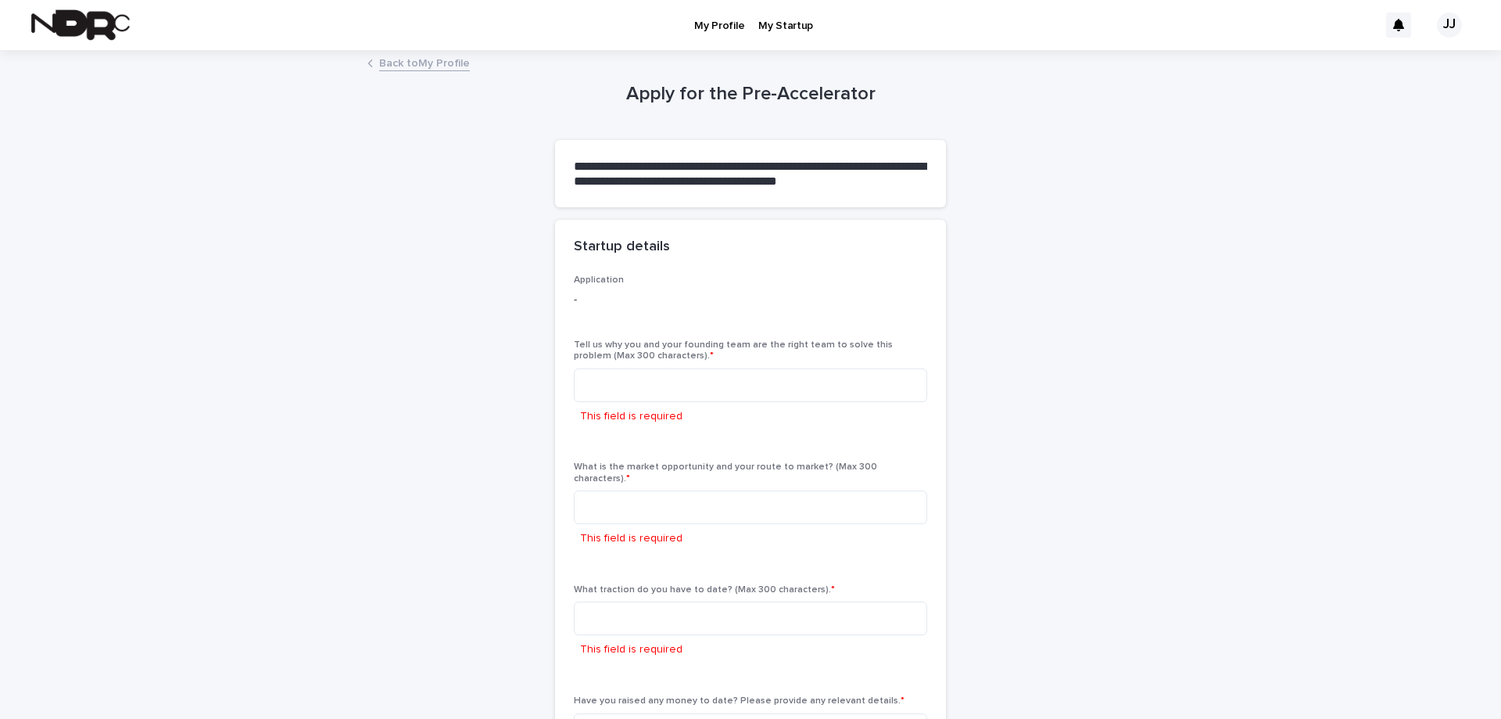
click at [721, 20] on p "My Profile" at bounding box center [719, 16] width 50 height 33
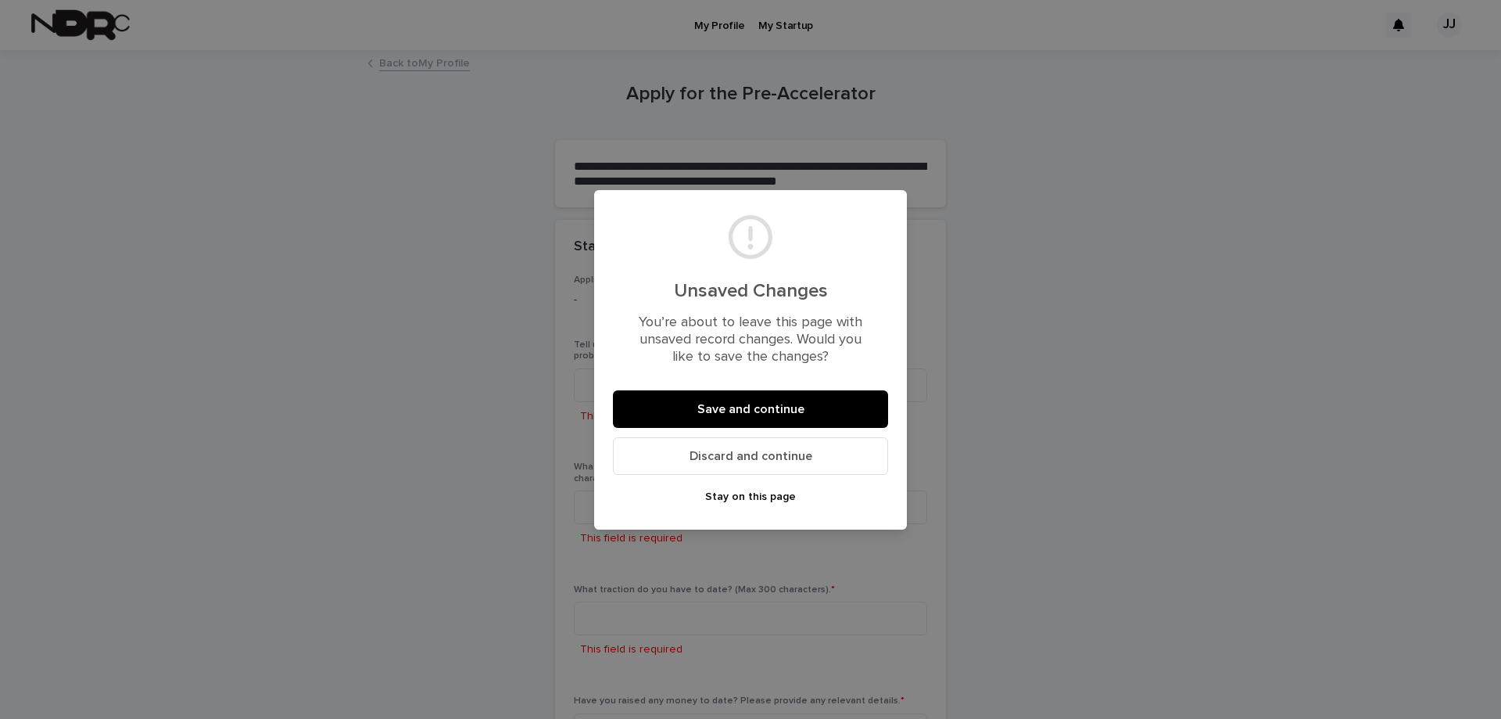
click at [738, 442] on button "Discard and continue" at bounding box center [750, 456] width 275 height 38
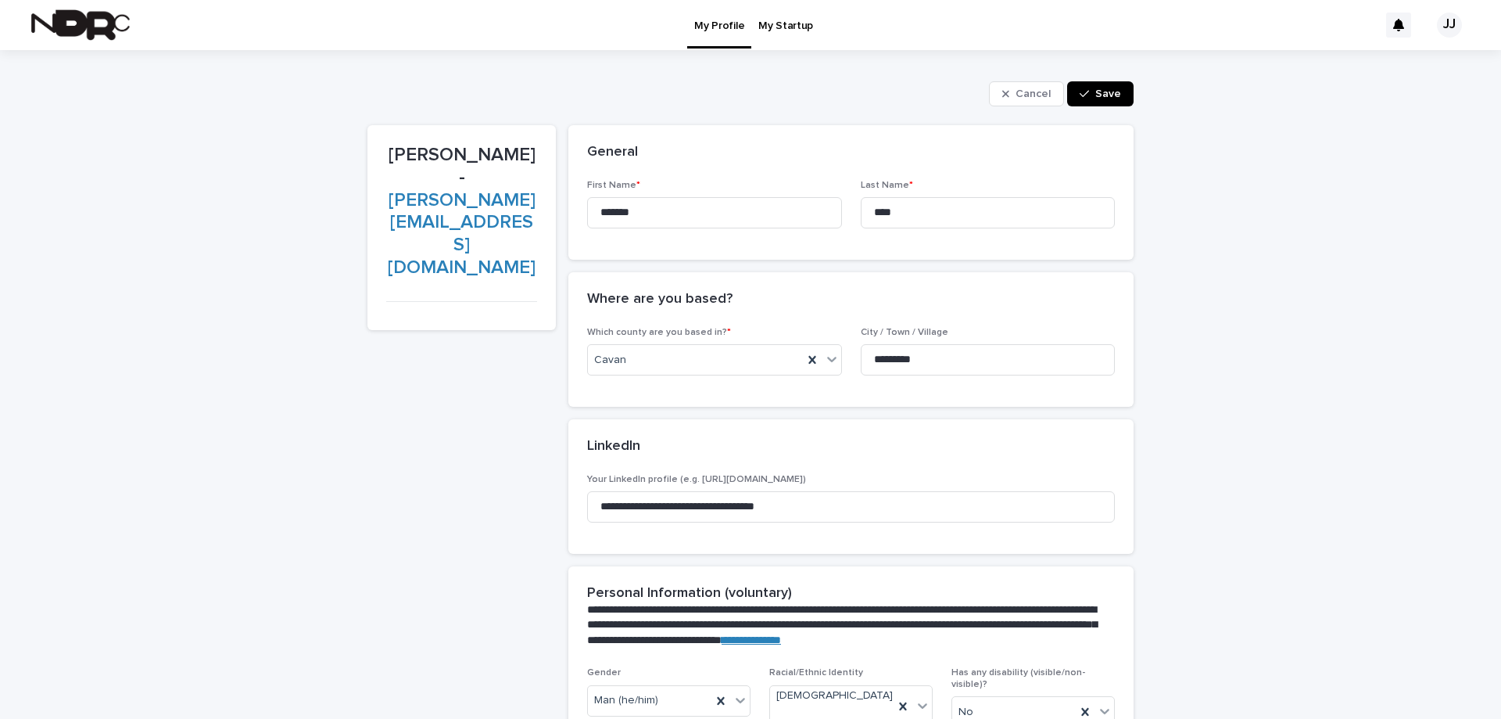
click at [1455, 27] on div "JJ" at bounding box center [1449, 25] width 25 height 25
click at [1127, 97] on button "Save" at bounding box center [1100, 93] width 66 height 25
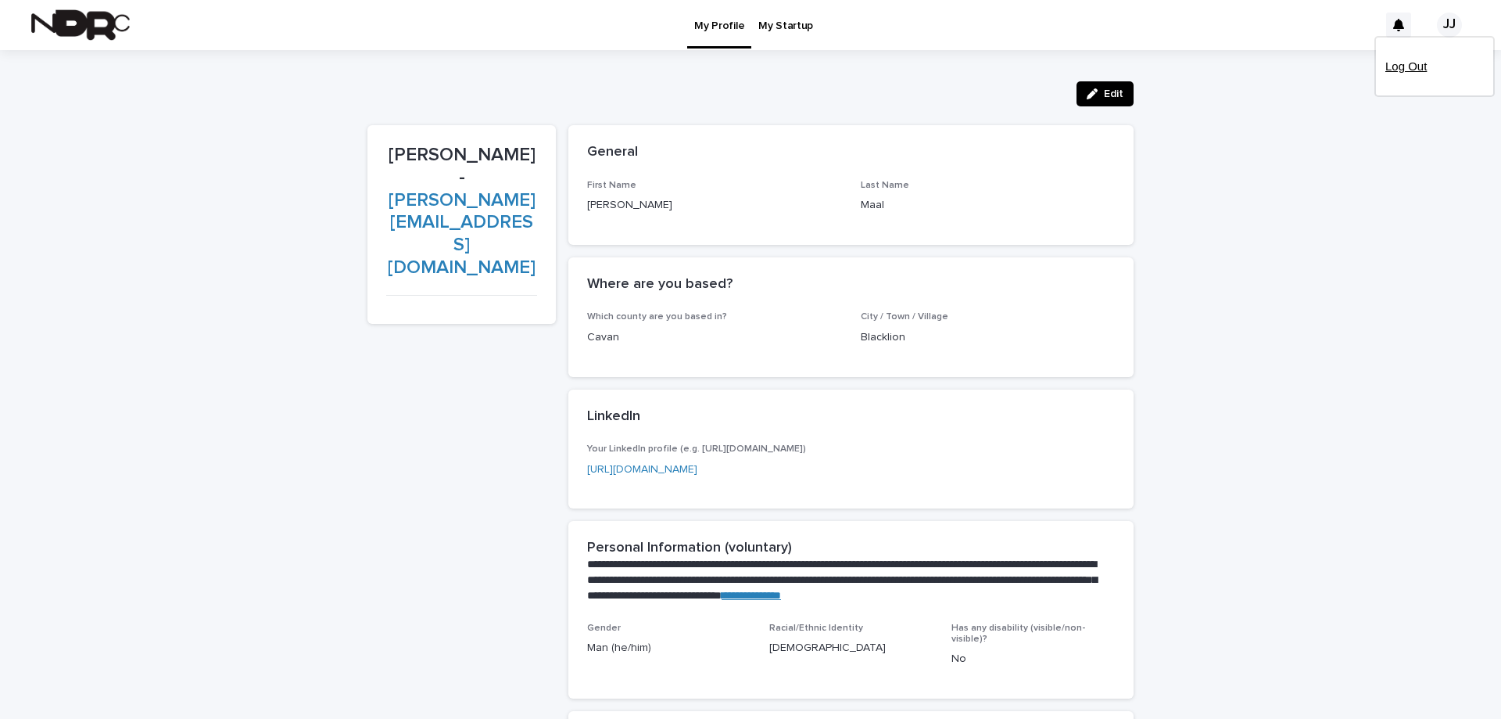
drag, startPoint x: 1430, startPoint y: 66, endPoint x: 1417, endPoint y: 70, distance: 13.9
click at [1417, 70] on p "Log Out" at bounding box center [1434, 66] width 99 height 27
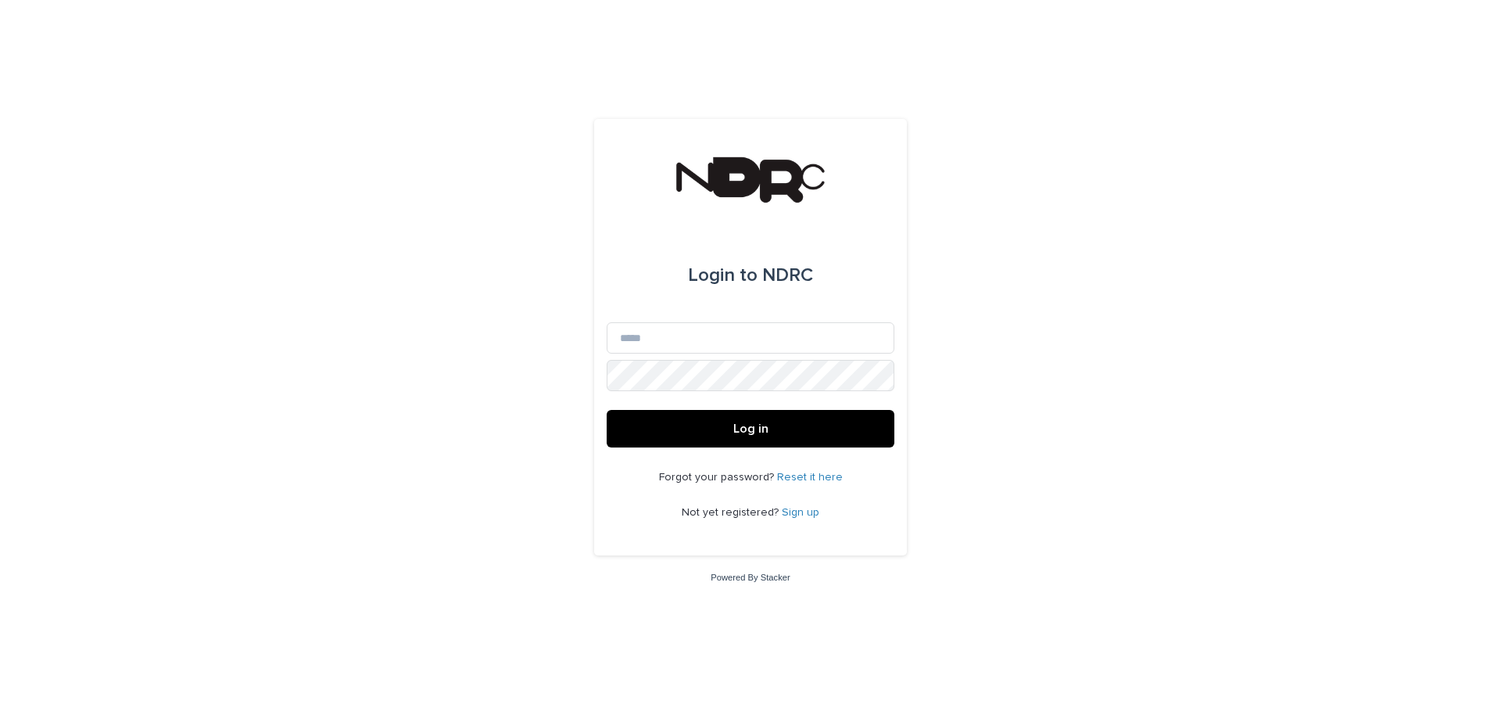
type input "**********"
